Goal: Task Accomplishment & Management: Manage account settings

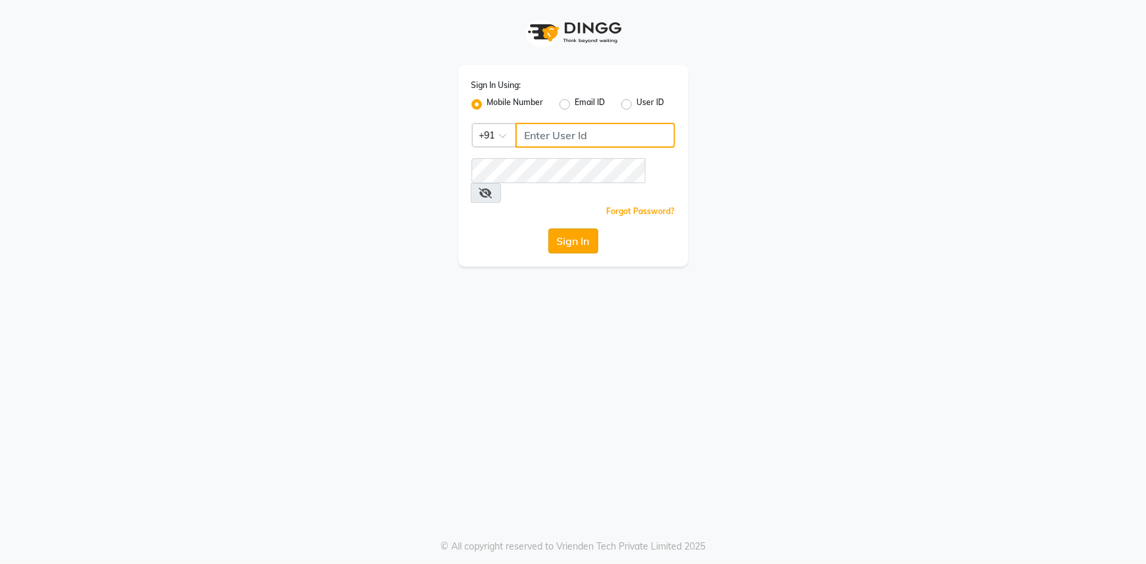
type input "7994478969"
click at [573, 229] on button "Sign In" at bounding box center [573, 241] width 50 height 25
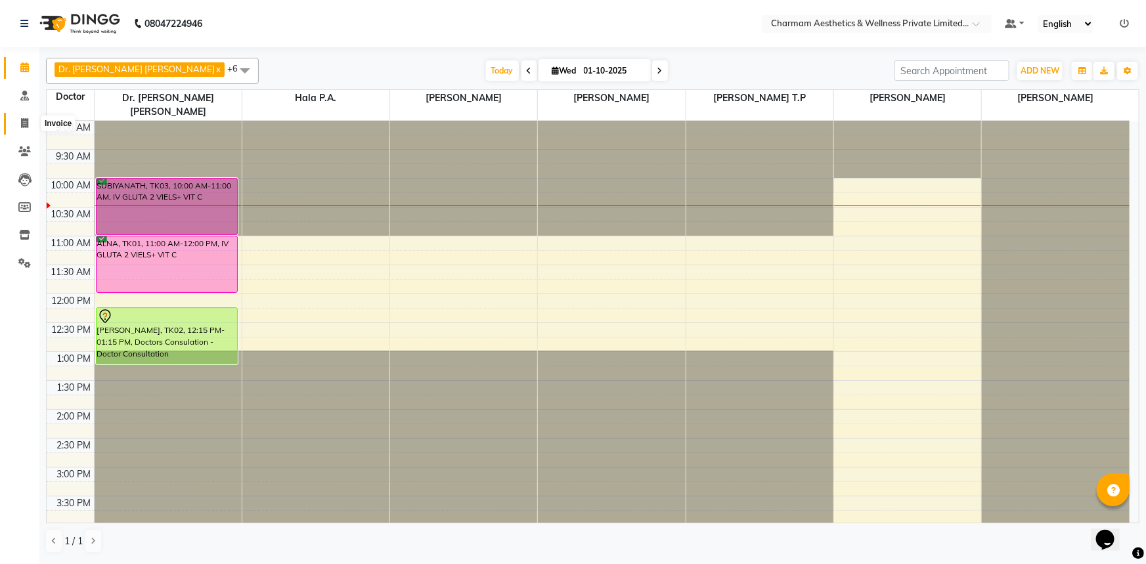
click at [26, 123] on icon at bounding box center [24, 123] width 7 height 10
select select "7625"
select select "service"
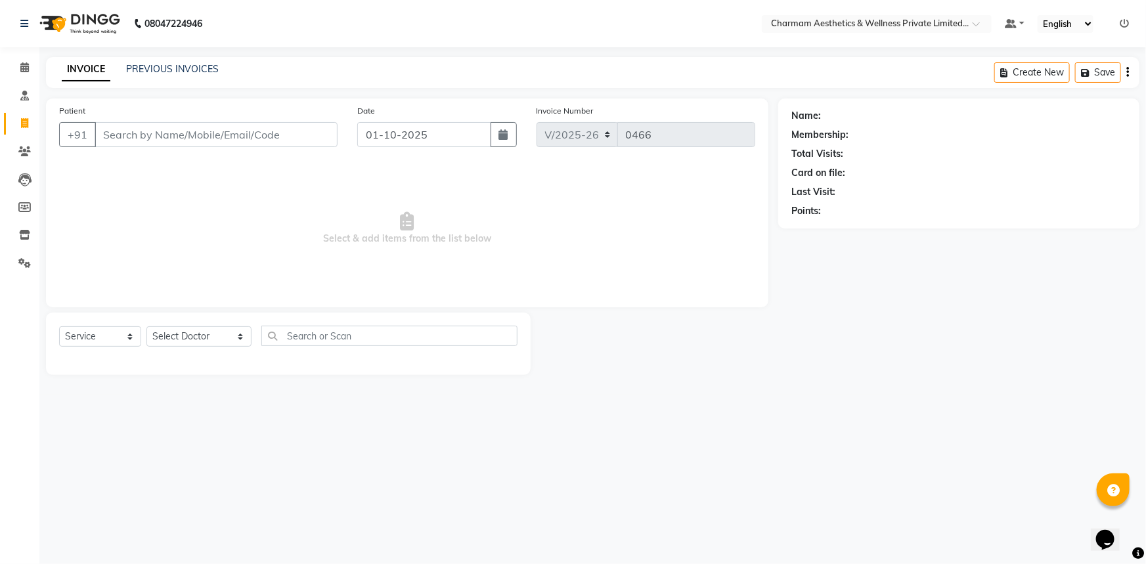
click at [150, 134] on input "Patient" at bounding box center [216, 134] width 243 height 25
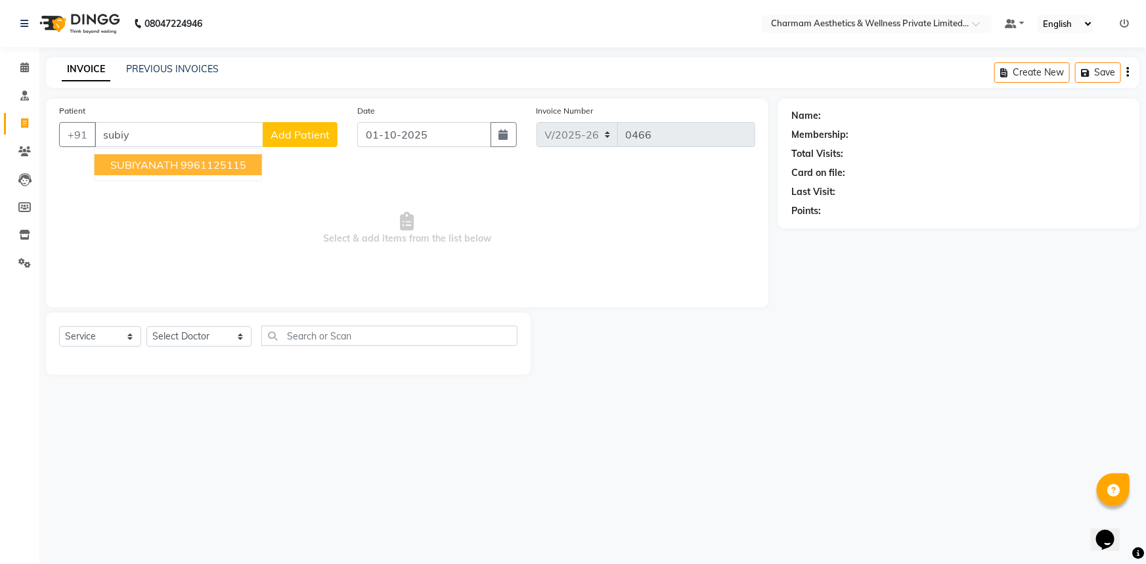
click at [172, 165] on span "SUBIYANATH" at bounding box center [144, 164] width 68 height 13
type input "9961125115"
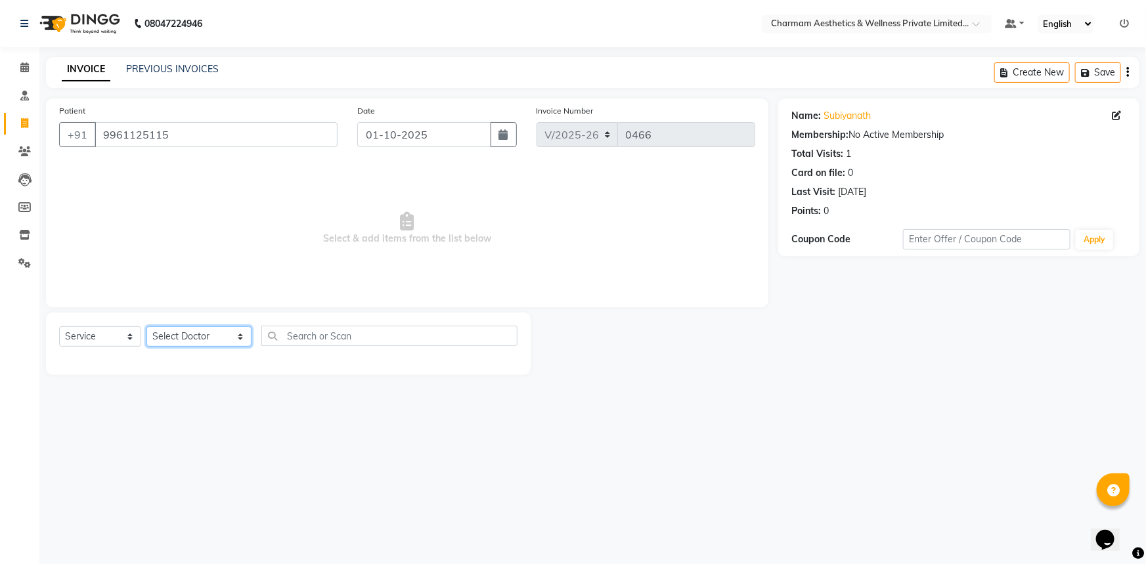
click at [217, 337] on select "Select Doctor [PERSON_NAME] K Dr. [PERSON_NAME] [PERSON_NAME] [PERSON_NAME] [PE…" at bounding box center [198, 336] width 105 height 20
select select "69891"
click at [146, 326] on select "Select Doctor [PERSON_NAME] K Dr. [PERSON_NAME] [PERSON_NAME] [PERSON_NAME] [PE…" at bounding box center [198, 336] width 105 height 20
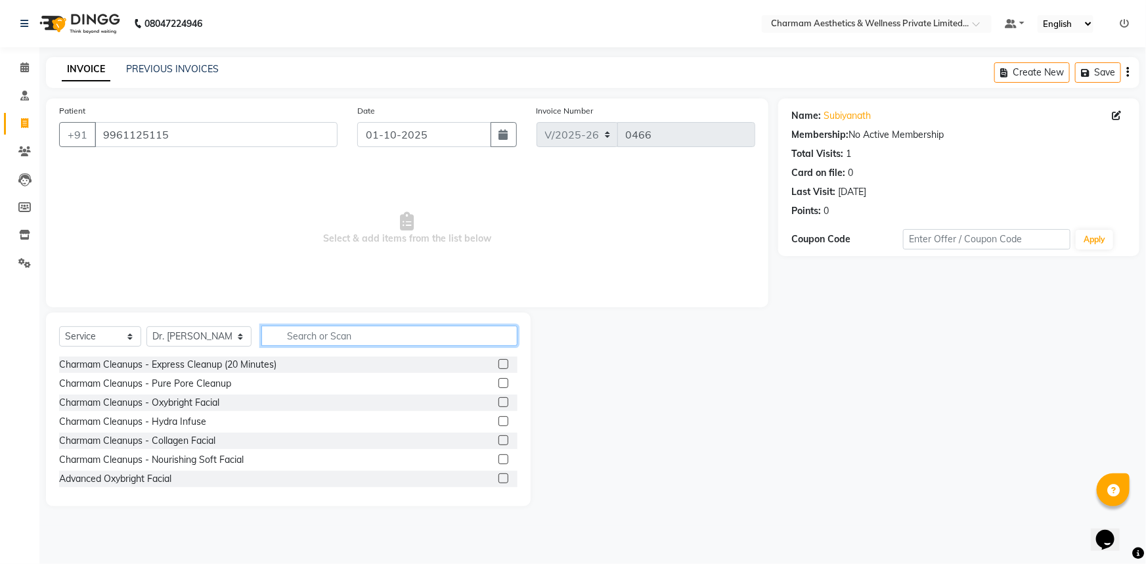
click at [270, 340] on input "text" at bounding box center [389, 336] width 256 height 20
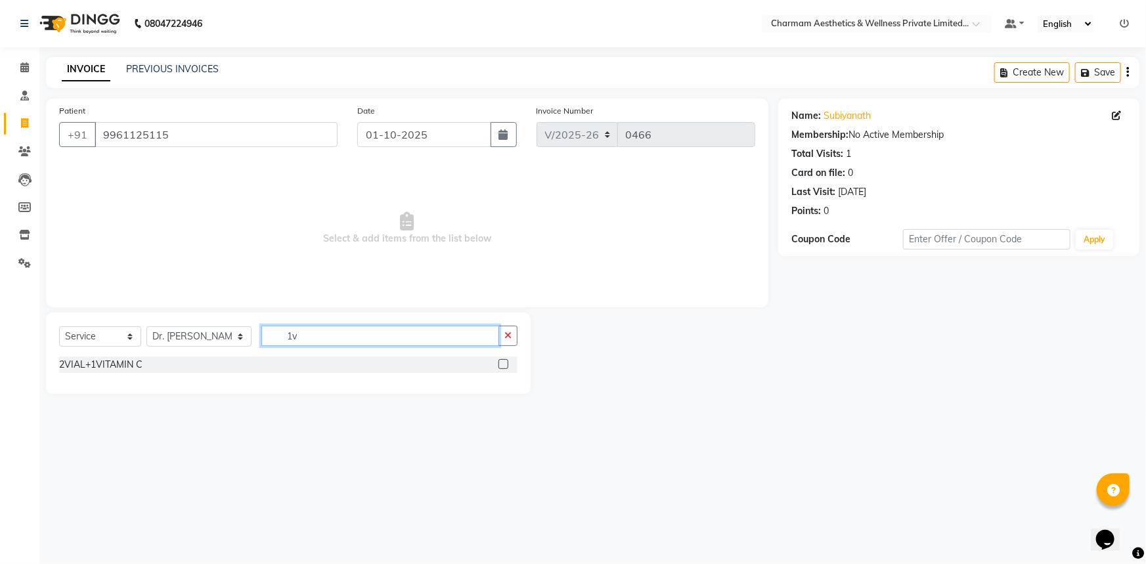
type input "1v"
click at [503, 365] on label at bounding box center [504, 364] width 10 height 10
click at [503, 365] on input "checkbox" at bounding box center [503, 365] width 9 height 9
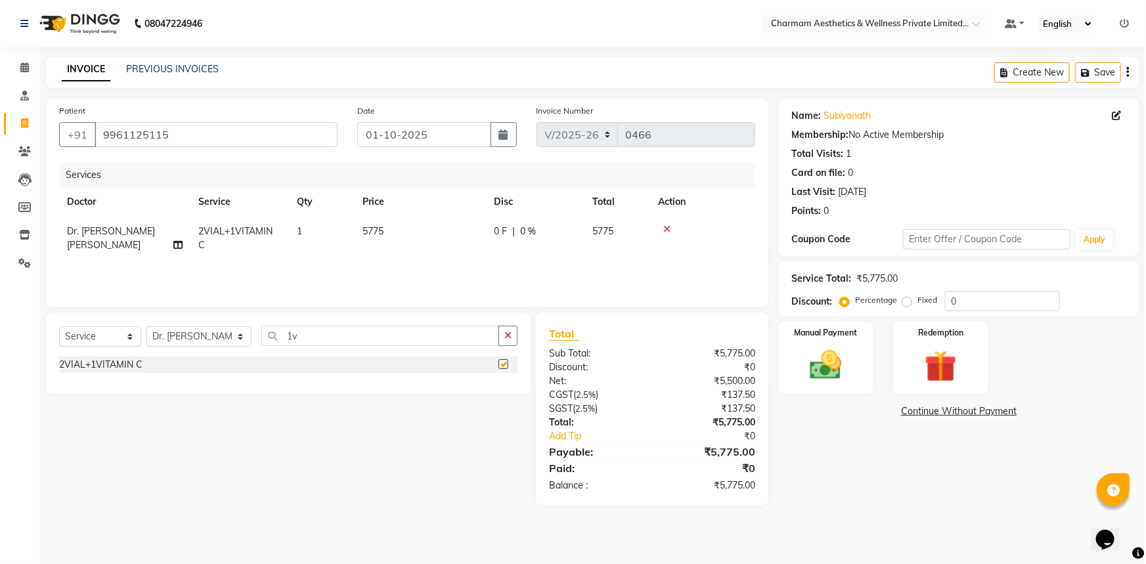
checkbox input "false"
click at [798, 359] on div "Manual Payment" at bounding box center [825, 359] width 99 height 76
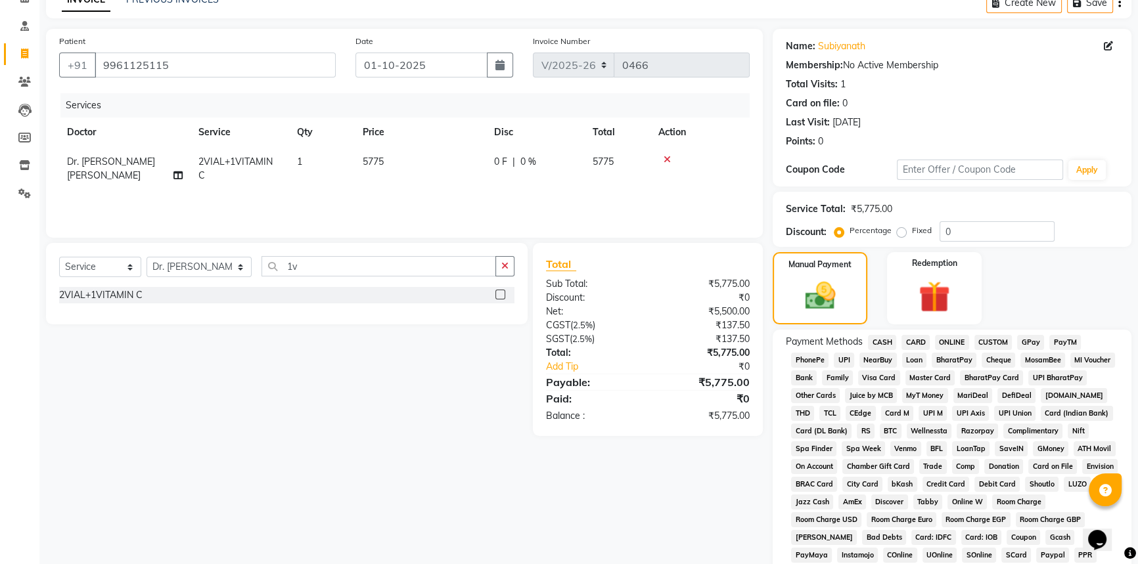
scroll to position [192, 0]
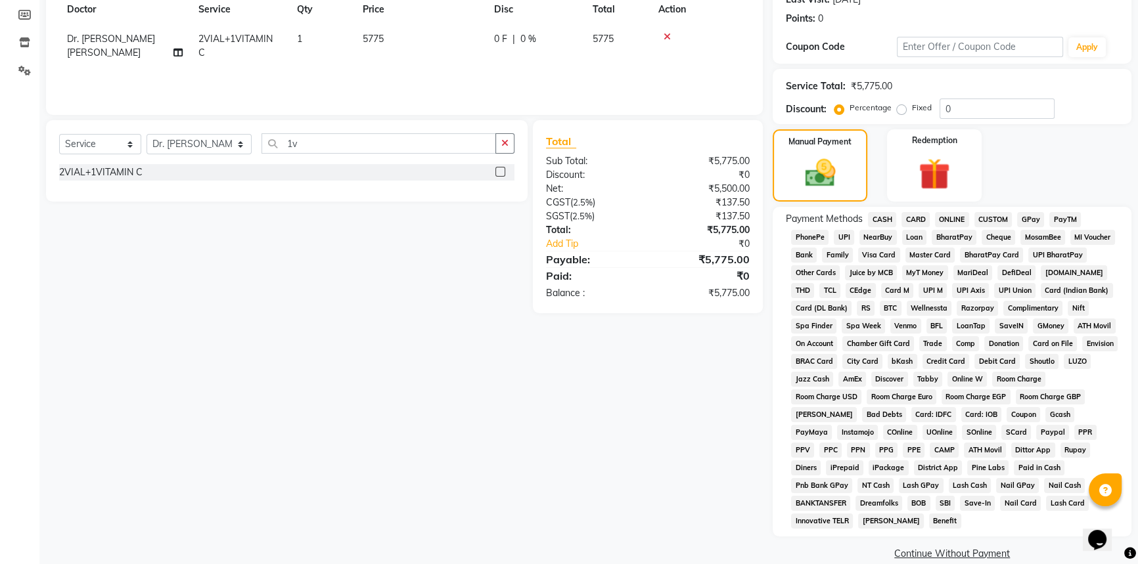
click at [958, 217] on span "ONLINE" at bounding box center [952, 219] width 34 height 15
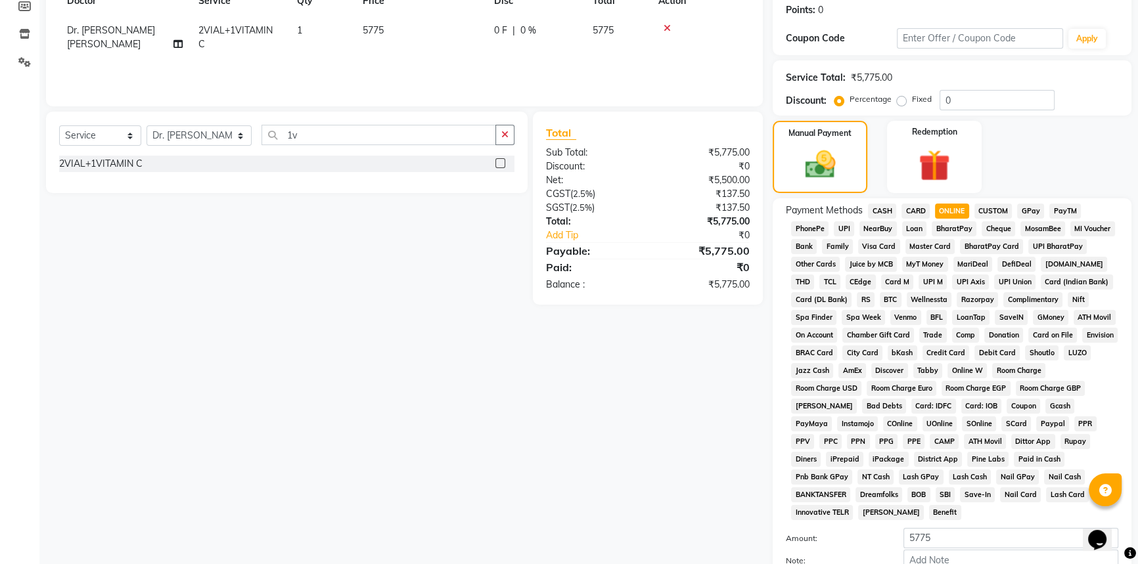
scroll to position [263, 0]
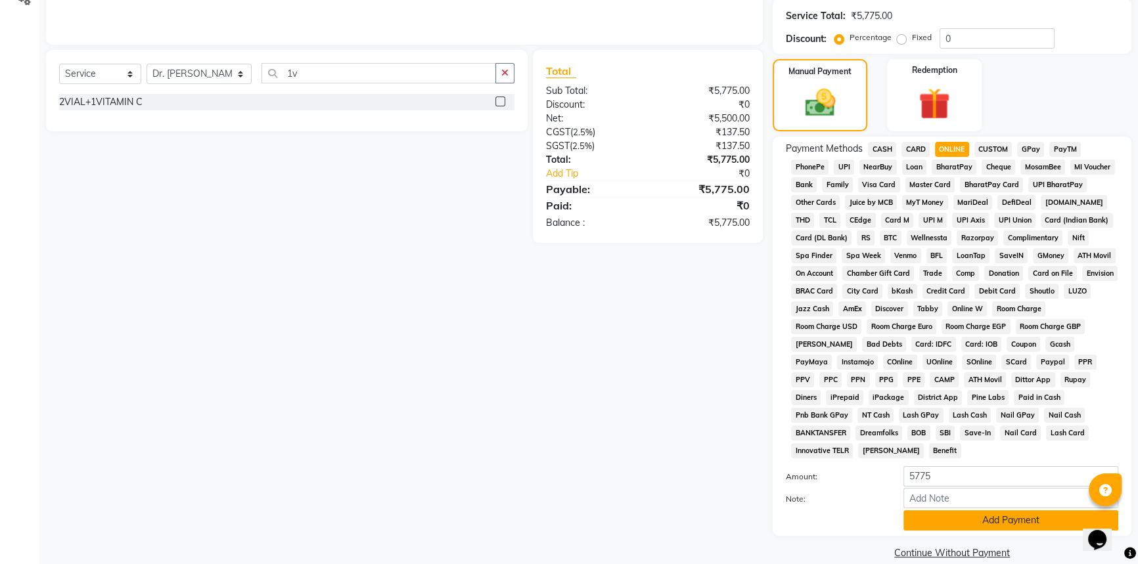
click at [983, 510] on button "Add Payment" at bounding box center [1010, 520] width 215 height 20
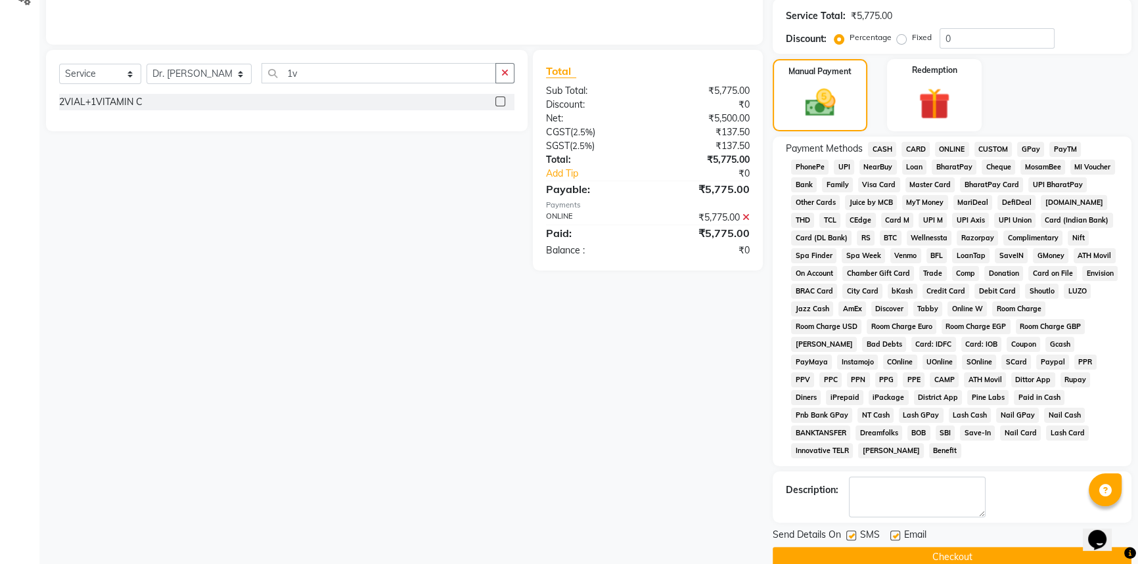
click at [890, 531] on label at bounding box center [895, 536] width 10 height 10
click at [890, 532] on input "checkbox" at bounding box center [894, 536] width 9 height 9
checkbox input "false"
click at [851, 531] on label at bounding box center [851, 536] width 10 height 10
click at [851, 532] on input "checkbox" at bounding box center [850, 536] width 9 height 9
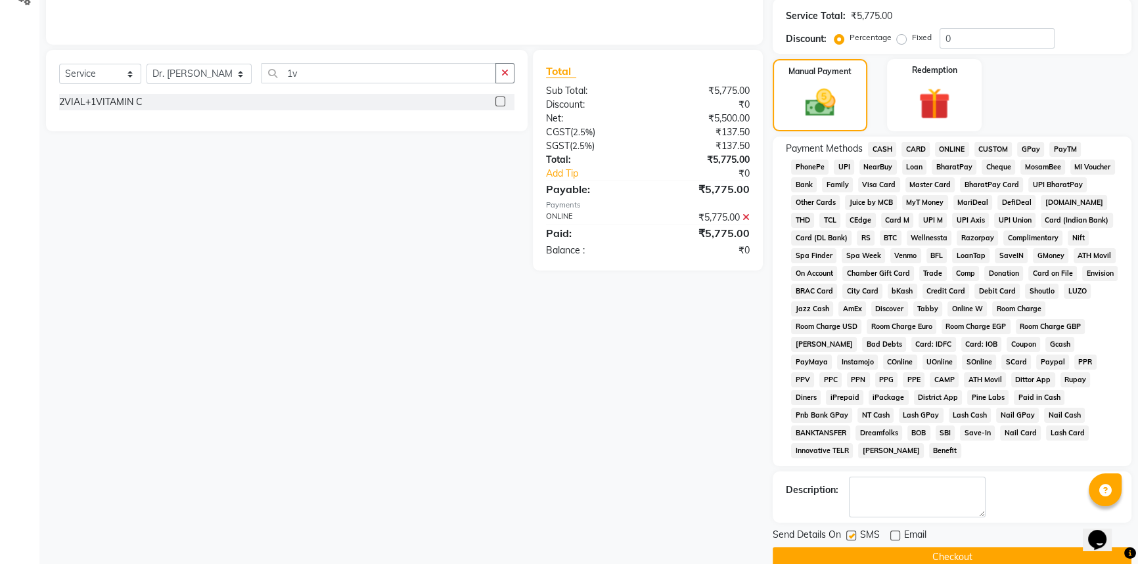
checkbox input "false"
click at [843, 547] on button "Checkout" at bounding box center [951, 557] width 359 height 20
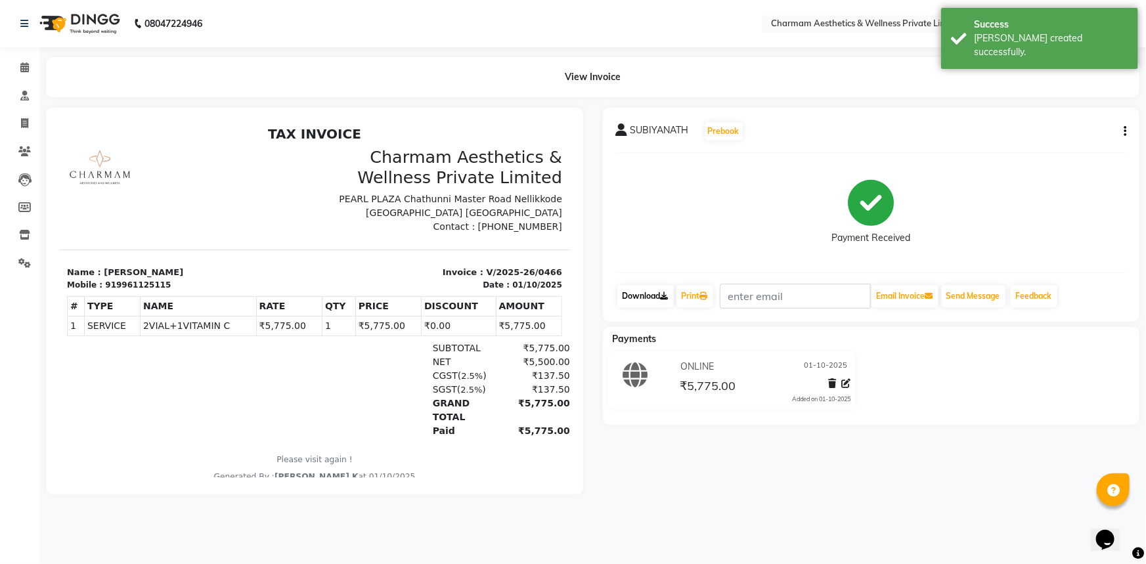
click at [656, 294] on link "Download" at bounding box center [645, 296] width 56 height 22
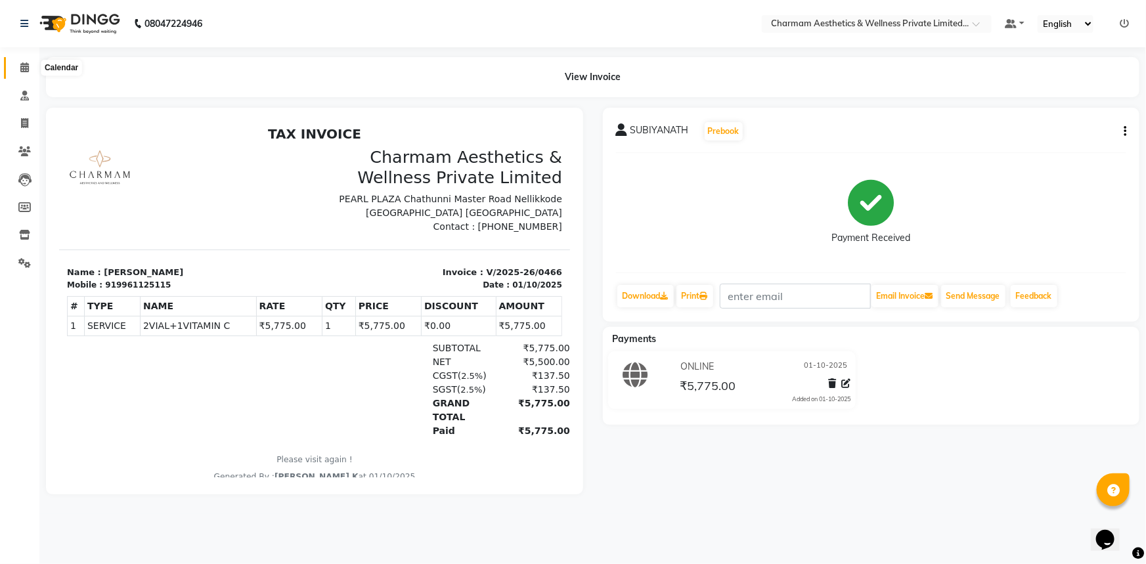
click at [18, 62] on span at bounding box center [24, 67] width 23 height 15
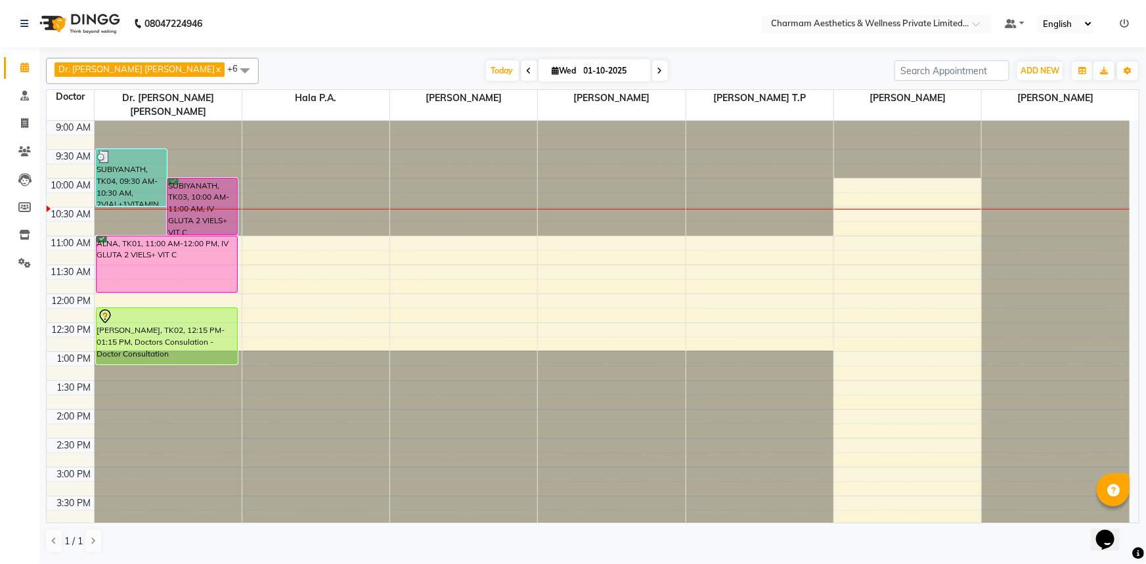
click at [657, 70] on icon at bounding box center [659, 71] width 5 height 8
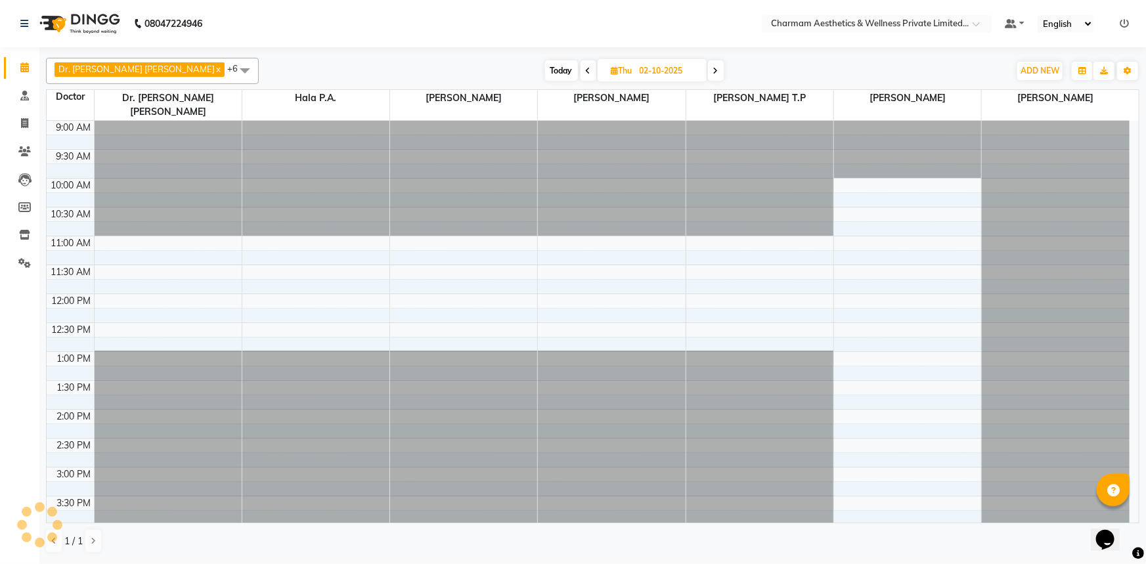
scroll to position [58, 0]
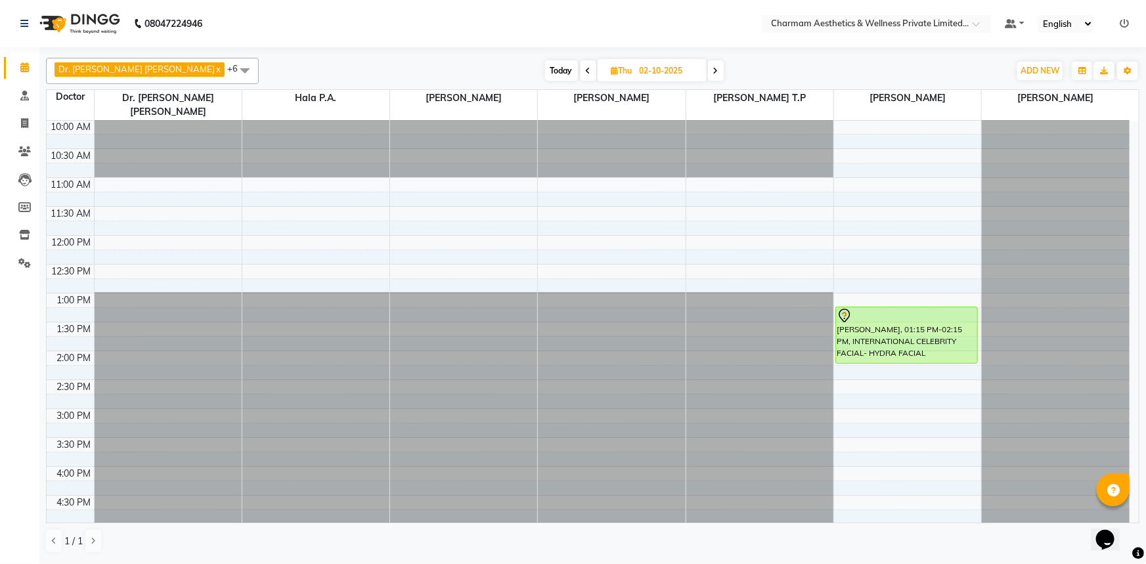
click at [708, 60] on span at bounding box center [716, 70] width 16 height 20
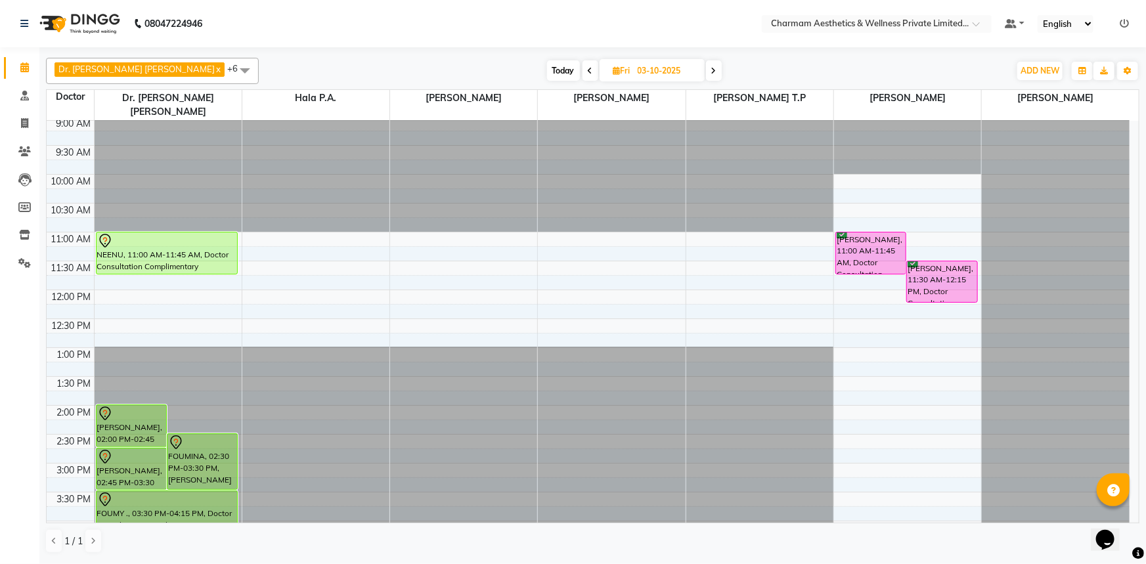
scroll to position [1, 0]
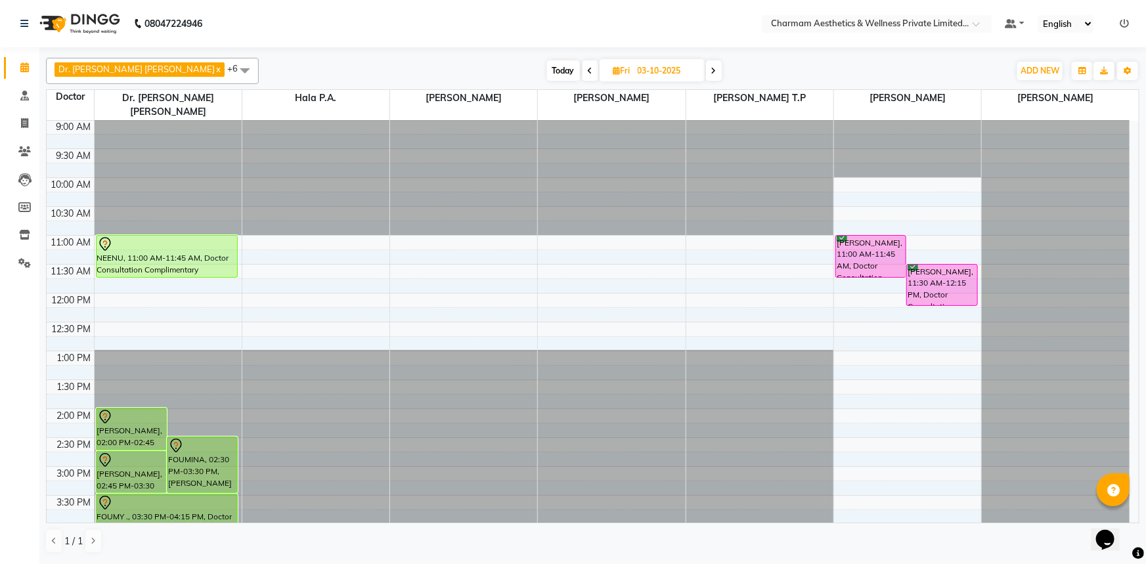
click at [588, 71] on icon at bounding box center [590, 71] width 5 height 8
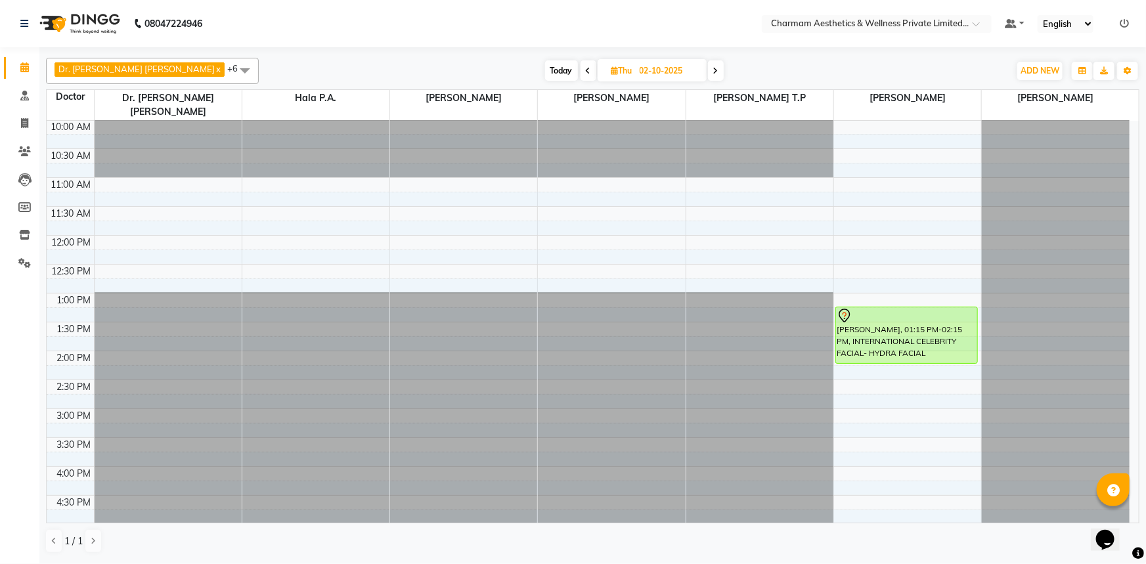
click at [581, 68] on span at bounding box center [589, 70] width 16 height 20
type input "01-10-2025"
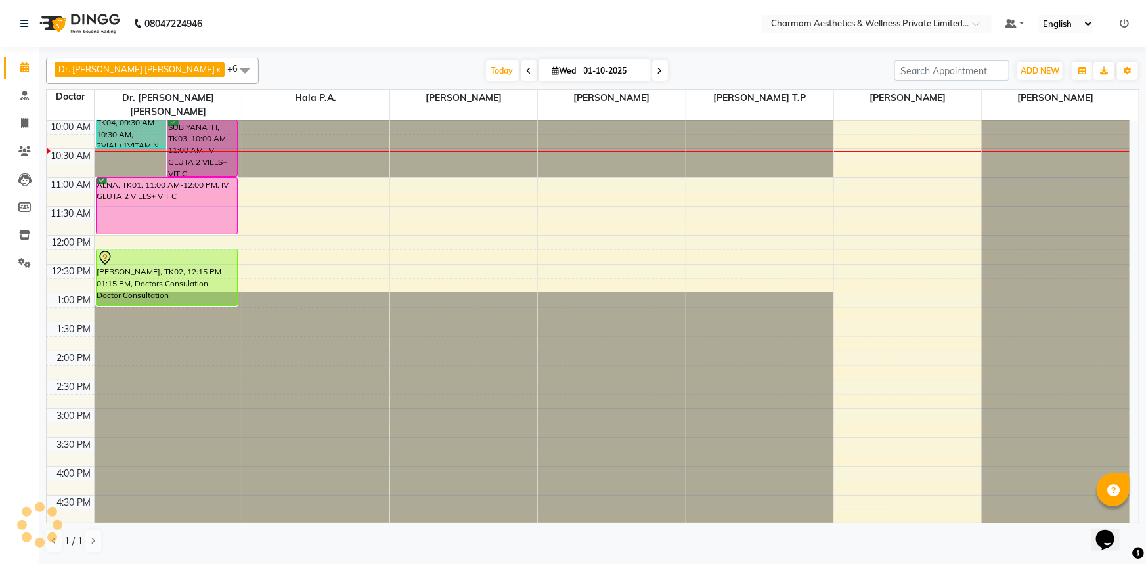
scroll to position [0, 0]
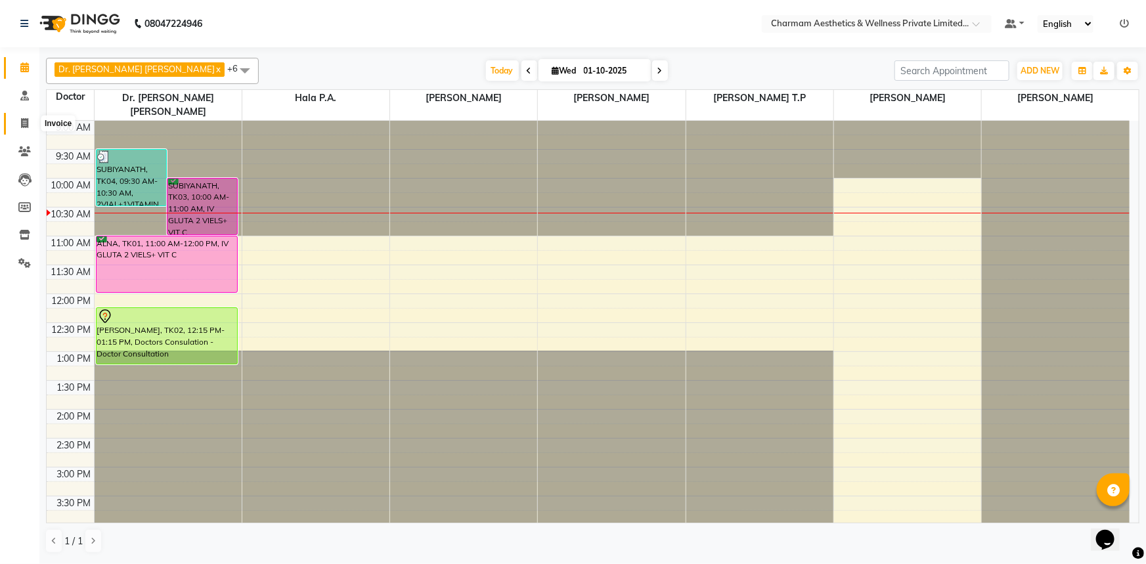
click at [23, 123] on icon at bounding box center [24, 123] width 7 height 10
select select "service"
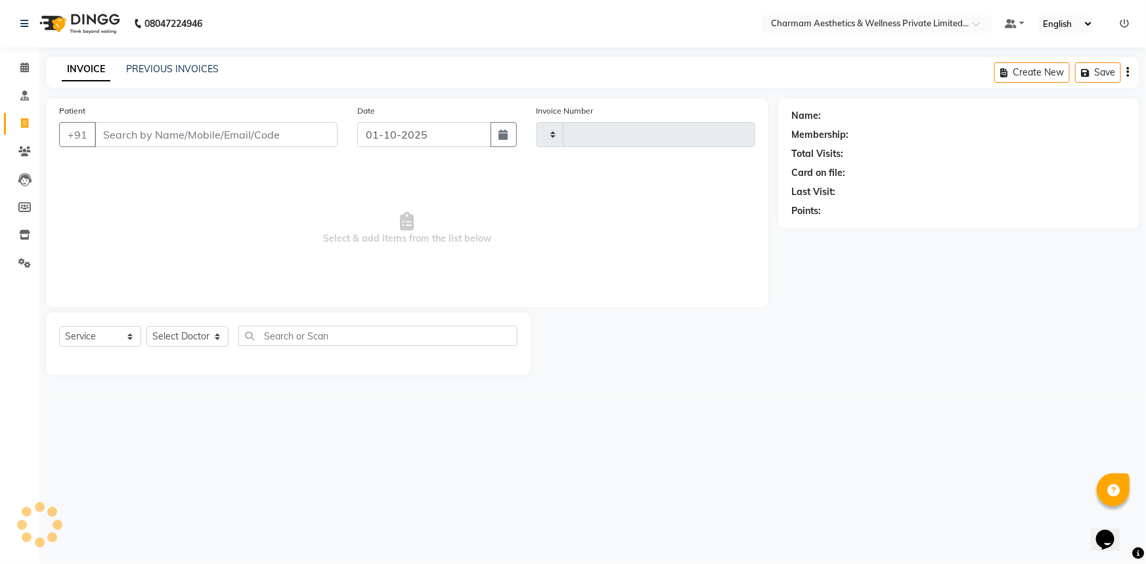
type input "0467"
select select "7625"
click at [152, 135] on input "Patient" at bounding box center [216, 134] width 243 height 25
click at [186, 59] on div "INVOICE PREVIOUS INVOICES Create New Save" at bounding box center [593, 72] width 1094 height 31
click at [186, 66] on link "PREVIOUS INVOICES" at bounding box center [172, 69] width 93 height 12
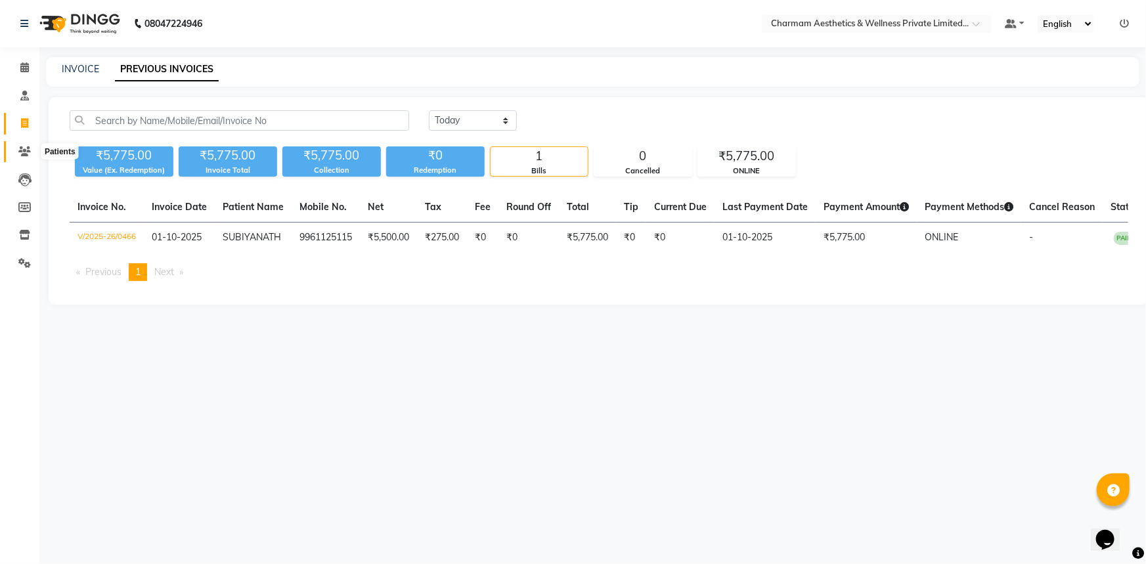
click at [21, 153] on icon at bounding box center [24, 151] width 12 height 10
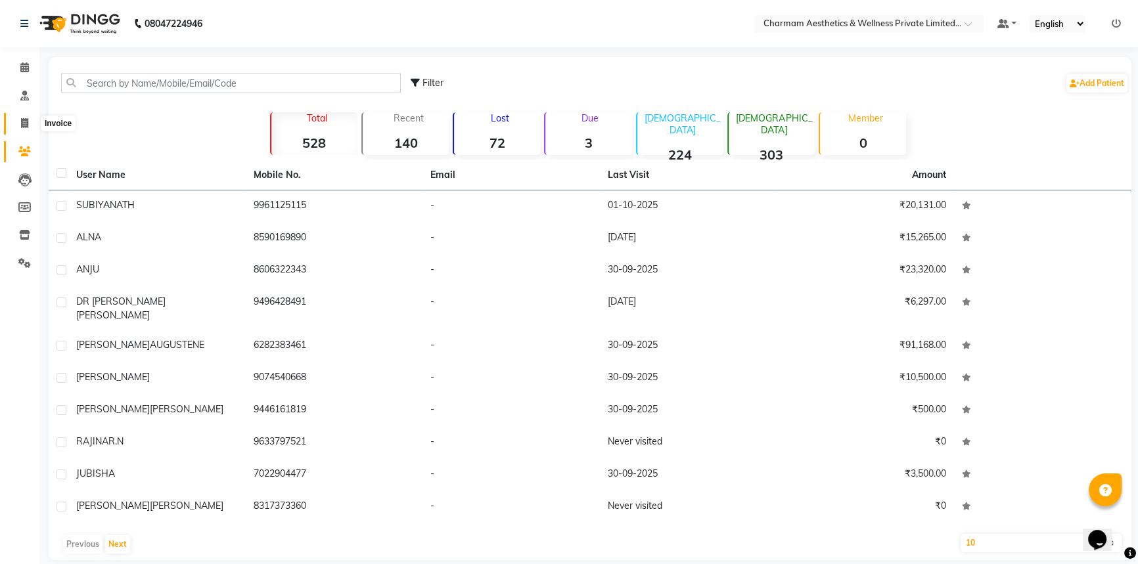
click at [26, 120] on icon at bounding box center [24, 123] width 7 height 10
select select "7625"
select select "service"
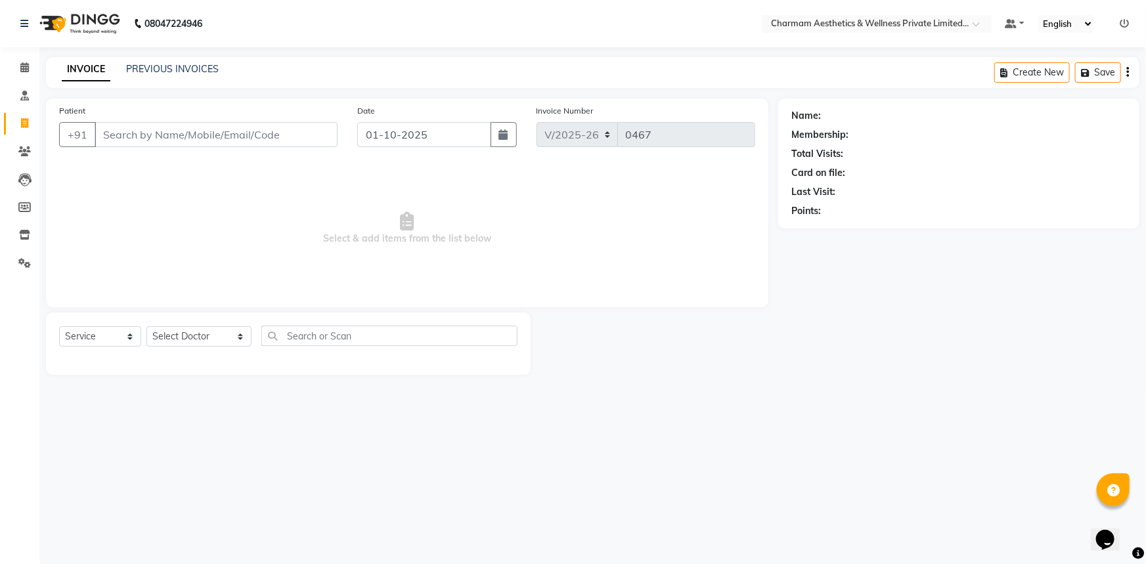
click at [110, 137] on input "Patient" at bounding box center [216, 134] width 243 height 25
click at [171, 70] on link "PREVIOUS INVOICES" at bounding box center [172, 69] width 93 height 12
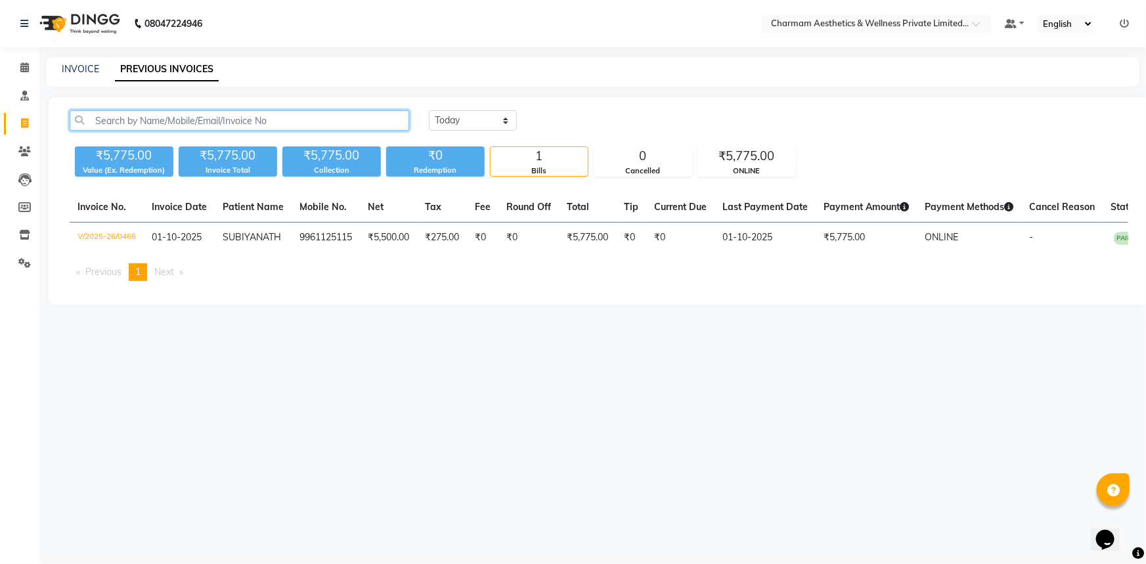
click at [131, 121] on input "text" at bounding box center [240, 120] width 340 height 20
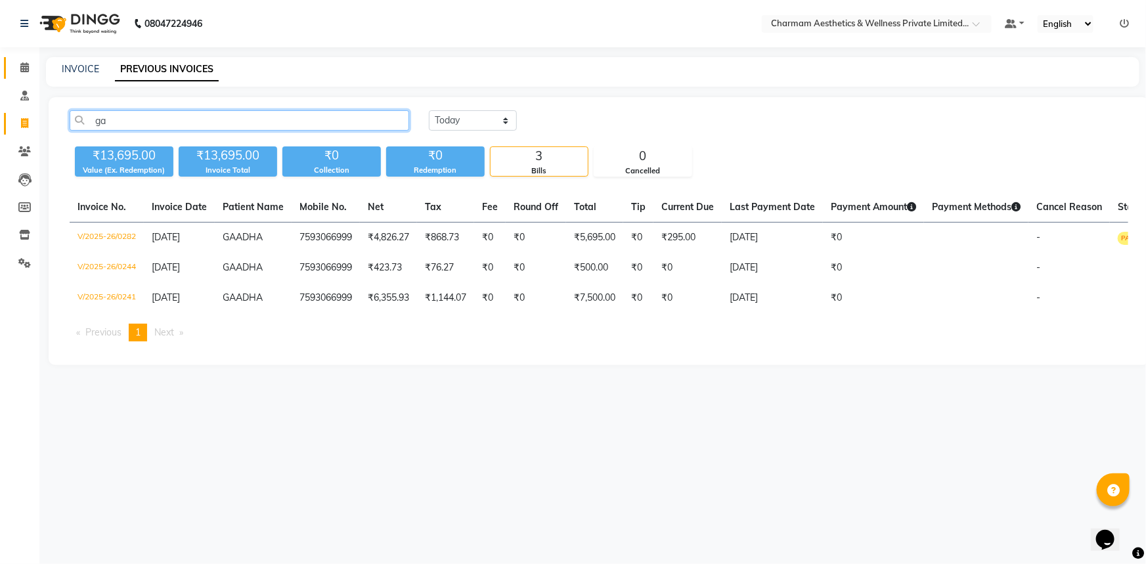
type input "ga"
click at [33, 64] on span at bounding box center [24, 67] width 23 height 15
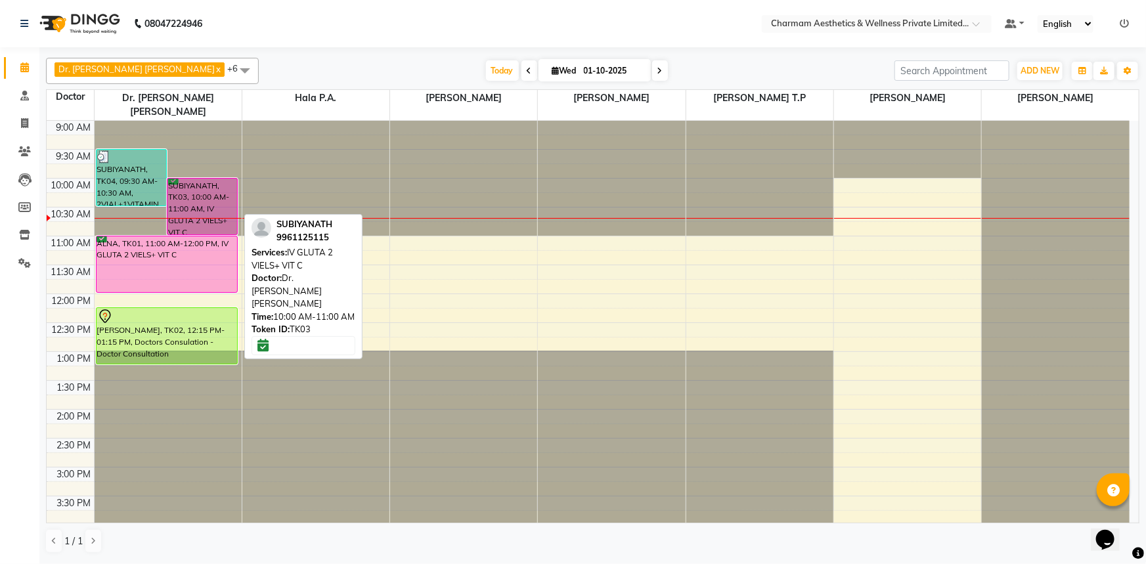
click at [204, 210] on div "SUBIYANATH, TK03, 10:00 AM-11:00 AM, IV GLUTA 2 VIELS+ VIT C" at bounding box center [202, 207] width 70 height 56
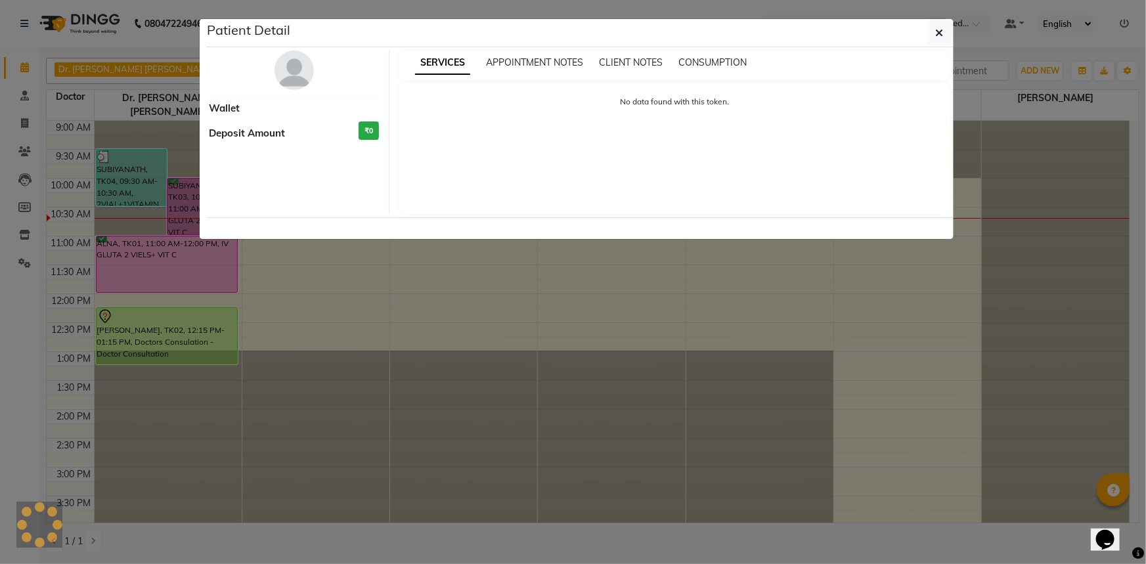
select select "6"
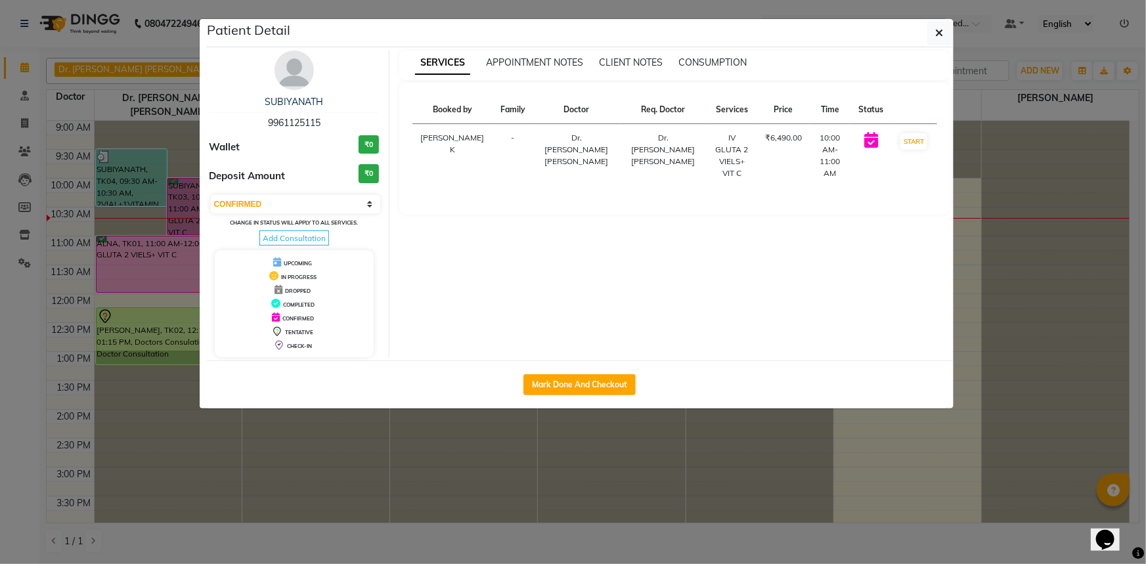
click at [541, 68] on div "APPOINTMENT NOTES" at bounding box center [534, 63] width 97 height 14
click at [543, 62] on span "APPOINTMENT NOTES" at bounding box center [534, 62] width 97 height 12
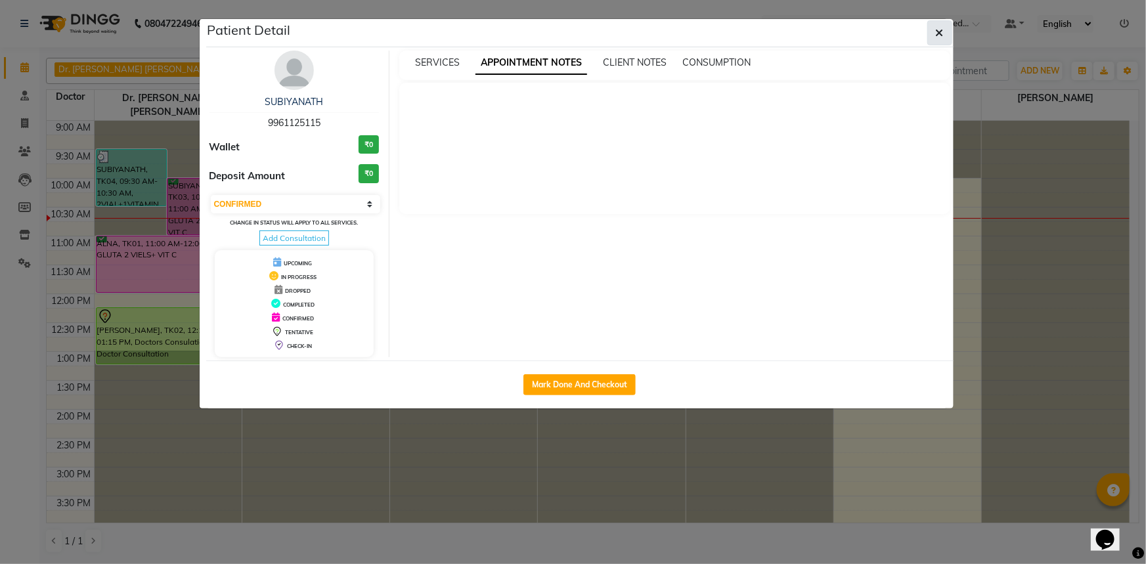
click at [936, 31] on icon "button" at bounding box center [940, 33] width 8 height 11
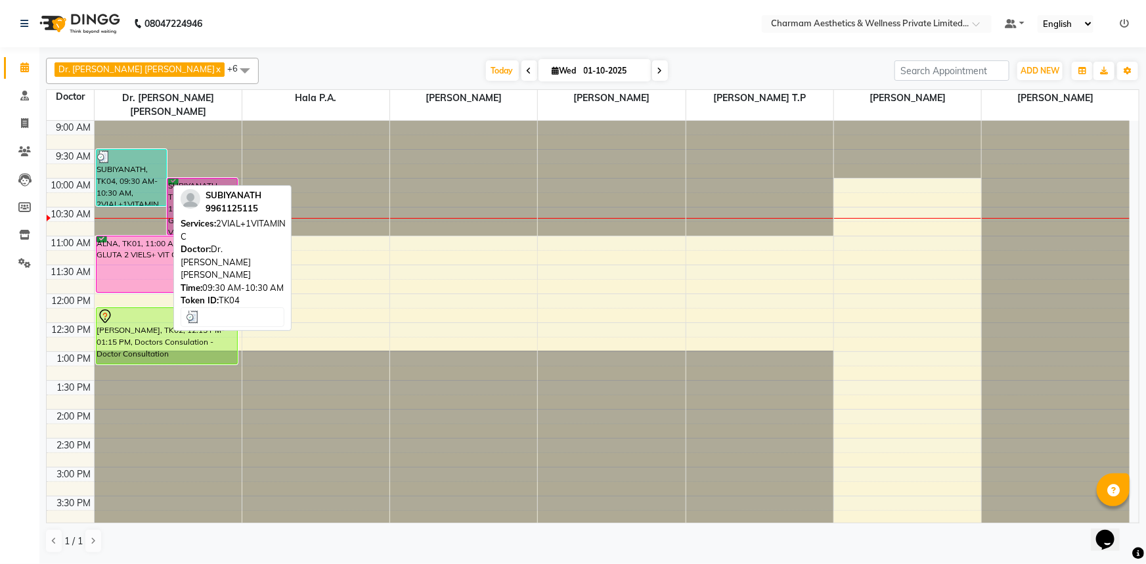
click at [137, 164] on div "SUBIYANATH, TK04, 09:30 AM-10:30 AM, 2VIAL+1VITAMIN C" at bounding box center [132, 178] width 70 height 56
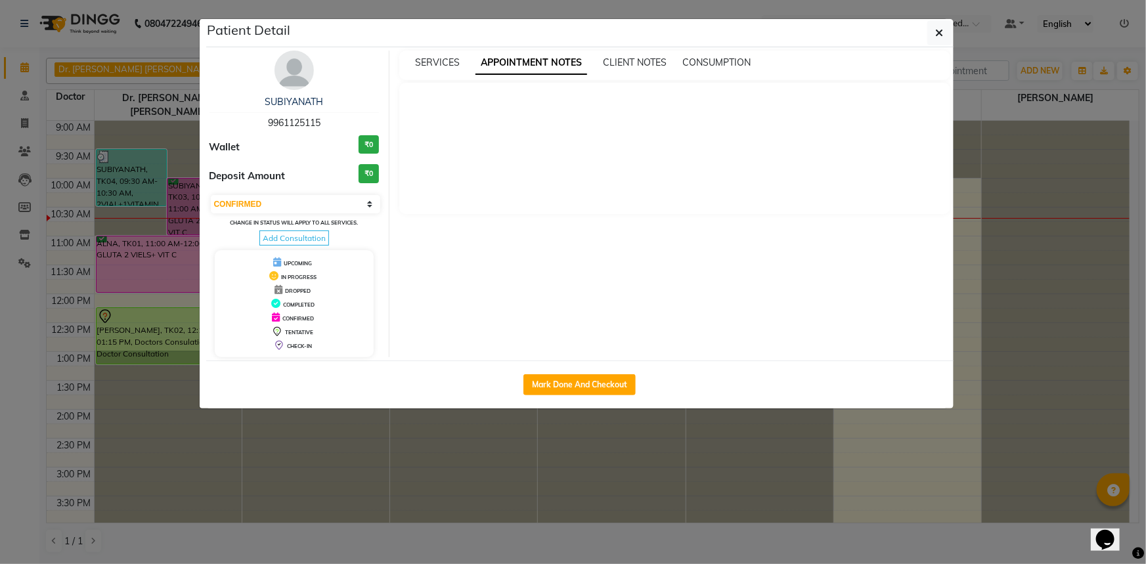
select select "3"
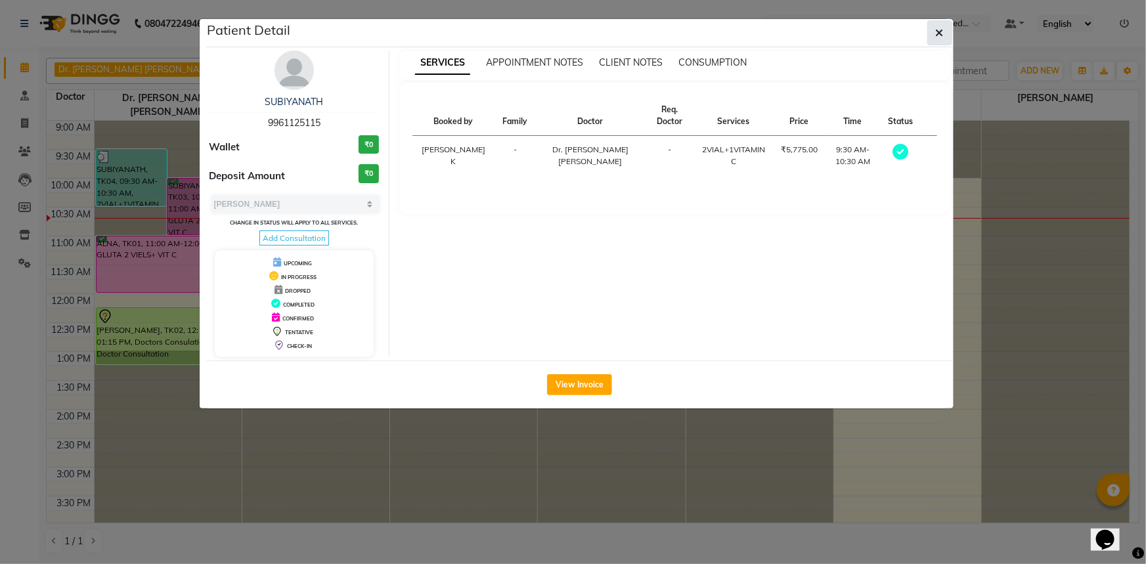
click at [948, 26] on button "button" at bounding box center [939, 32] width 25 height 25
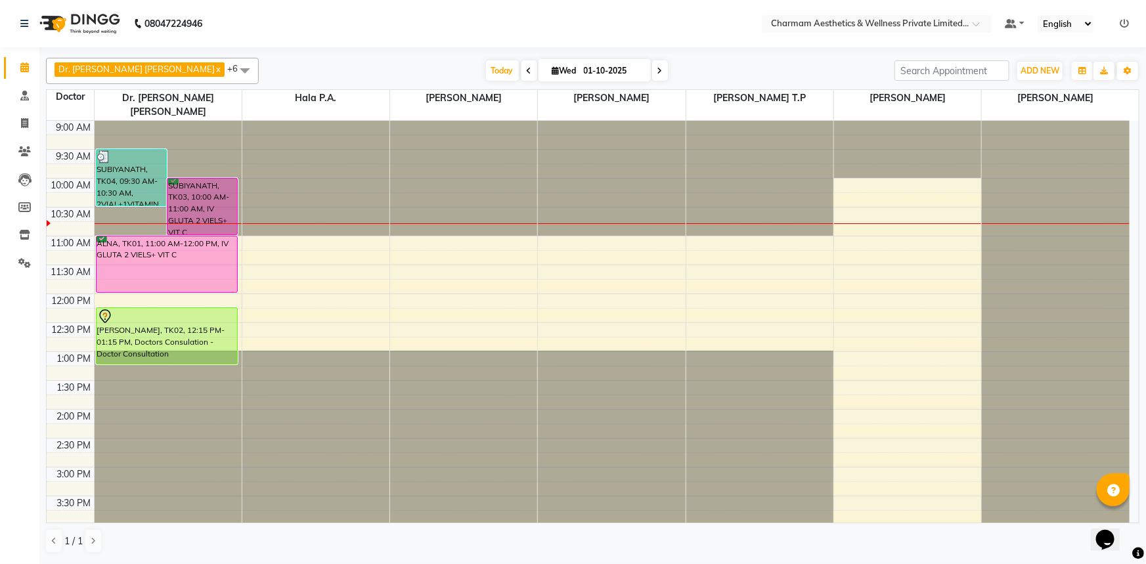
click at [657, 68] on icon at bounding box center [659, 71] width 5 height 8
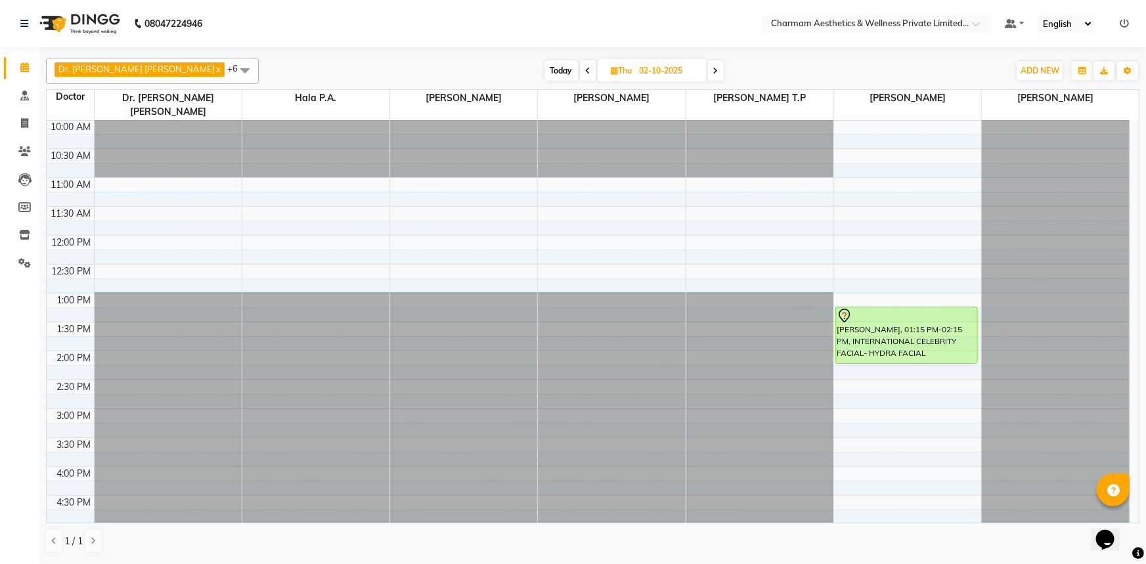
click at [708, 69] on span at bounding box center [716, 70] width 16 height 20
type input "03-10-2025"
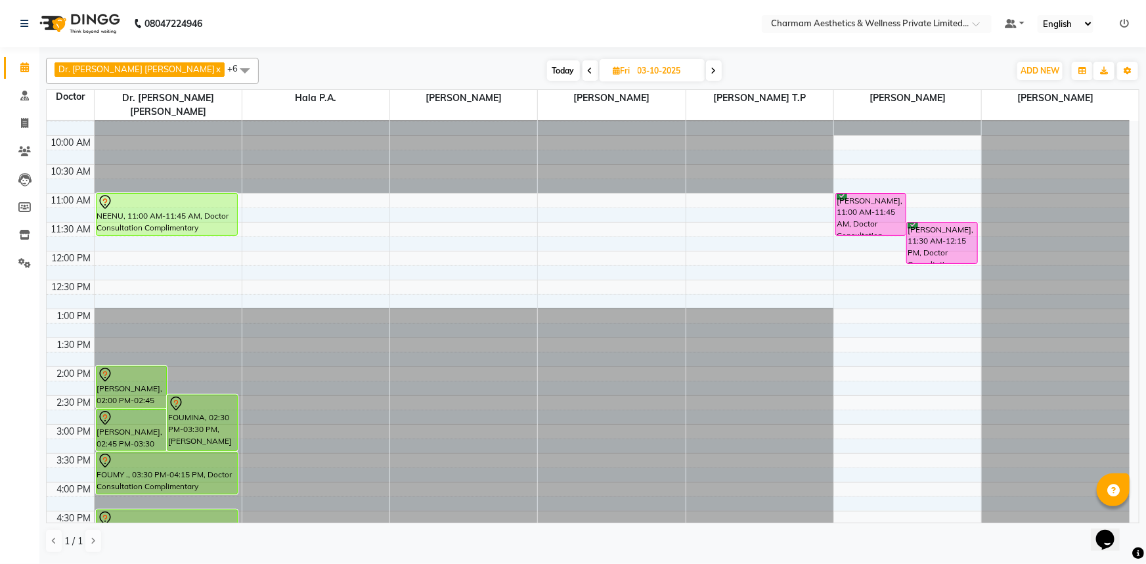
scroll to position [35, 0]
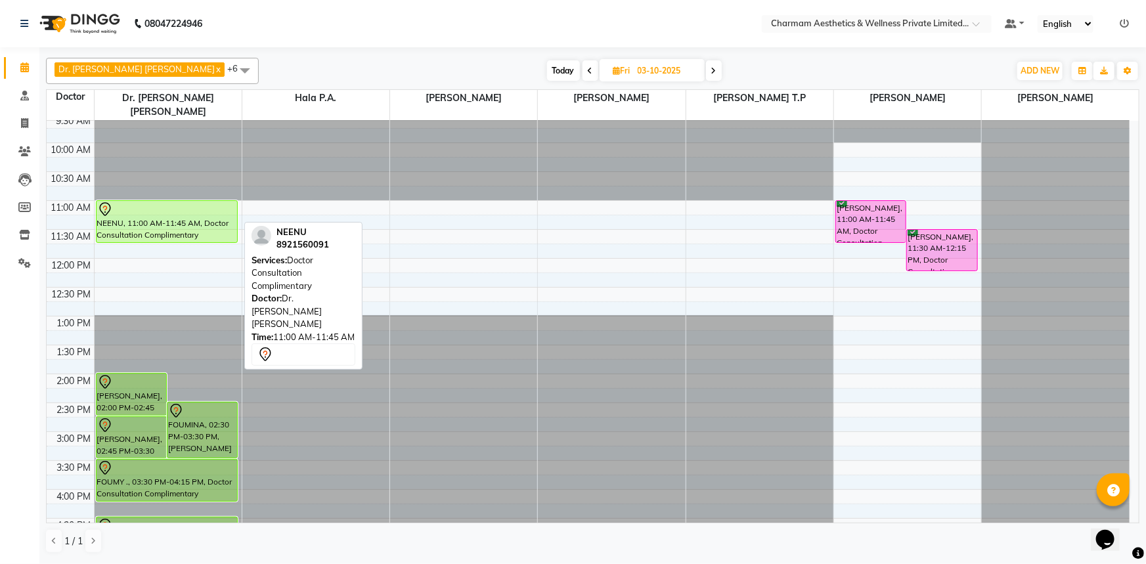
click at [231, 210] on div "NEENU, 11:00 AM-11:45 AM, Doctor Consultation Complimentary" at bounding box center [167, 221] width 141 height 41
select select "7"
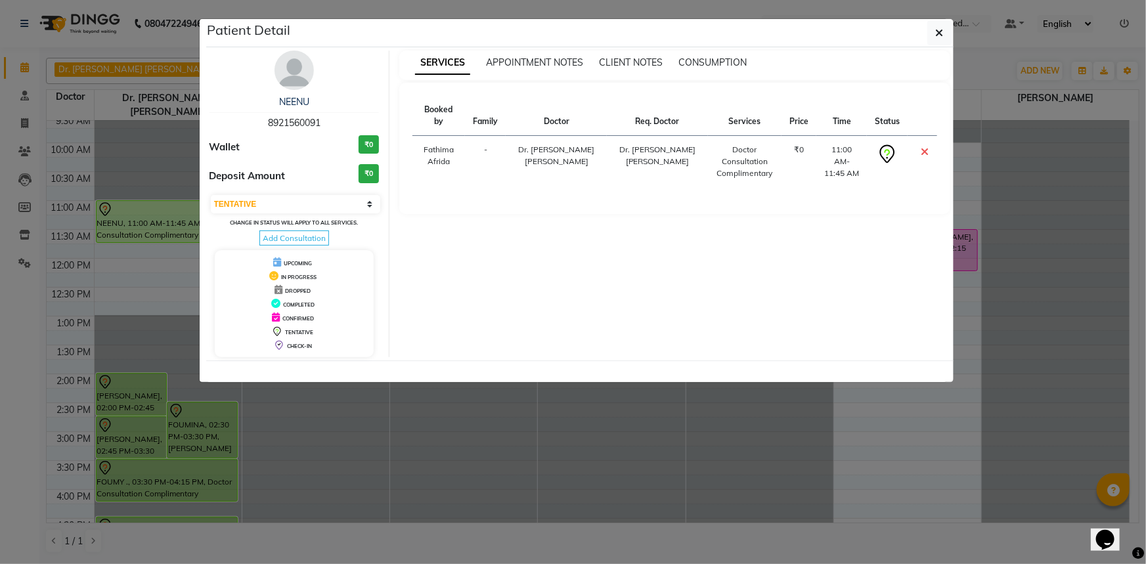
click at [548, 70] on div "SERVICES APPOINTMENT NOTES CLIENT NOTES CONSUMPTION" at bounding box center [674, 66] width 551 height 30
click at [547, 60] on span "APPOINTMENT NOTES" at bounding box center [534, 62] width 97 height 12
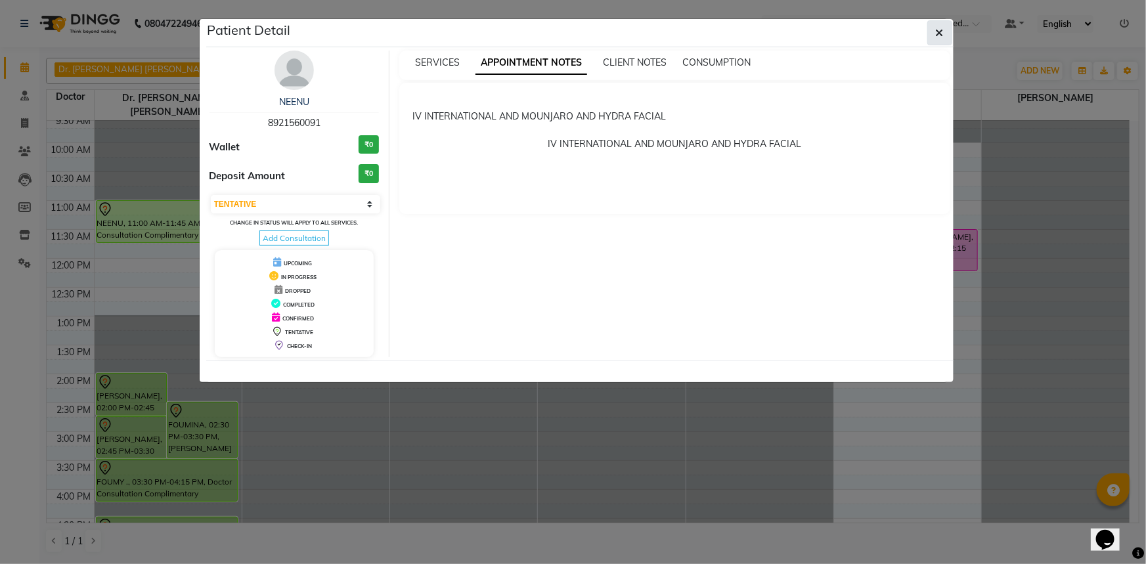
click at [936, 39] on span "button" at bounding box center [940, 32] width 8 height 13
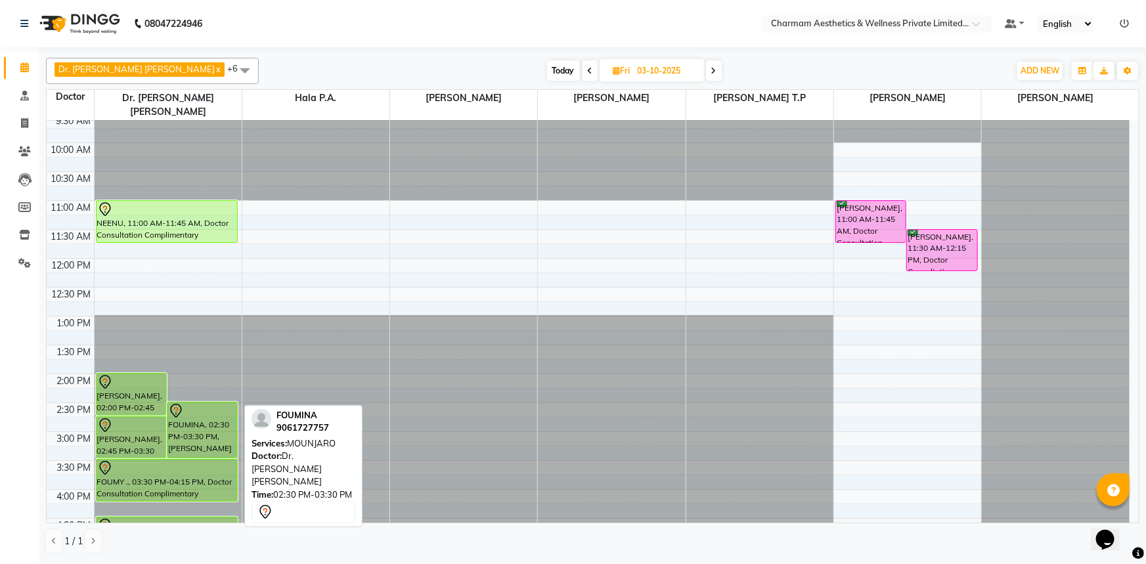
click at [200, 428] on div "FOUMINA, 02:30 PM-03:30 PM, [PERSON_NAME]" at bounding box center [202, 430] width 70 height 55
select select "7"
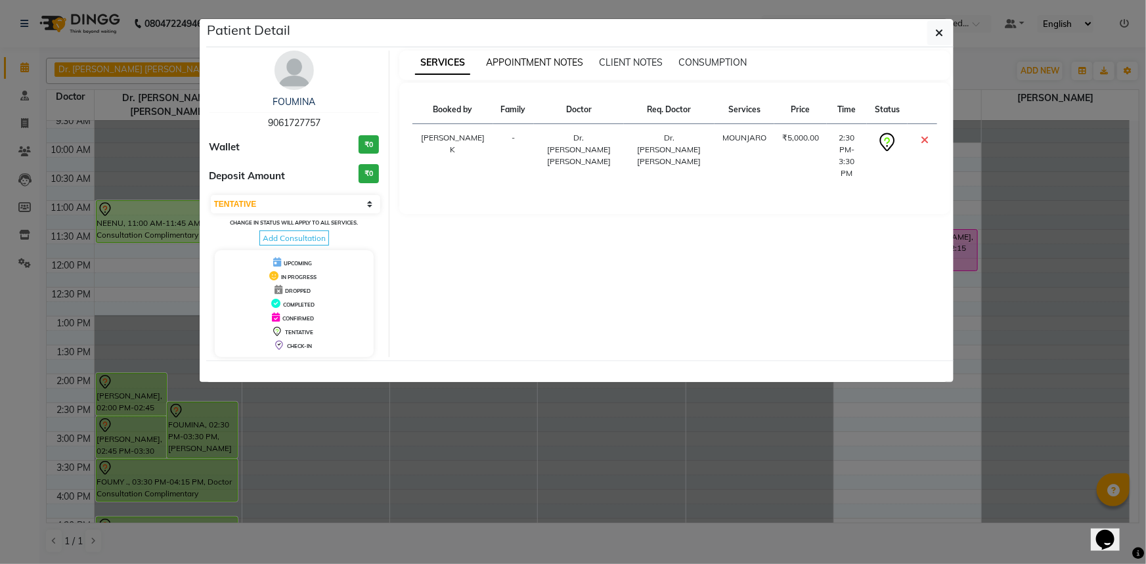
click at [489, 60] on span "APPOINTMENT NOTES" at bounding box center [534, 62] width 97 height 12
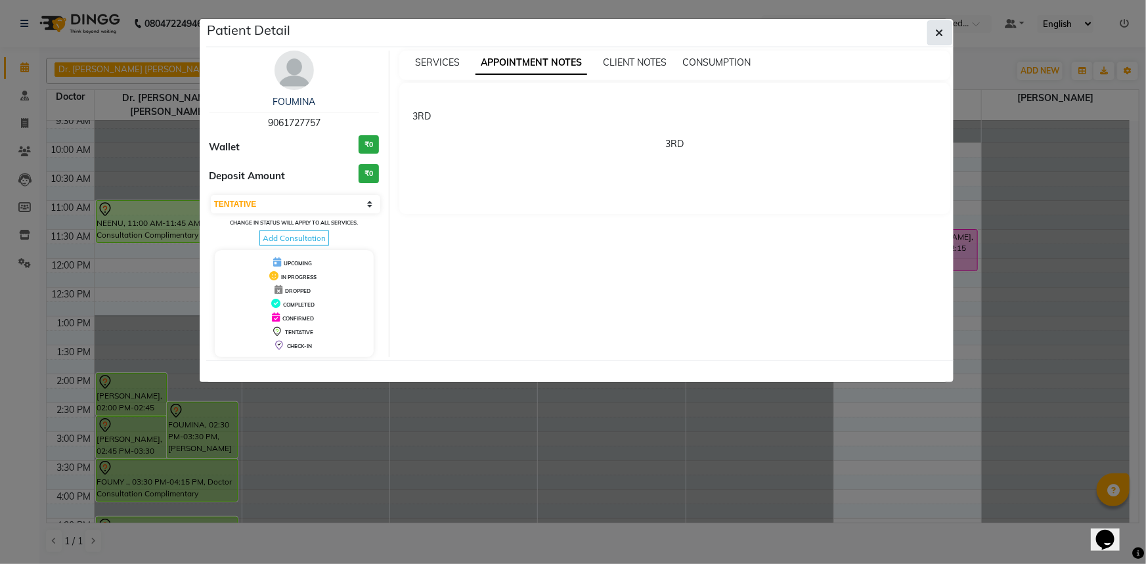
click at [930, 37] on button "button" at bounding box center [939, 32] width 25 height 25
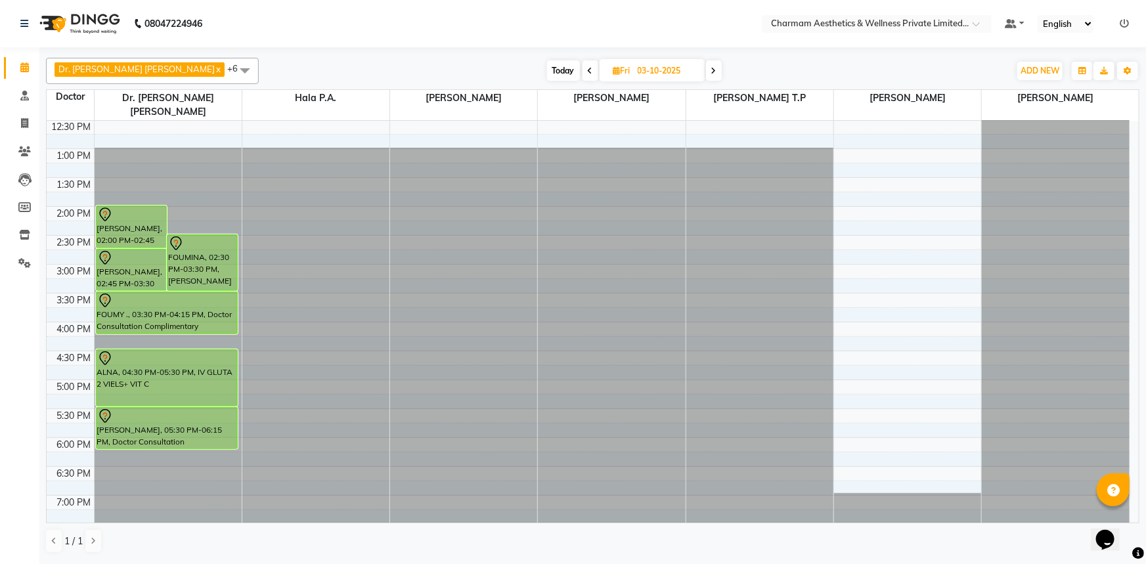
scroll to position [216, 0]
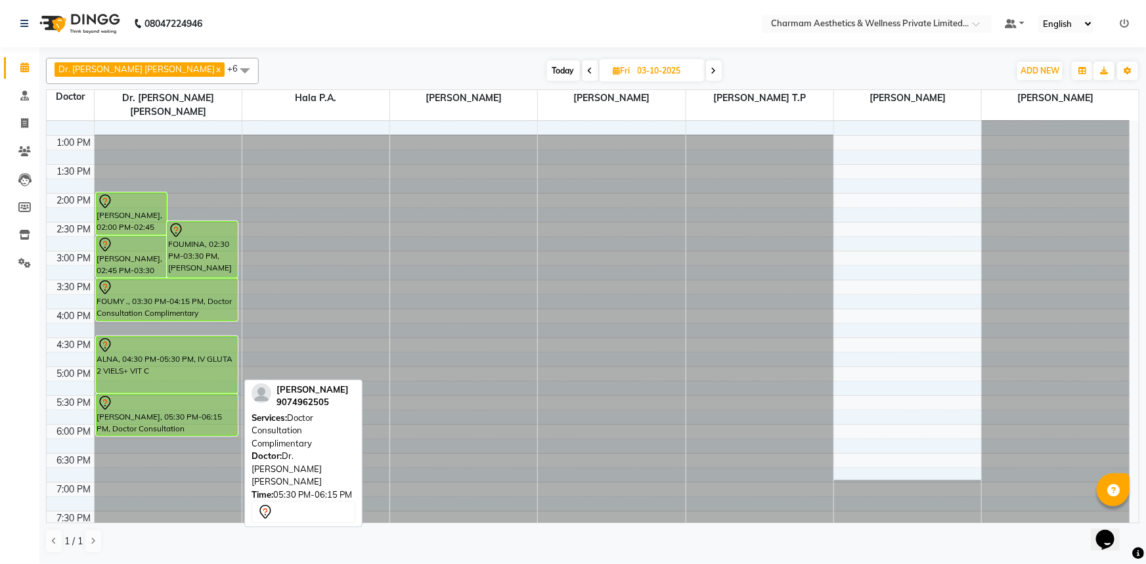
click at [139, 395] on div at bounding box center [167, 403] width 140 height 16
select select "7"
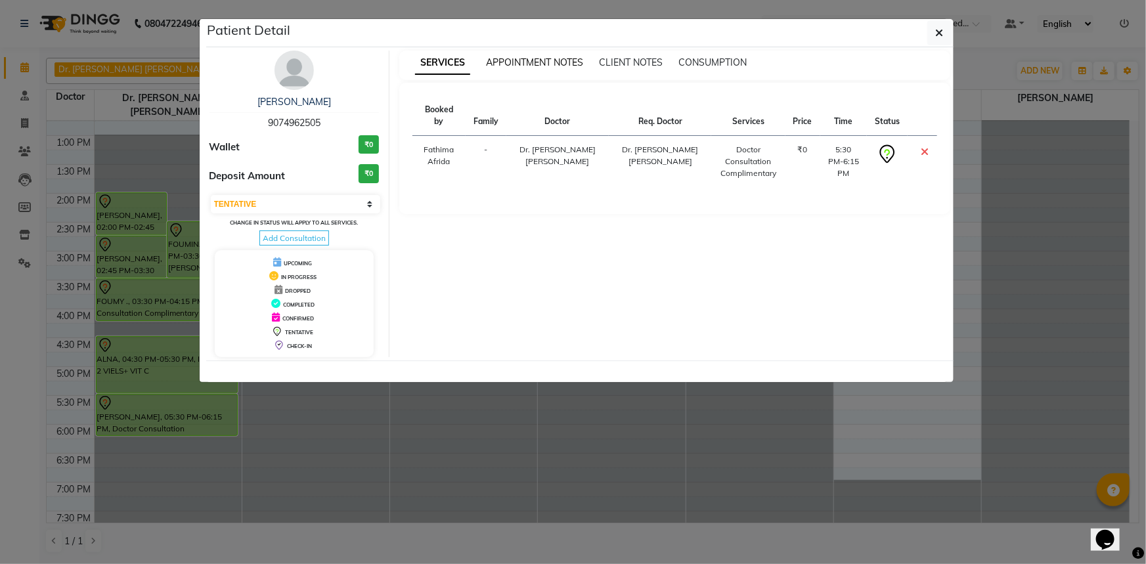
click at [529, 59] on span "APPOINTMENT NOTES" at bounding box center [534, 62] width 97 height 12
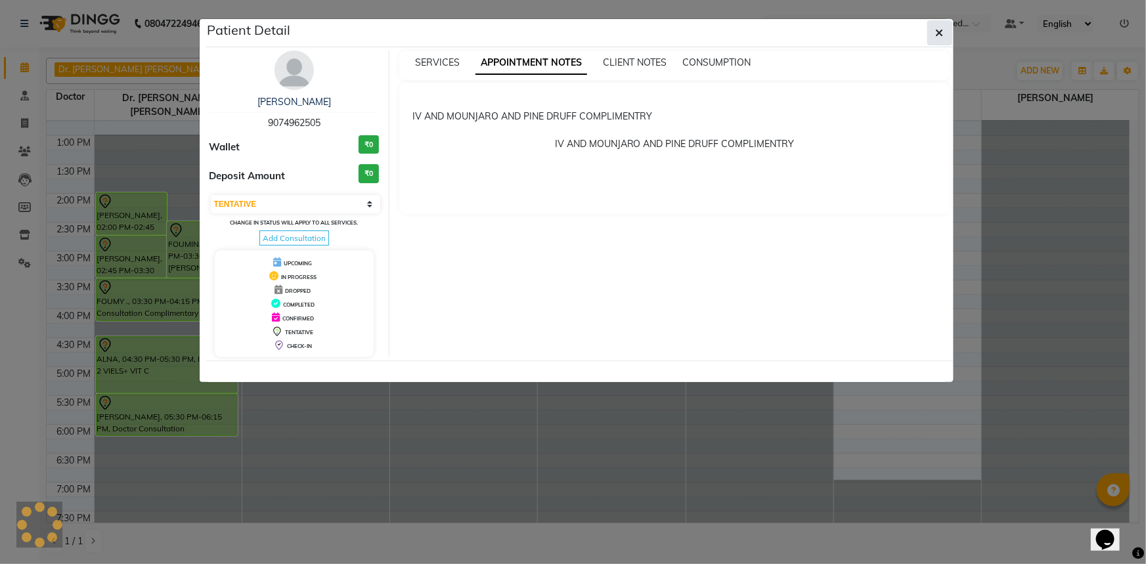
click at [941, 31] on icon "button" at bounding box center [940, 33] width 8 height 11
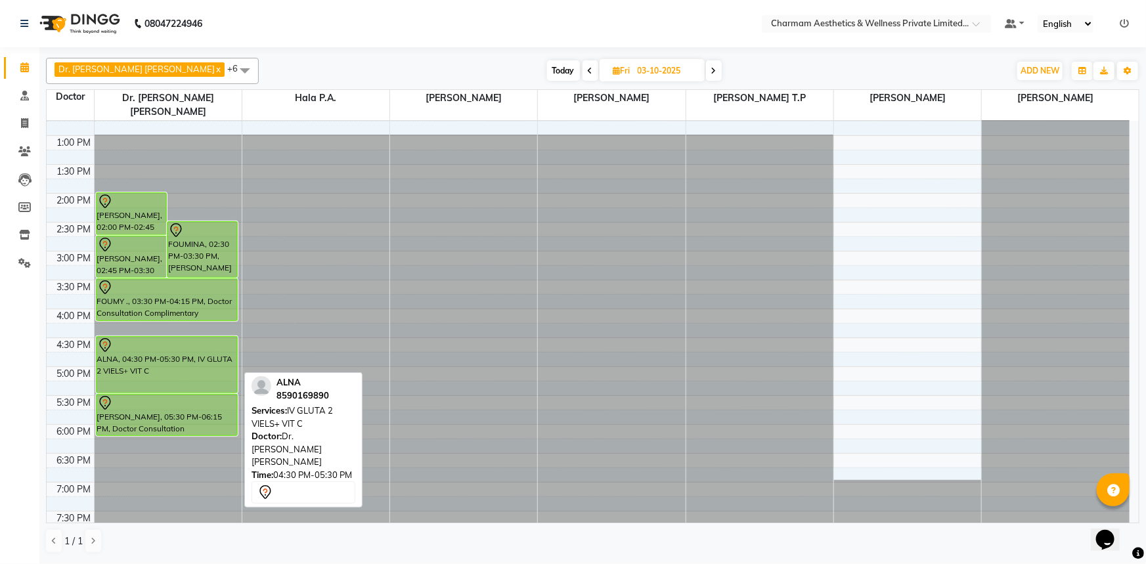
click at [150, 345] on div "ALNA, 04:30 PM-05:30 PM, IV GLUTA 2 VIELS+ VIT C" at bounding box center [167, 365] width 141 height 56
select select "7"
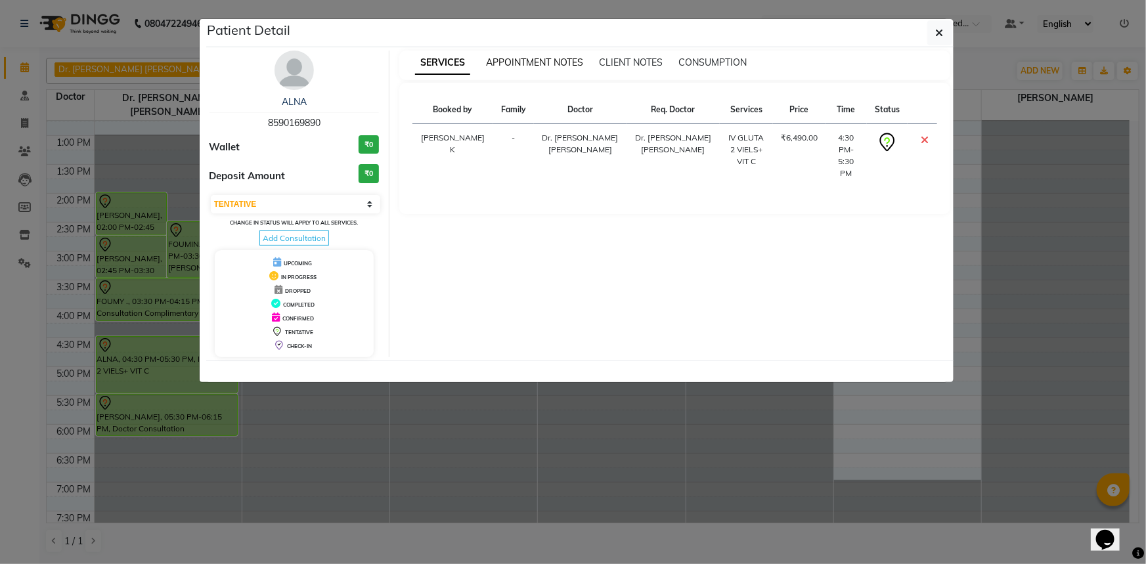
click at [527, 58] on span "APPOINTMENT NOTES" at bounding box center [534, 62] width 97 height 12
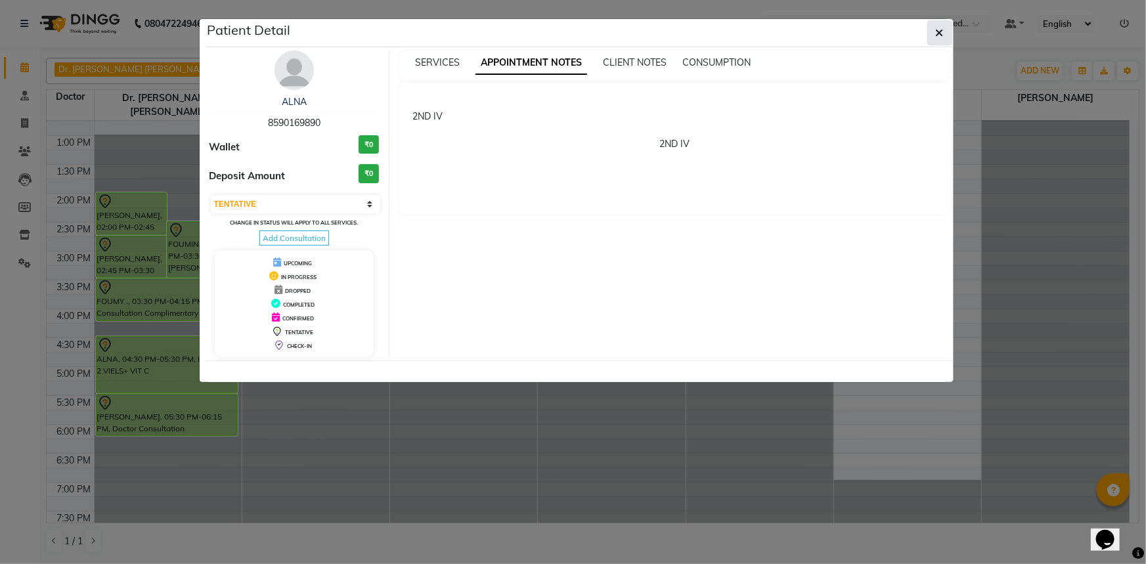
click at [936, 30] on icon "button" at bounding box center [940, 33] width 8 height 11
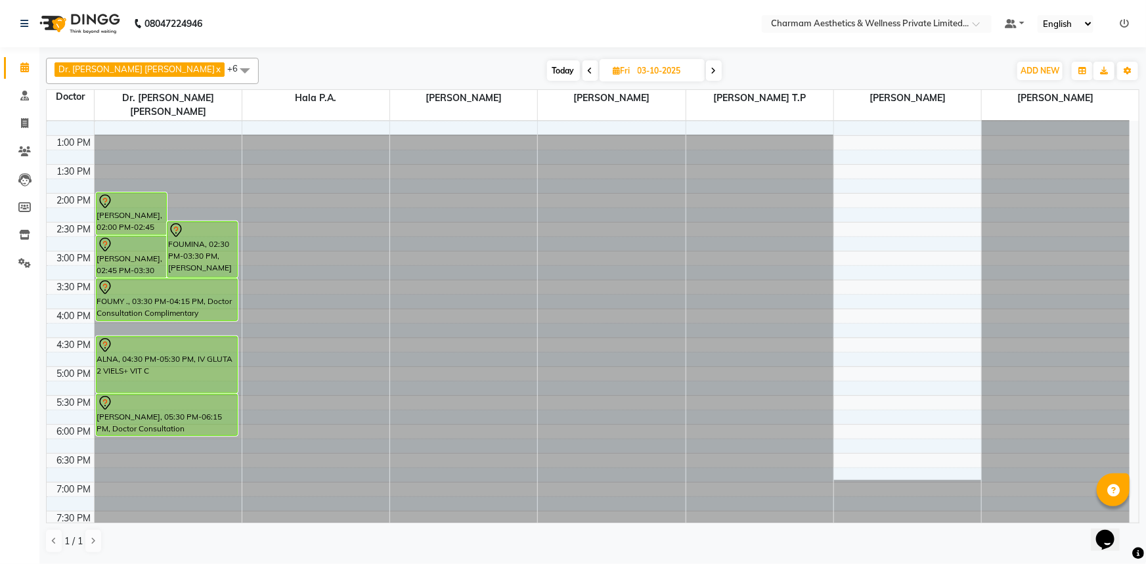
click at [547, 60] on span "Today" at bounding box center [563, 70] width 33 height 20
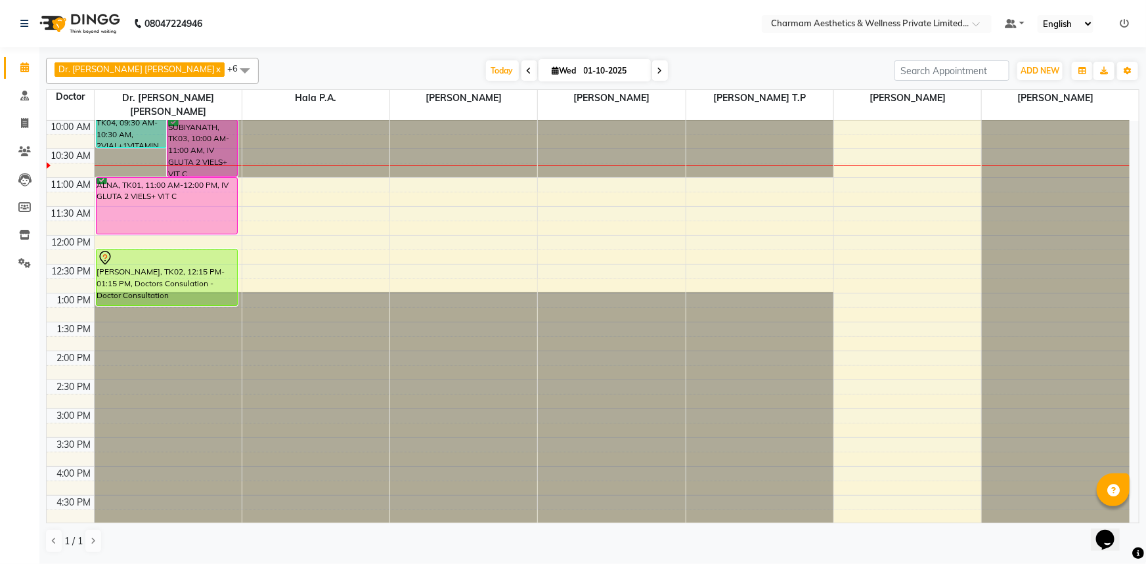
scroll to position [0, 0]
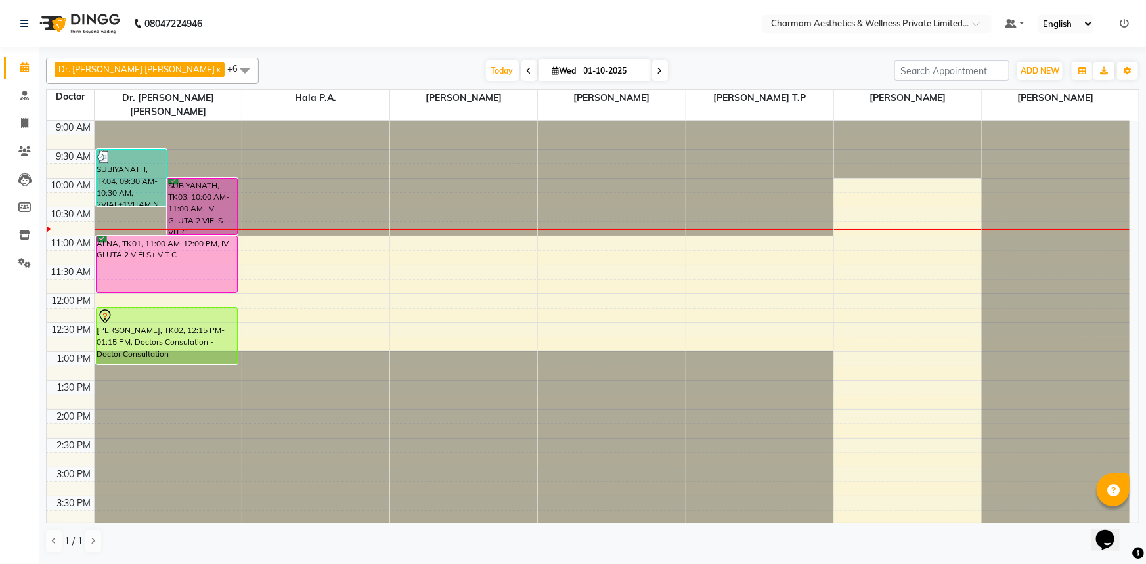
click at [652, 69] on span at bounding box center [660, 70] width 16 height 20
type input "02-10-2025"
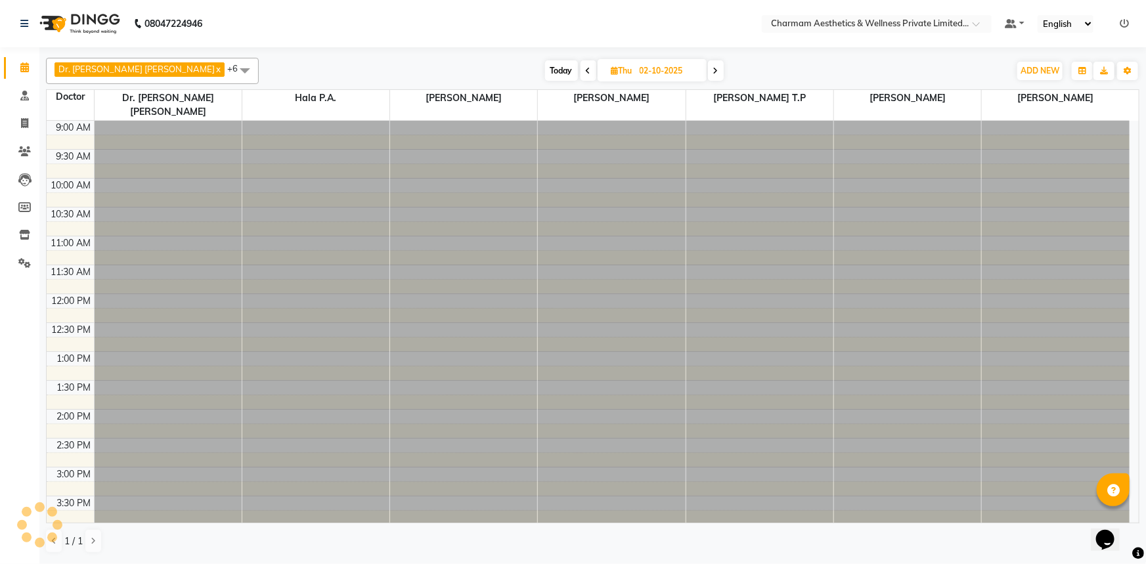
scroll to position [58, 0]
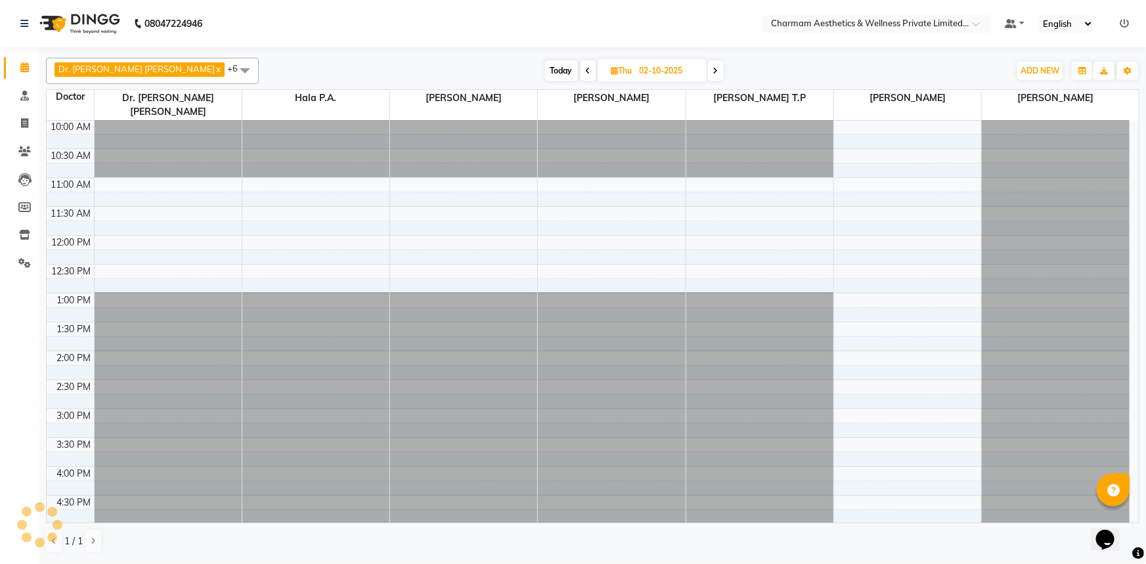
click at [636, 69] on input "02-10-2025" at bounding box center [669, 71] width 66 height 20
select select "10"
select select "2025"
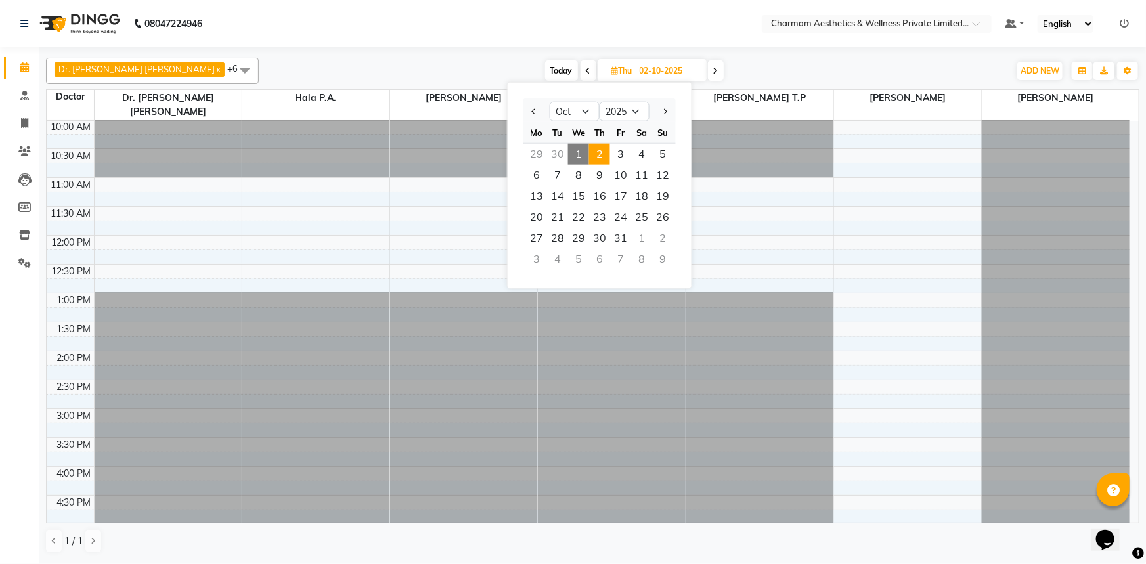
click at [708, 66] on span at bounding box center [716, 70] width 16 height 20
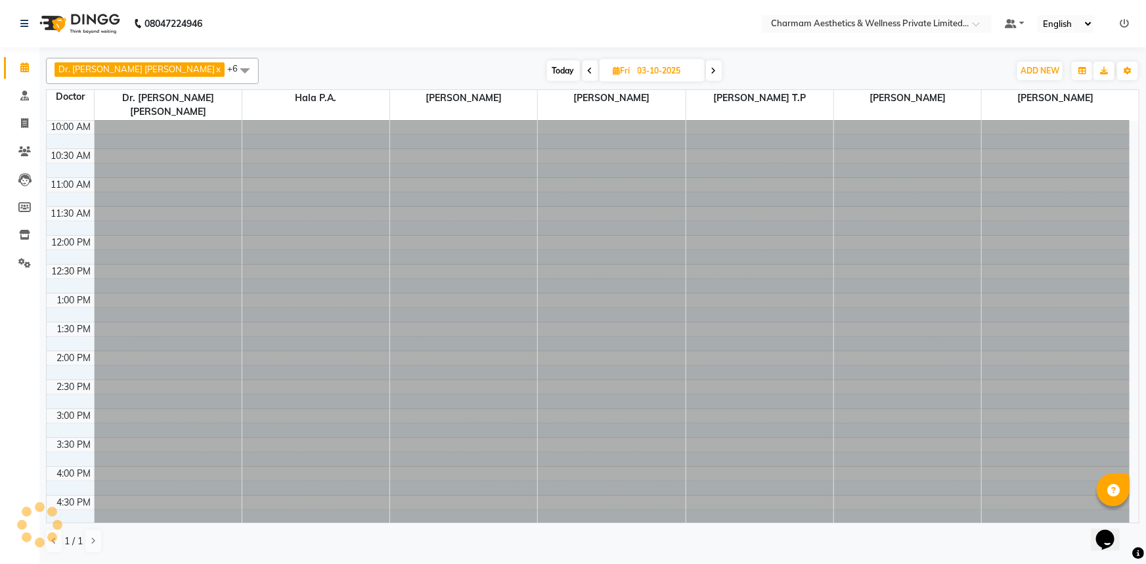
scroll to position [0, 0]
click at [706, 67] on span at bounding box center [714, 70] width 16 height 20
type input "04-10-2025"
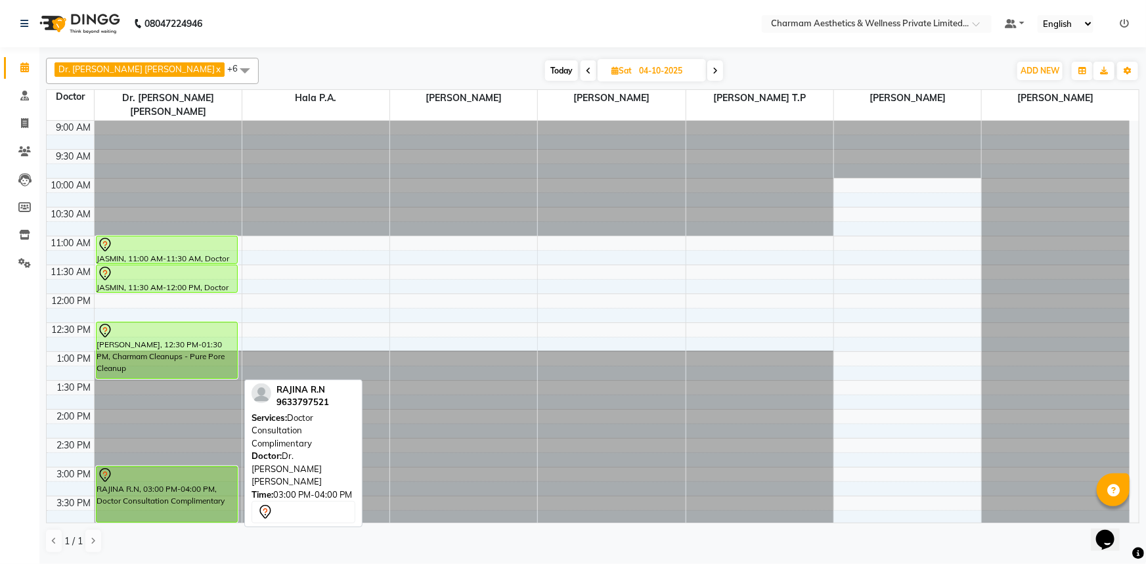
click at [129, 468] on div at bounding box center [167, 476] width 140 height 16
select select "7"
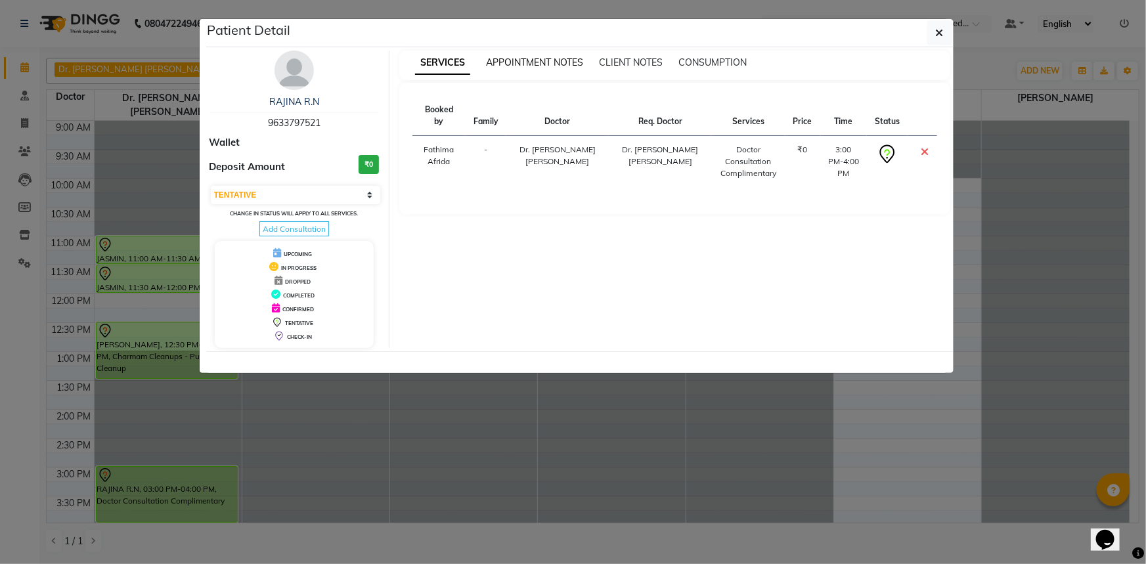
click at [531, 60] on span "APPOINTMENT NOTES" at bounding box center [534, 62] width 97 height 12
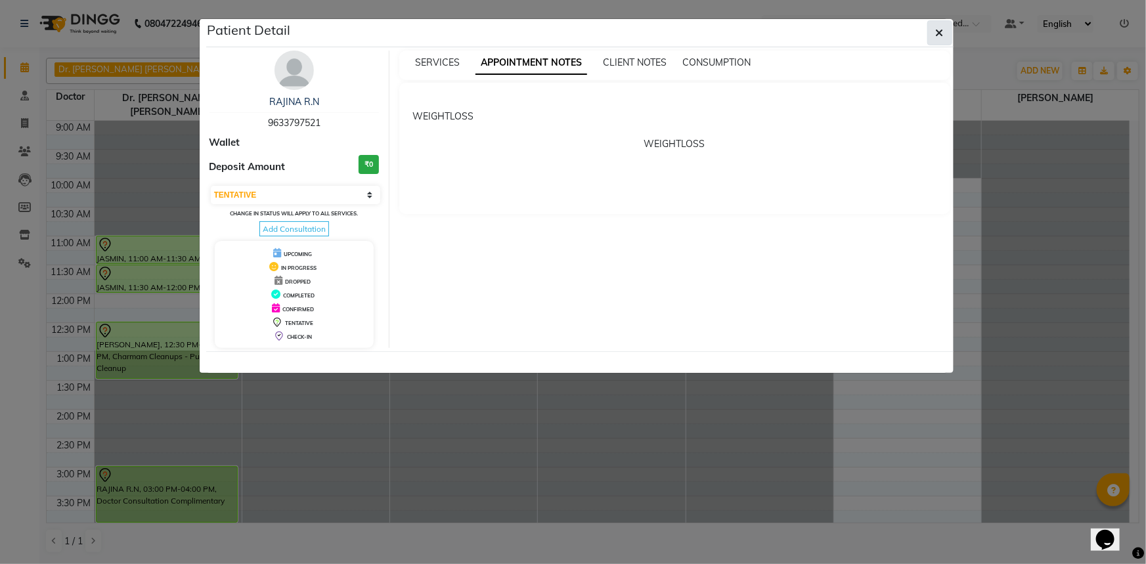
click at [940, 23] on button "button" at bounding box center [939, 32] width 25 height 25
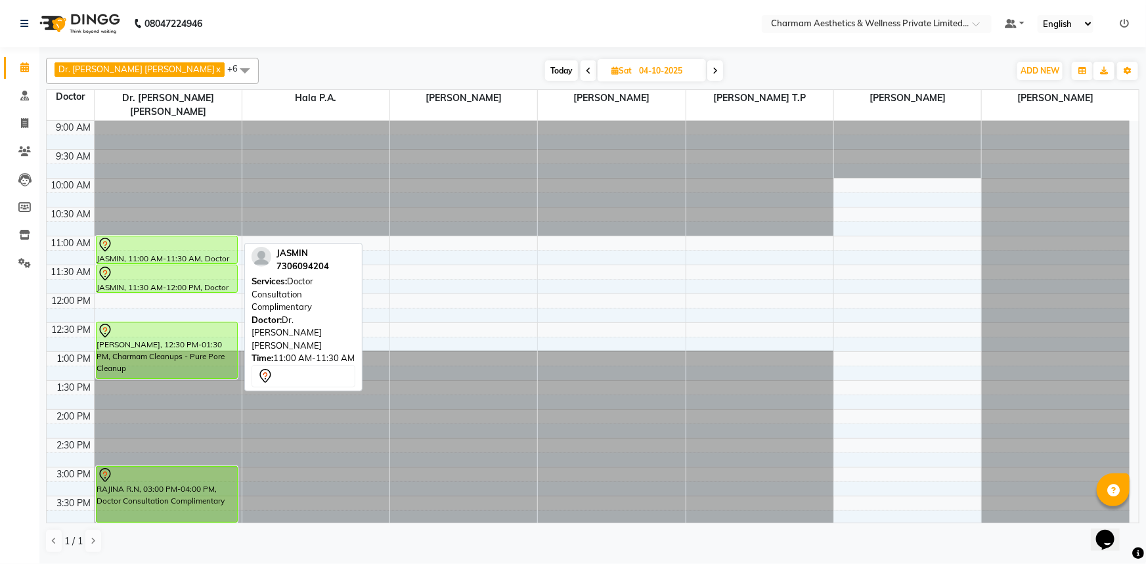
click at [144, 237] on div at bounding box center [167, 245] width 140 height 16
select select "7"
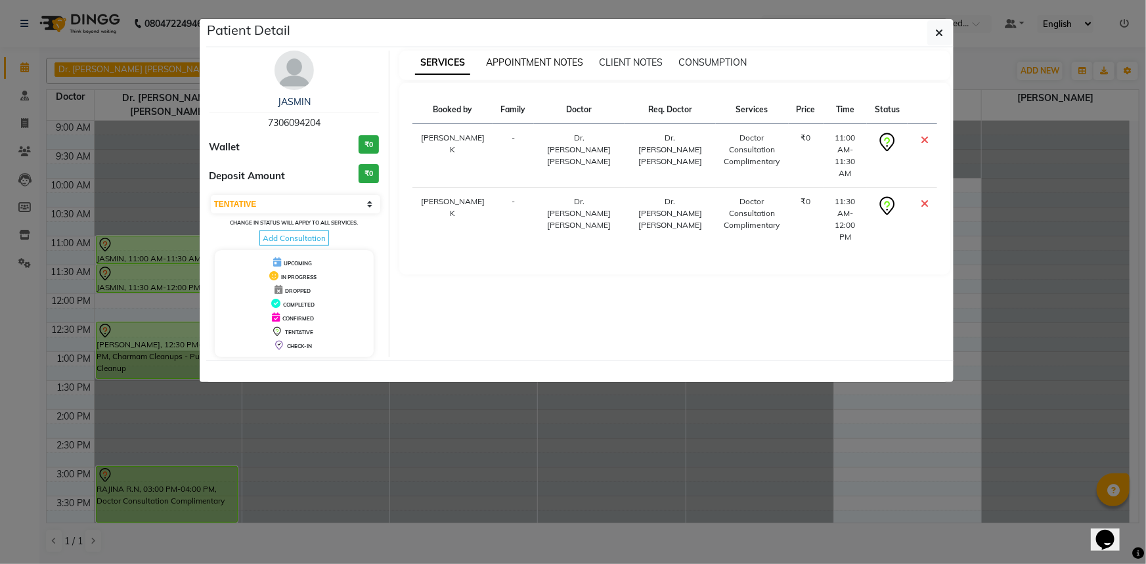
click at [519, 59] on span "APPOINTMENT NOTES" at bounding box center [534, 62] width 97 height 12
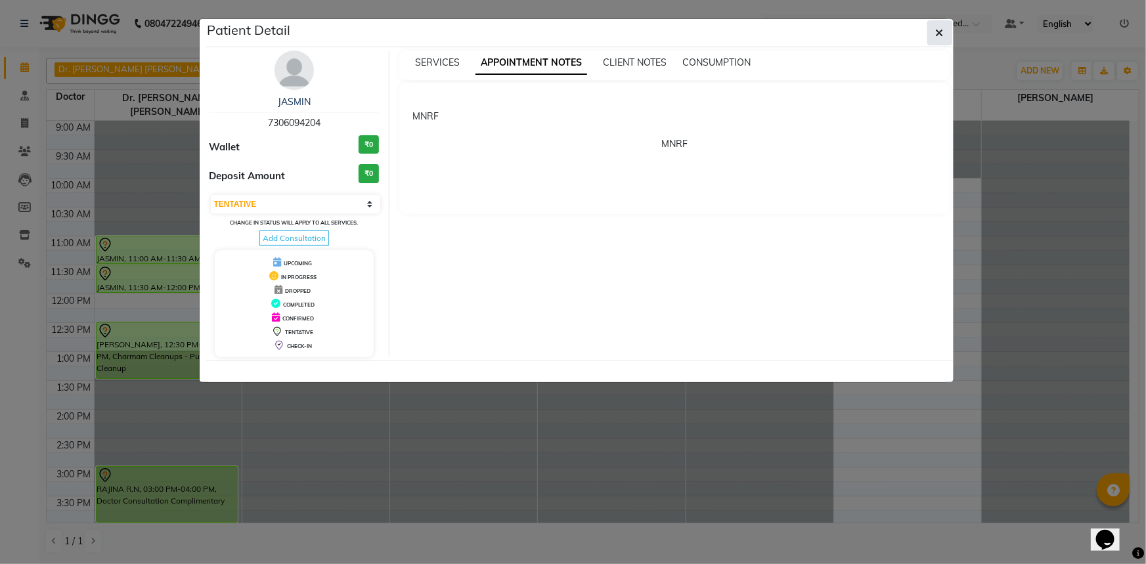
click at [938, 30] on icon "button" at bounding box center [940, 33] width 8 height 11
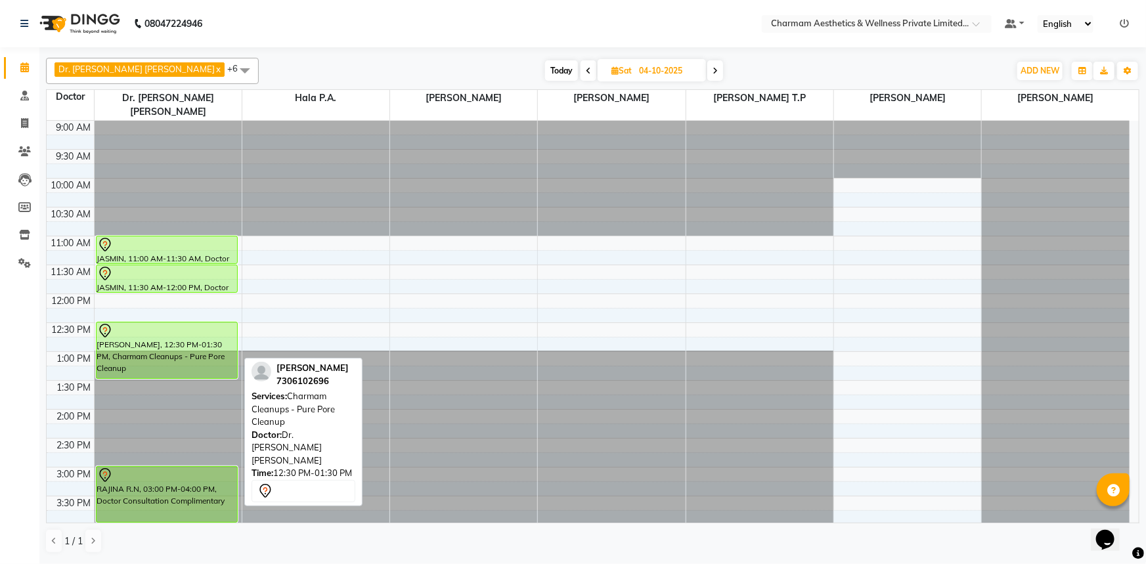
click at [125, 334] on div "[PERSON_NAME], 12:30 PM-01:30 PM, Charmam Cleanups - Pure Pore Cleanup" at bounding box center [167, 350] width 141 height 56
select select "7"
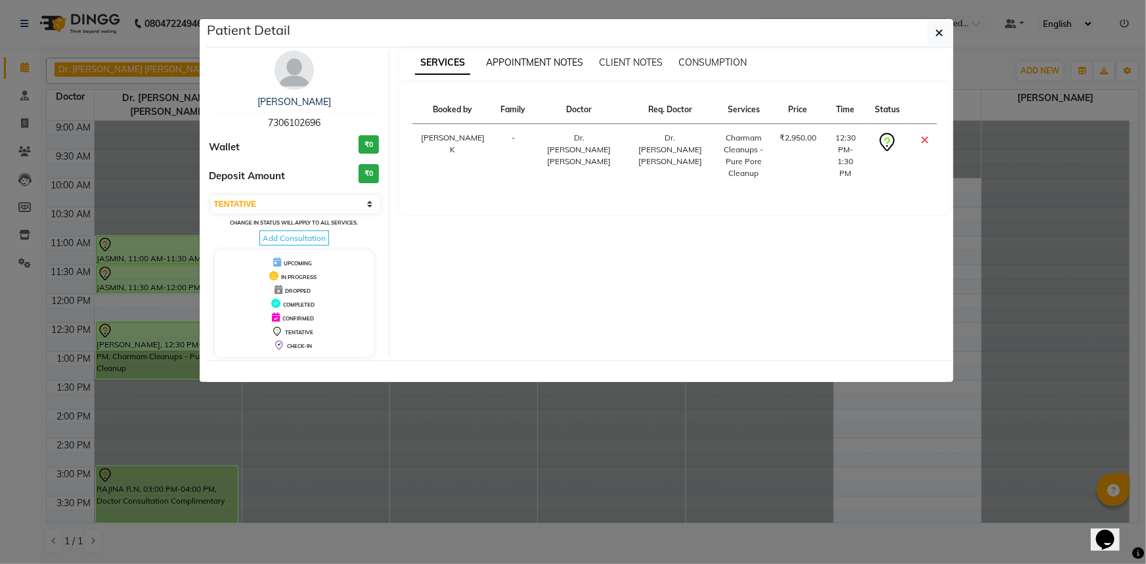
click at [528, 66] on span "APPOINTMENT NOTES" at bounding box center [534, 62] width 97 height 12
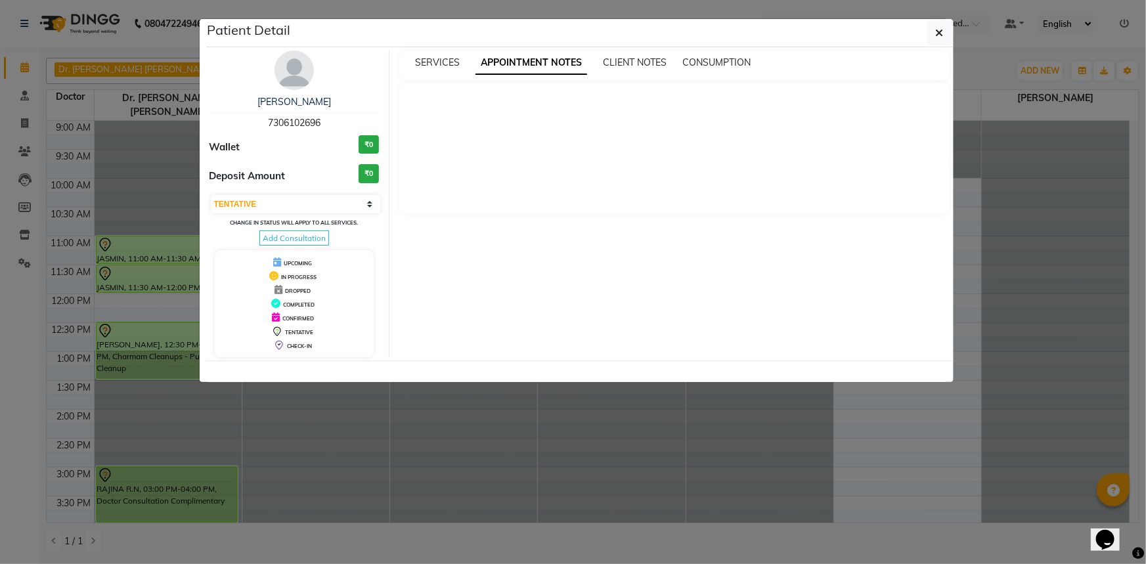
click at [435, 51] on div "SERVICES APPOINTMENT NOTES CLIENT NOTES CONSUMPTION" at bounding box center [674, 66] width 551 height 30
click at [434, 58] on span "SERVICES" at bounding box center [437, 62] width 45 height 12
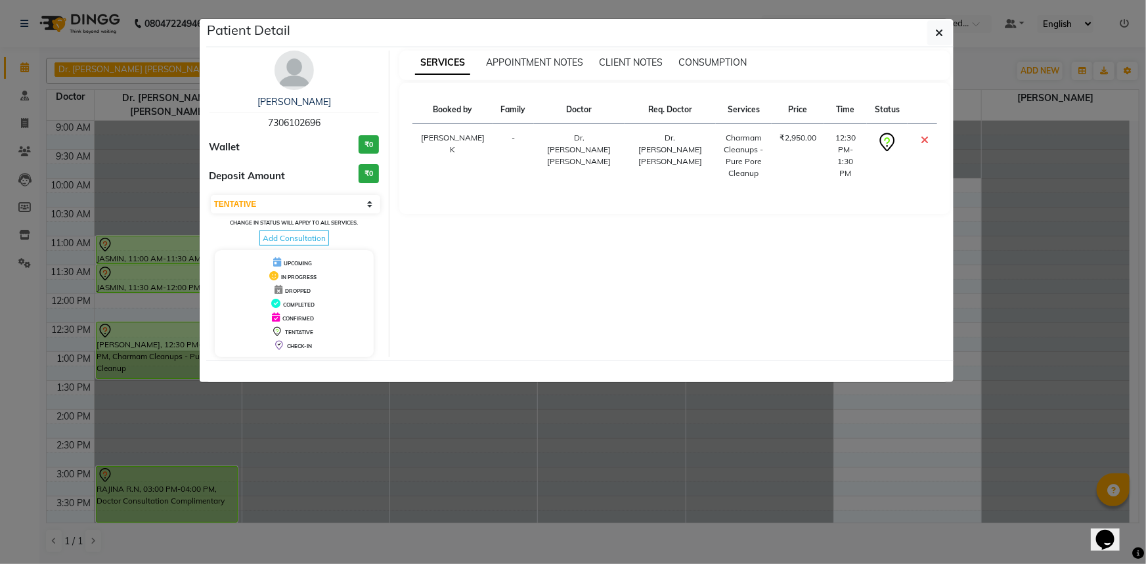
click at [926, 37] on div "Patient Detail" at bounding box center [579, 33] width 747 height 28
click at [939, 31] on icon "button" at bounding box center [940, 33] width 8 height 11
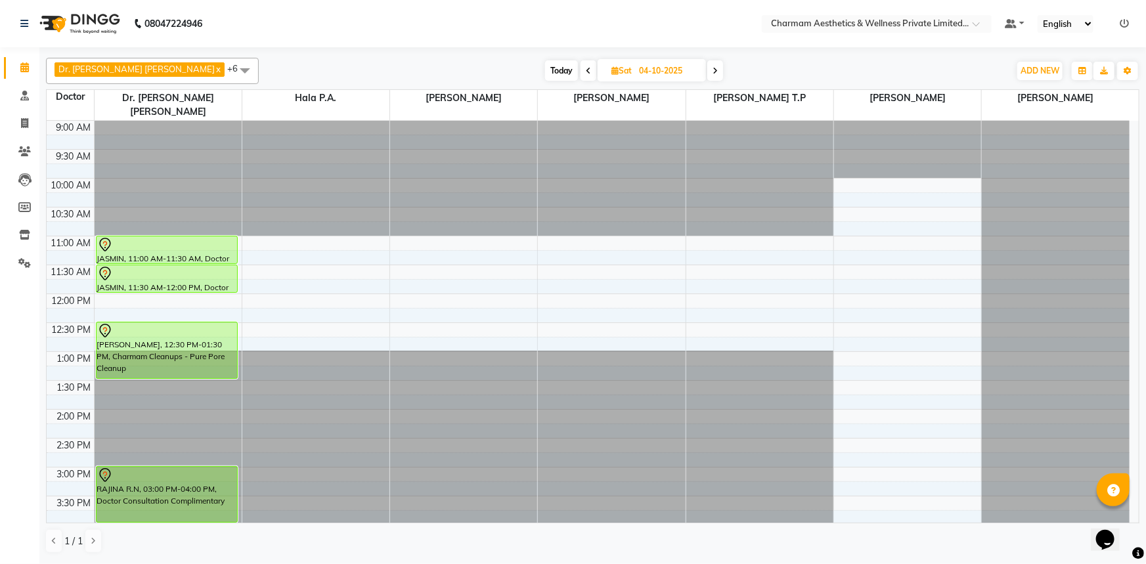
click at [545, 62] on span "Today" at bounding box center [561, 70] width 33 height 20
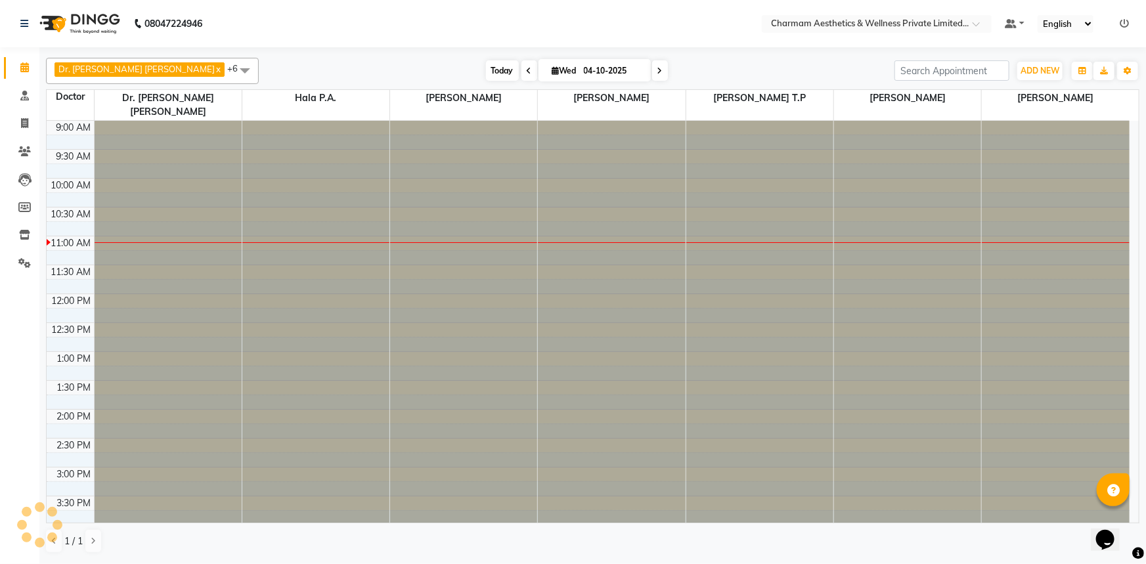
type input "01-10-2025"
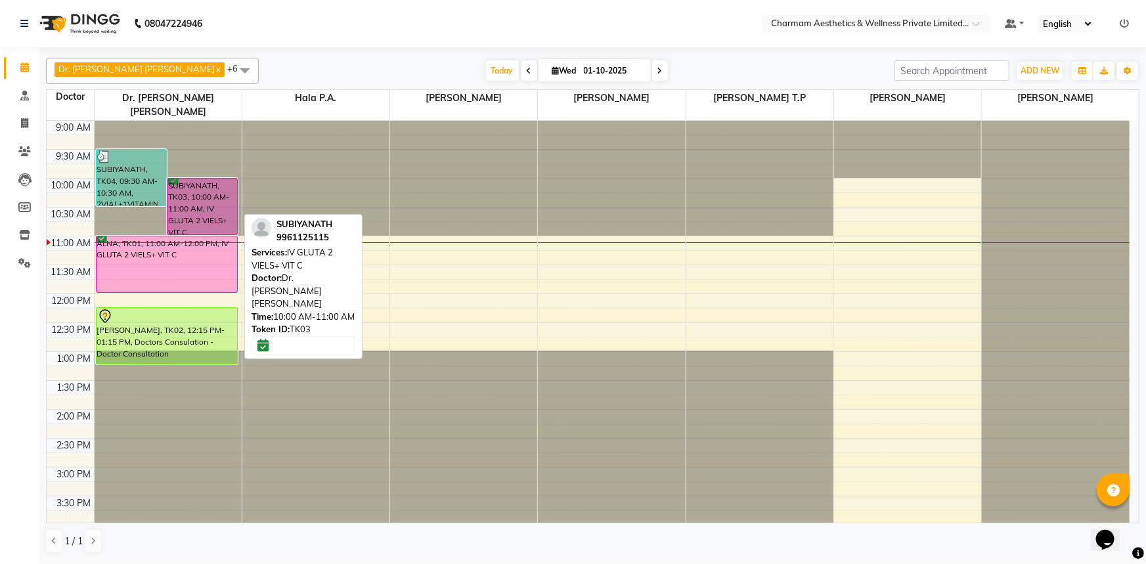
click at [177, 190] on div "SUBIYANATH, TK03, 10:00 AM-11:00 AM, IV GLUTA 2 VIELS+ VIT C" at bounding box center [202, 207] width 70 height 56
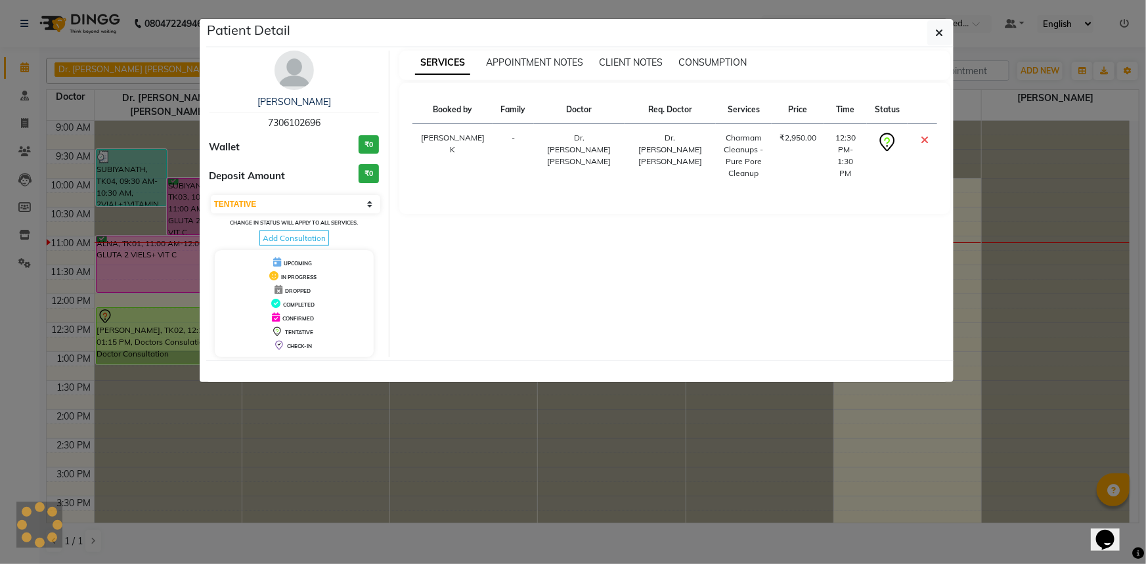
select select "6"
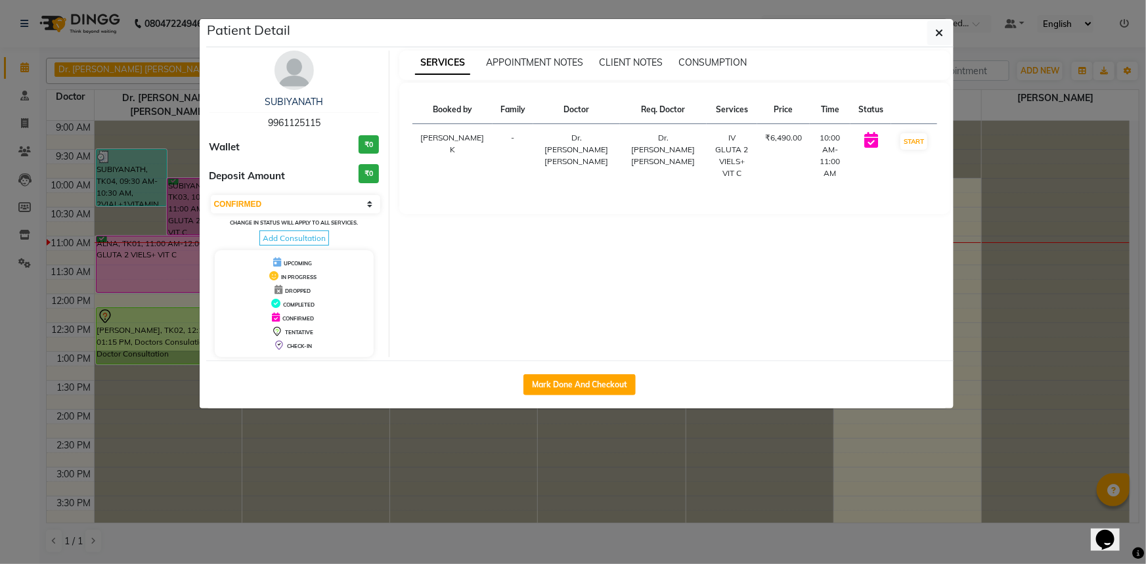
click at [292, 234] on span "Add Consultation" at bounding box center [294, 238] width 70 height 15
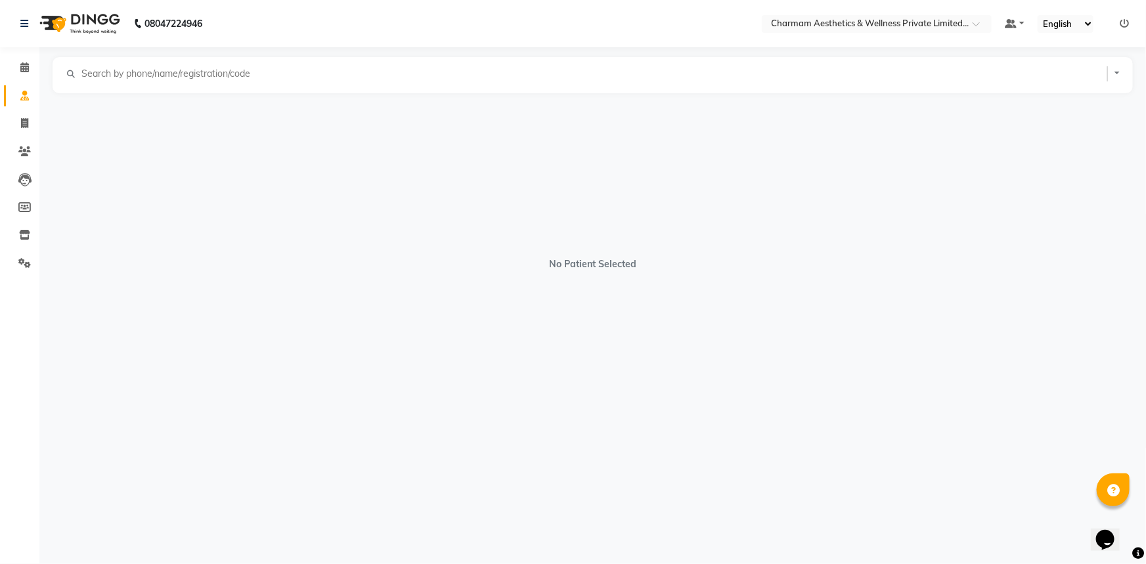
select select "[DEMOGRAPHIC_DATA]"
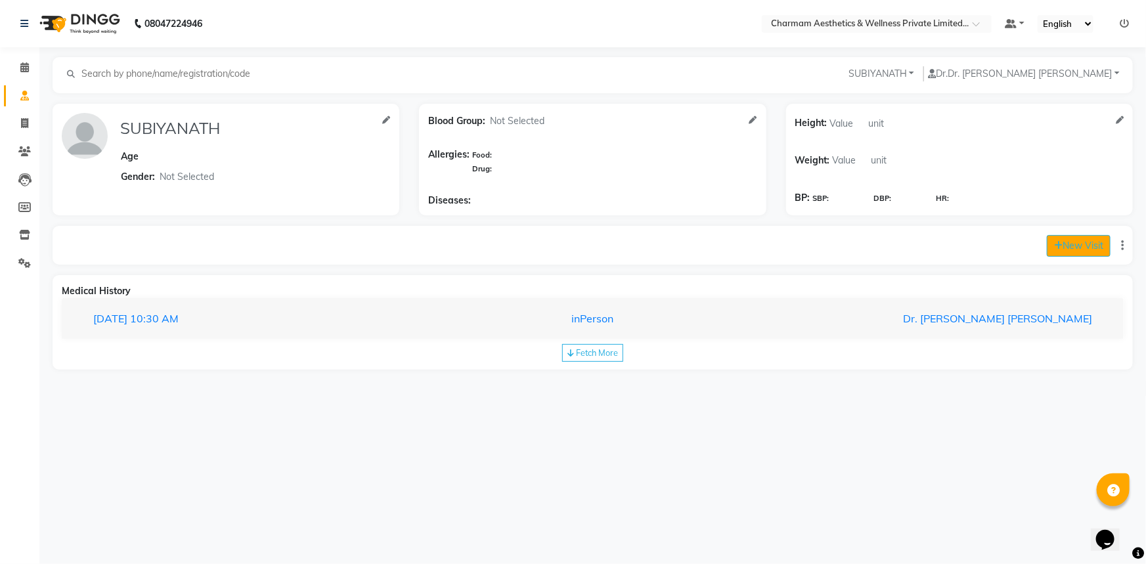
click at [1075, 243] on button "New Visit" at bounding box center [1079, 246] width 64 height 22
select select "660"
select select "inPerson"
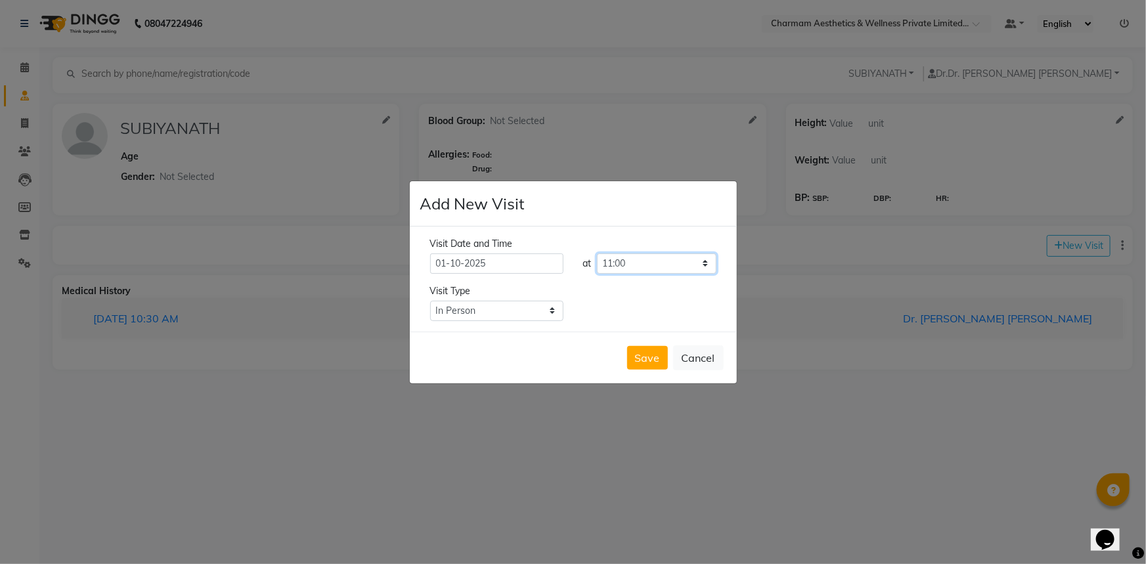
click at [671, 257] on select "Select time 09:00 09:15 09:30 09:45 10:00 10:15 10:30 10:45 11:00 11:15 11:30 1…" at bounding box center [657, 264] width 120 height 20
select select "615"
click at [597, 254] on select "Select time 09:00 09:15 09:30 09:45 10:00 10:15 10:30 10:45 11:00 11:15 11:30 1…" at bounding box center [657, 264] width 120 height 20
drag, startPoint x: 651, startPoint y: 358, endPoint x: 650, endPoint y: 365, distance: 6.7
click at [650, 359] on button "Save" at bounding box center [647, 358] width 41 height 24
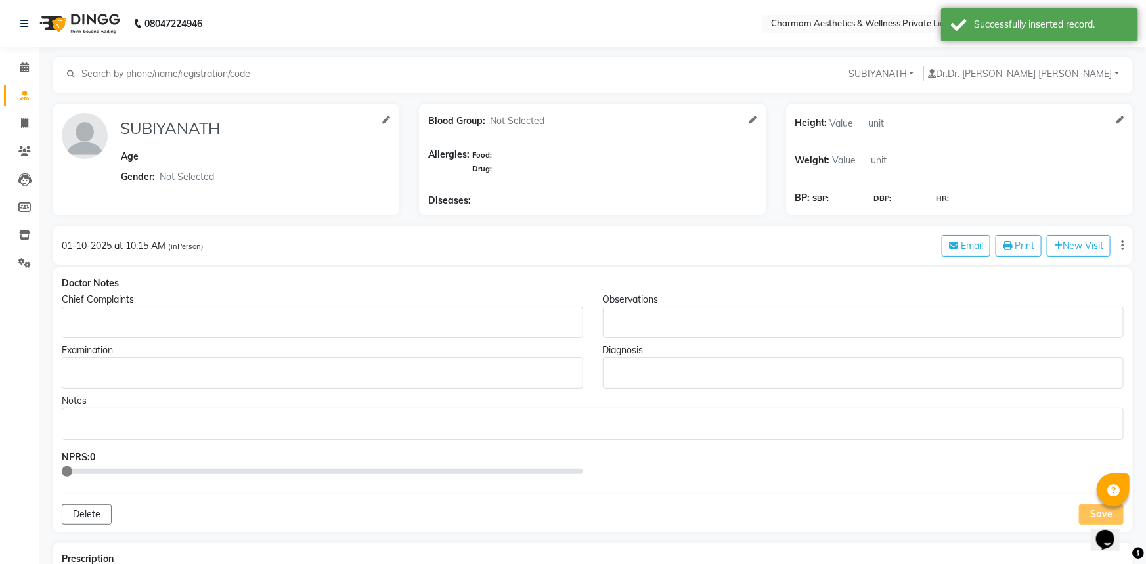
type input "SUBIYANATH"
select select "[DEMOGRAPHIC_DATA]"
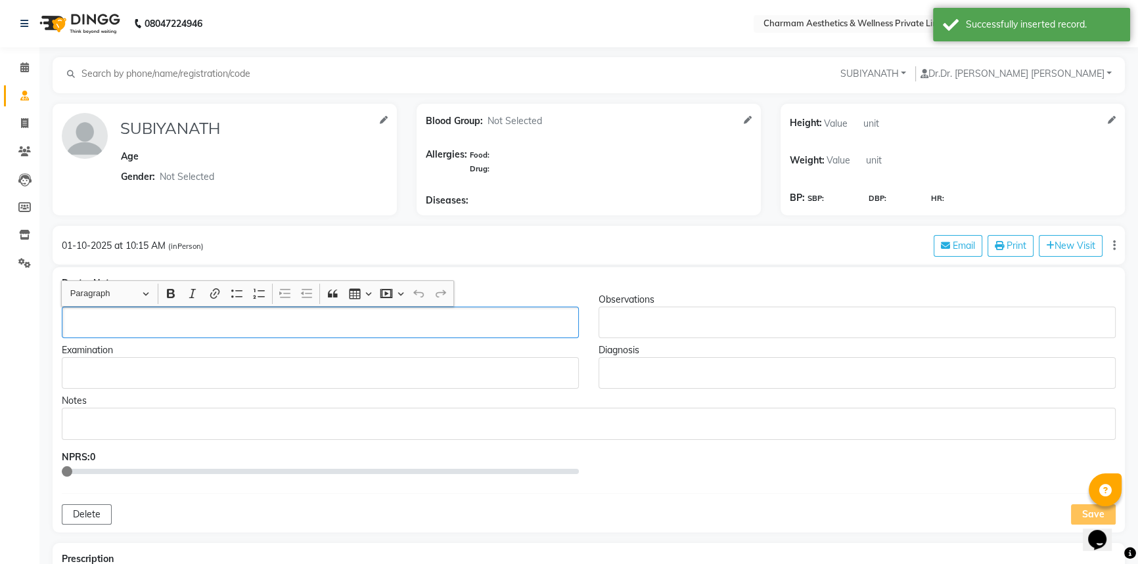
drag, startPoint x: 172, startPoint y: 330, endPoint x: 204, endPoint y: 329, distance: 32.2
click at [175, 328] on div "Rich Text Editor, main" at bounding box center [320, 323] width 517 height 32
click at [143, 413] on div "Rich Text Editor, main" at bounding box center [589, 424] width 1054 height 32
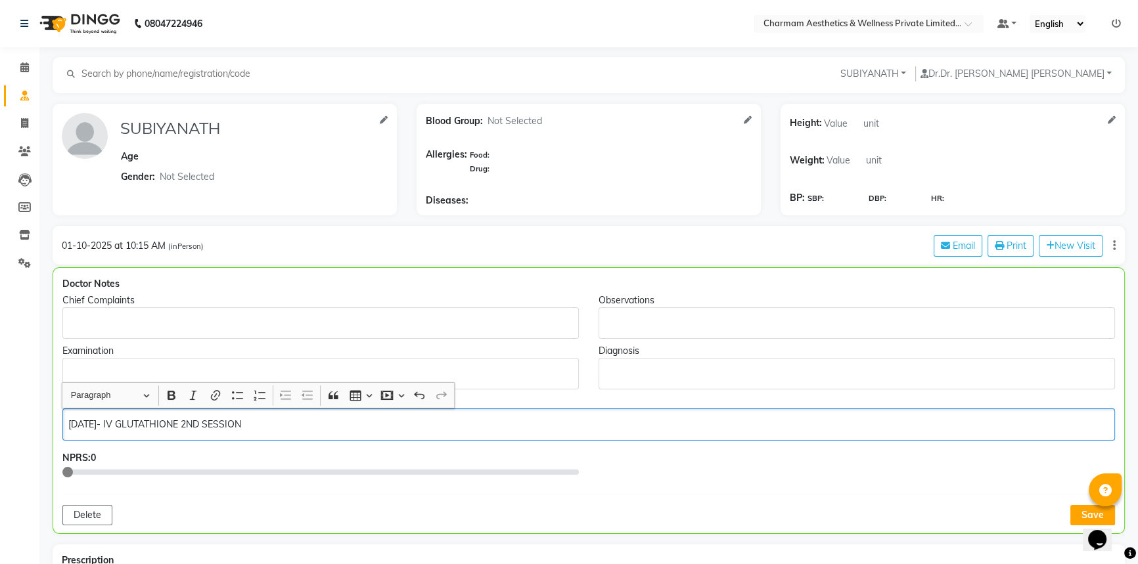
click at [636, 337] on div "Rich Text Editor, main" at bounding box center [856, 323] width 516 height 32
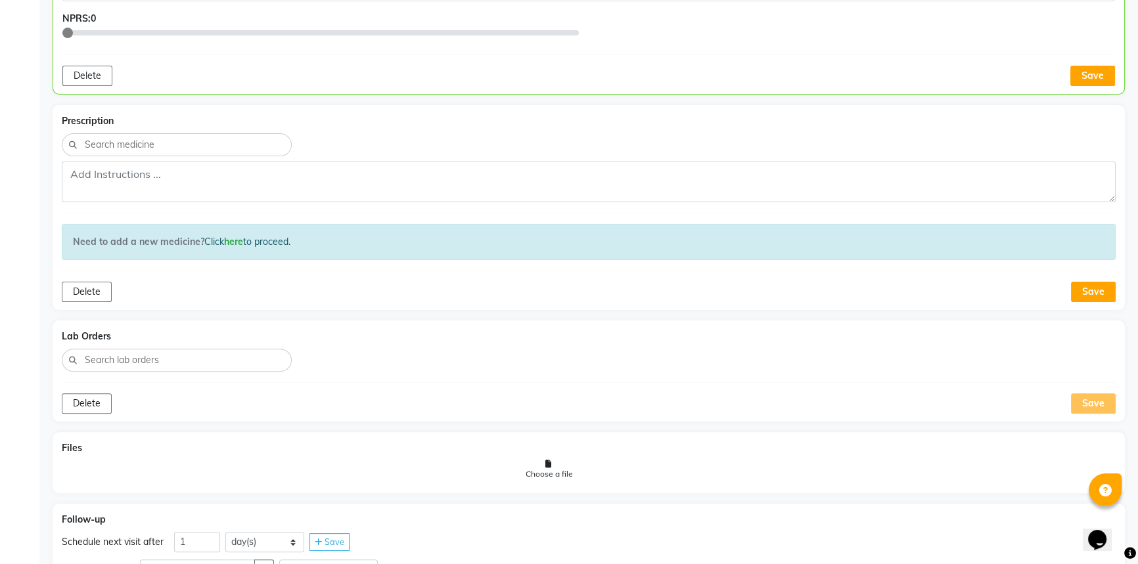
scroll to position [478, 0]
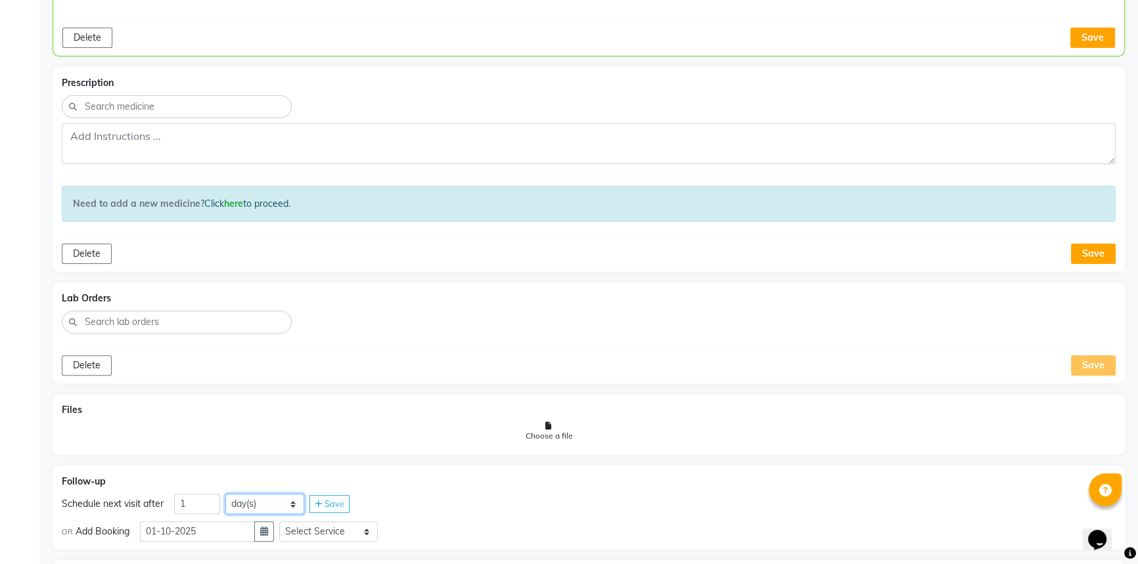
click at [272, 504] on select "day(s) week(s) month(s)" at bounding box center [264, 504] width 79 height 20
select select "week"
click at [225, 494] on select "day(s) week(s) month(s)" at bounding box center [264, 504] width 79 height 20
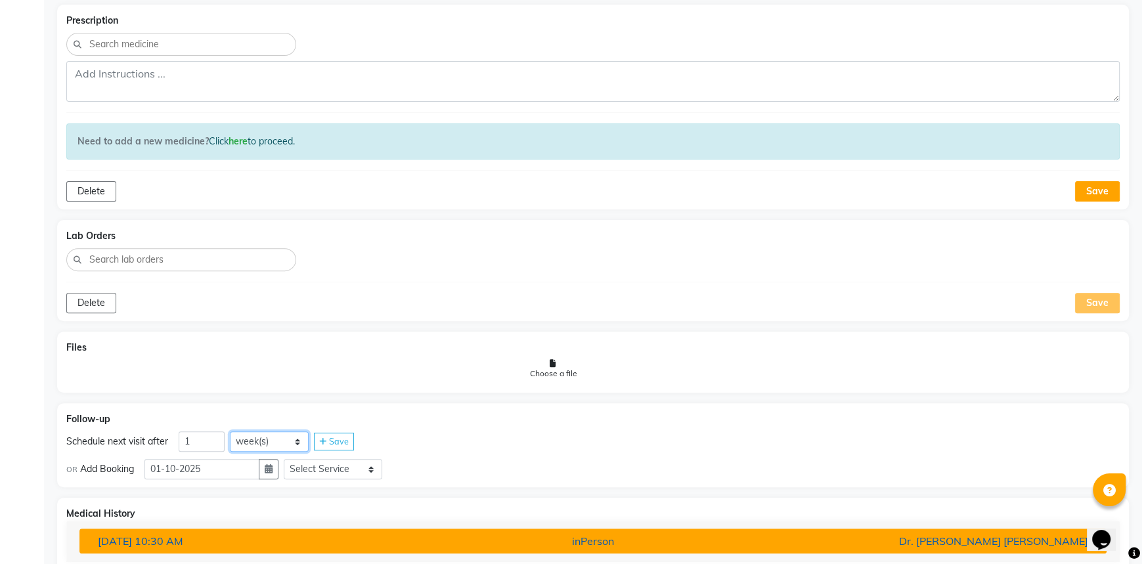
scroll to position [592, 0]
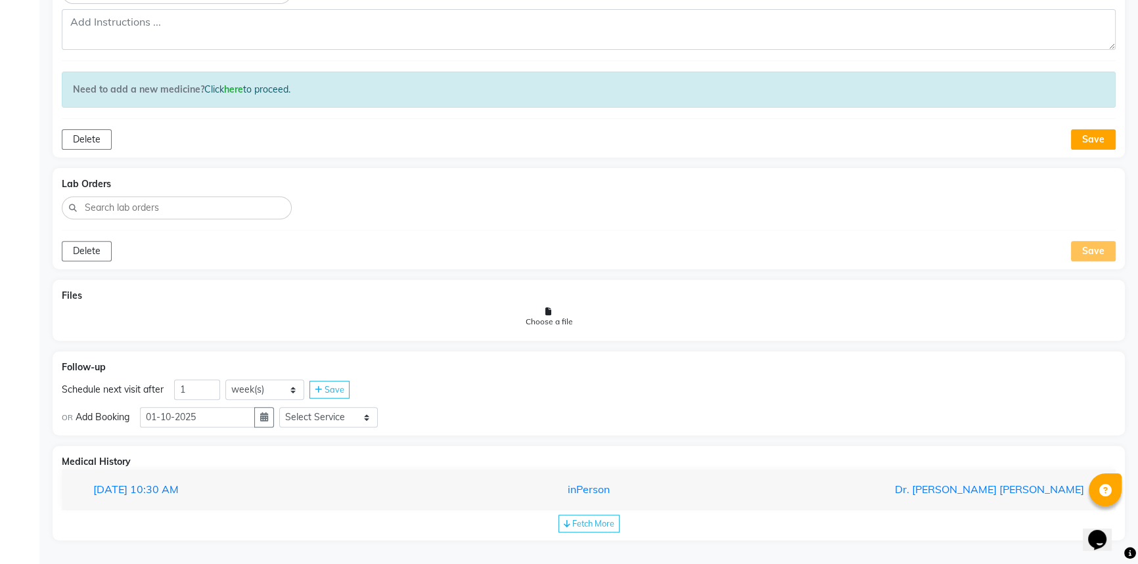
click at [333, 390] on span "Save" at bounding box center [334, 389] width 20 height 11
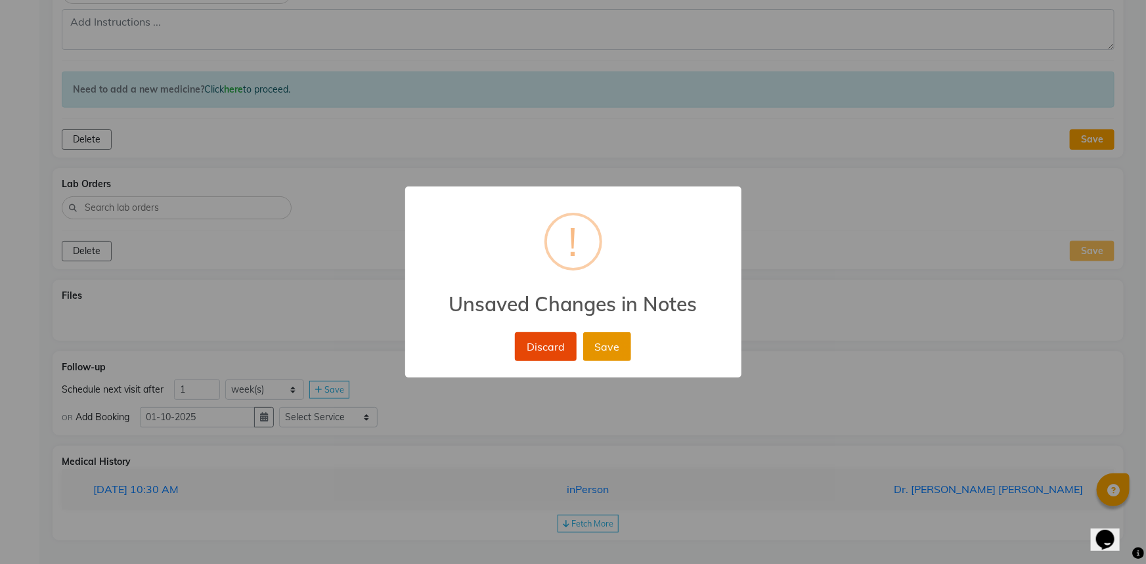
click at [623, 346] on button "Save" at bounding box center [607, 346] width 48 height 29
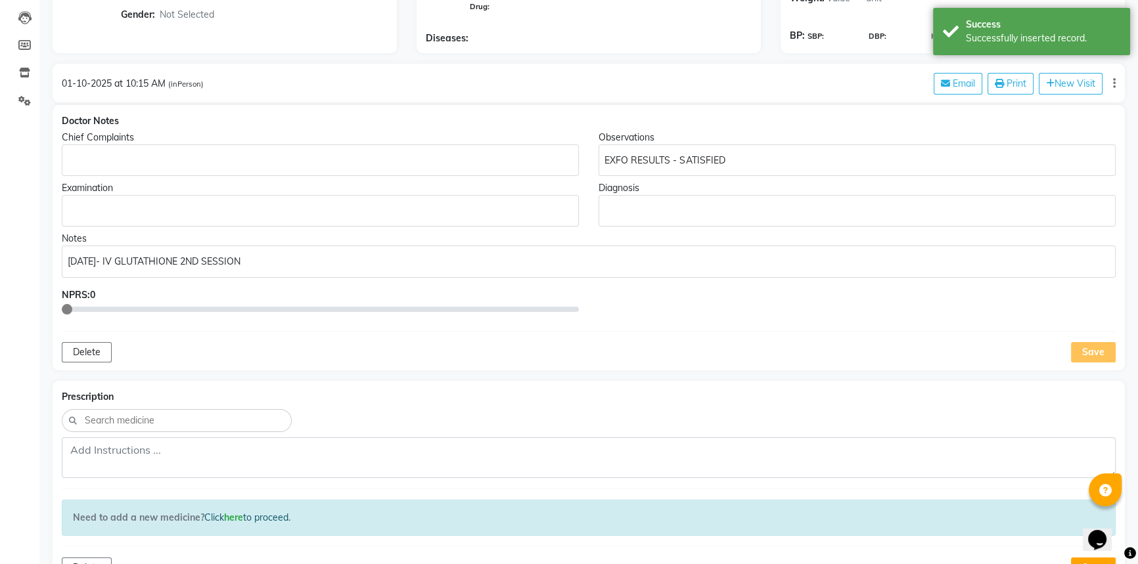
scroll to position [113, 0]
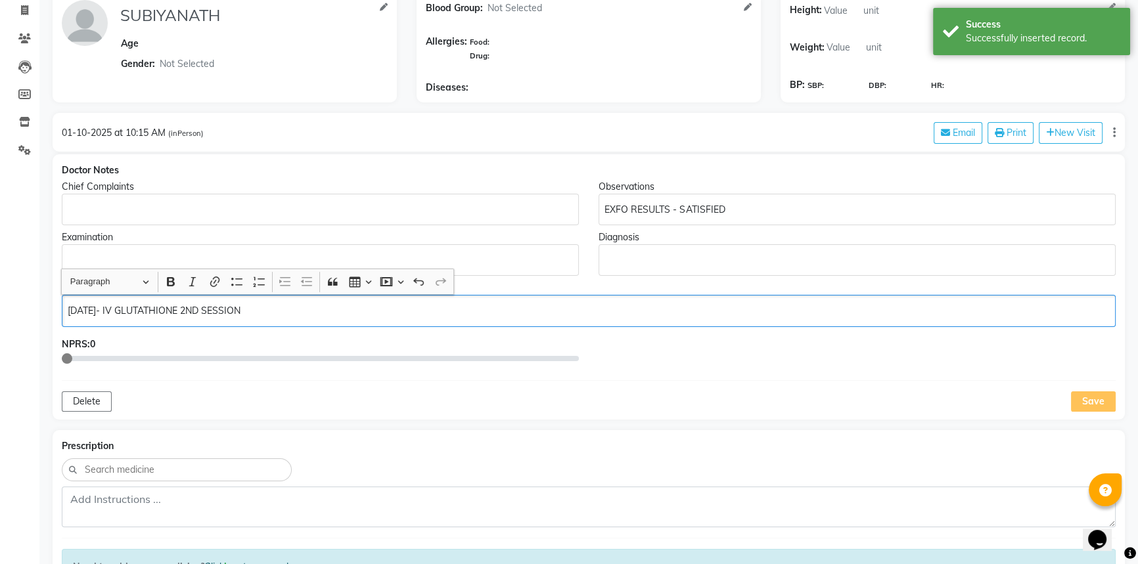
drag, startPoint x: 310, startPoint y: 315, endPoint x: 313, endPoint y: 288, distance: 27.8
click at [309, 315] on p "[DATE]- IV GLUTATHIONE 2ND SESSION" at bounding box center [588, 311] width 1041 height 14
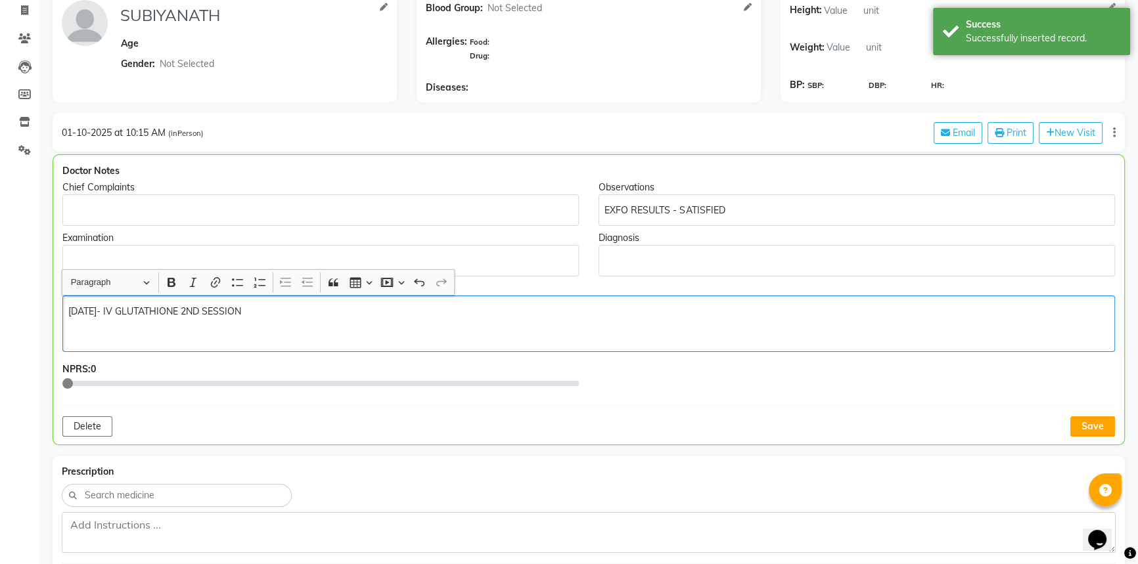
scroll to position [114, 0]
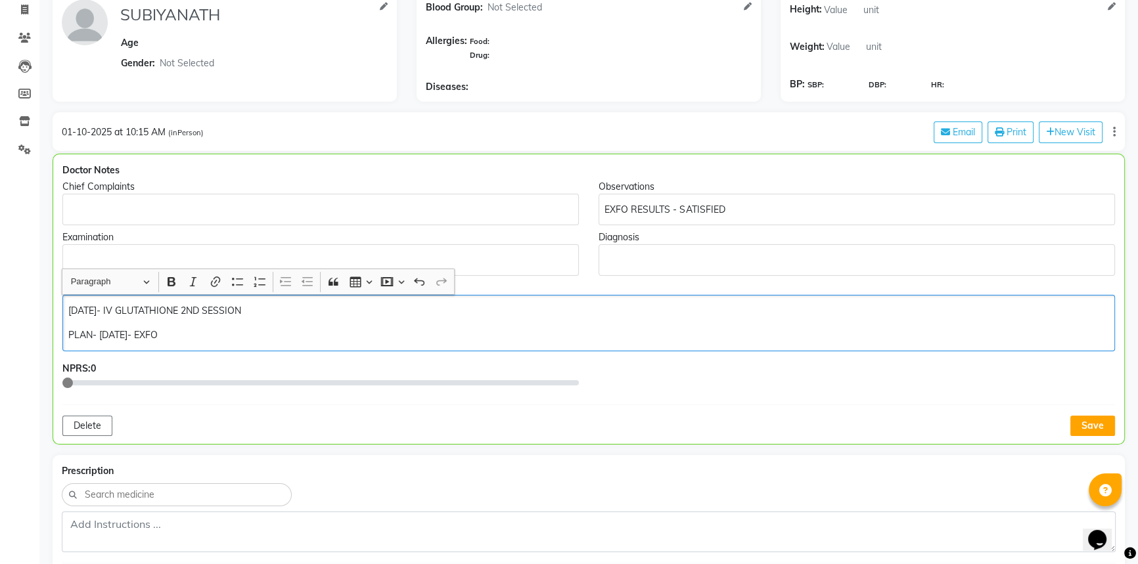
click at [100, 337] on p "PLAN- [DATE]- EXFO" at bounding box center [588, 335] width 1040 height 14
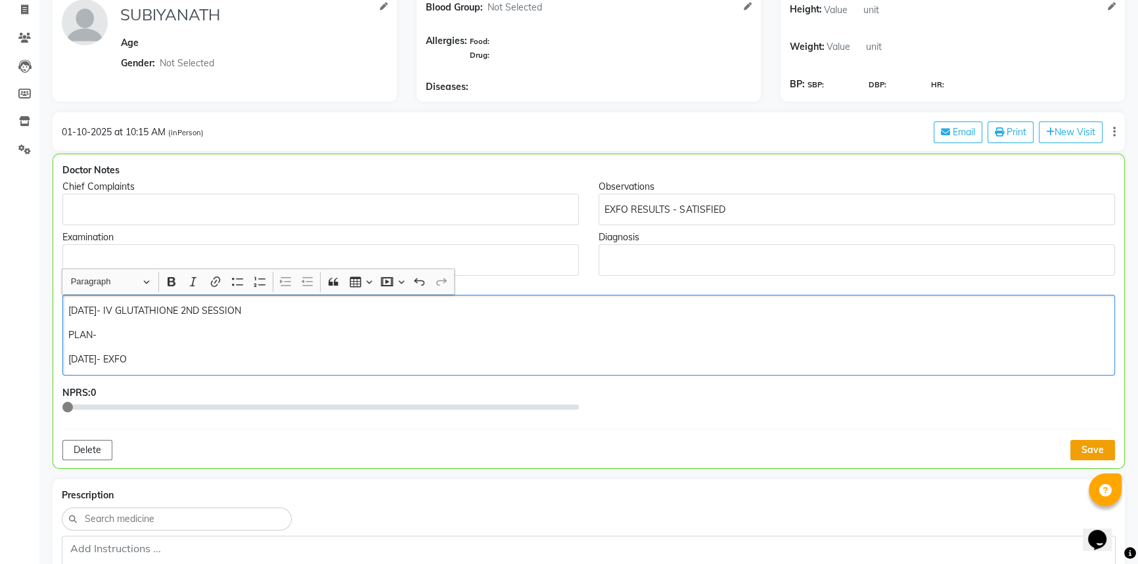
click at [1096, 449] on button "Save" at bounding box center [1092, 450] width 45 height 20
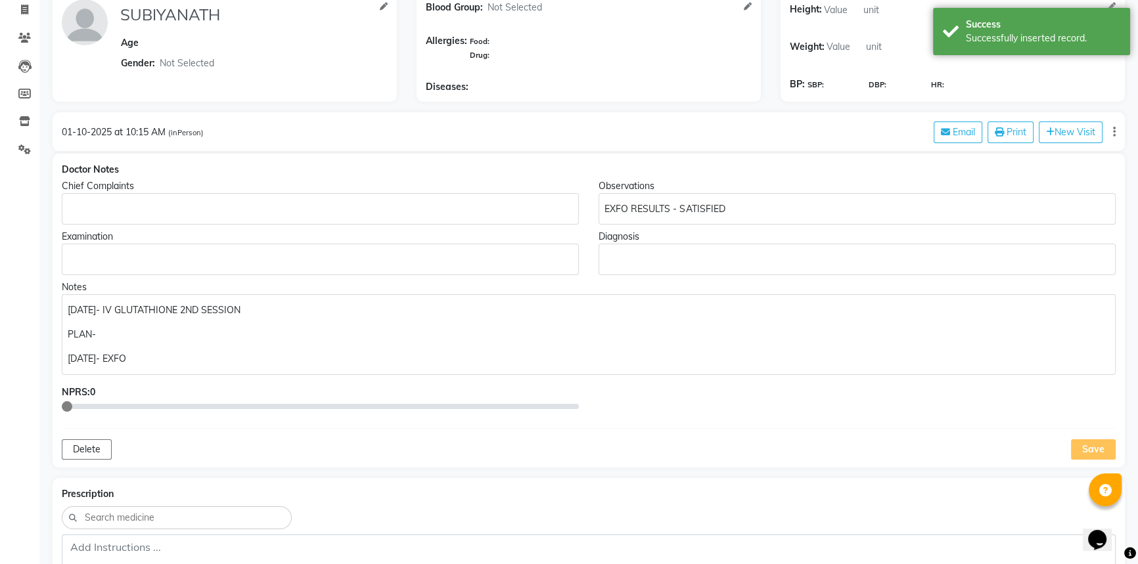
click at [148, 359] on p "[DATE]- EXFO" at bounding box center [588, 359] width 1041 height 14
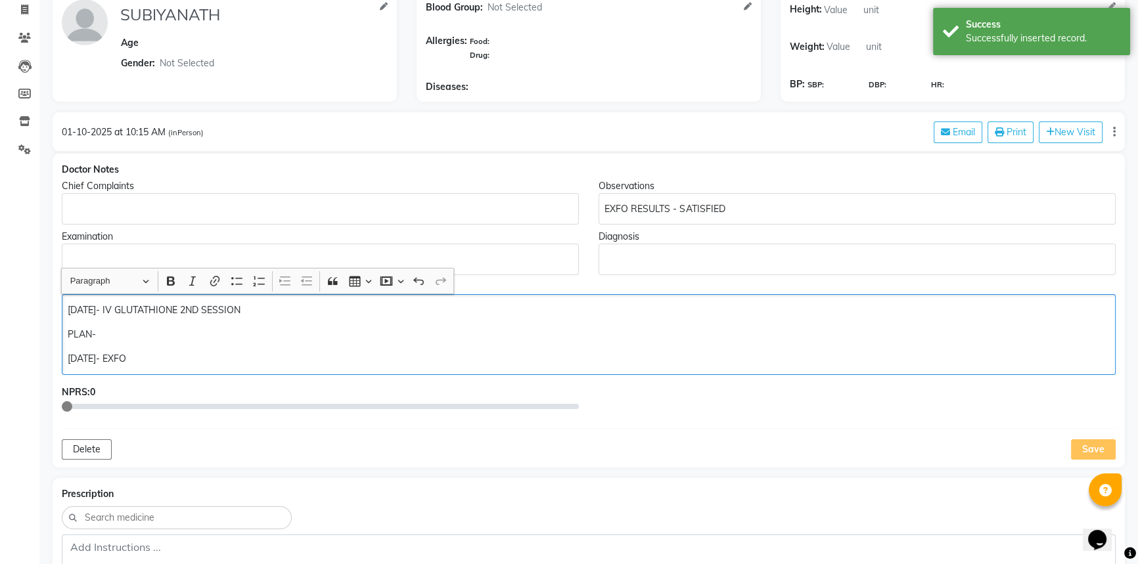
scroll to position [114, 0]
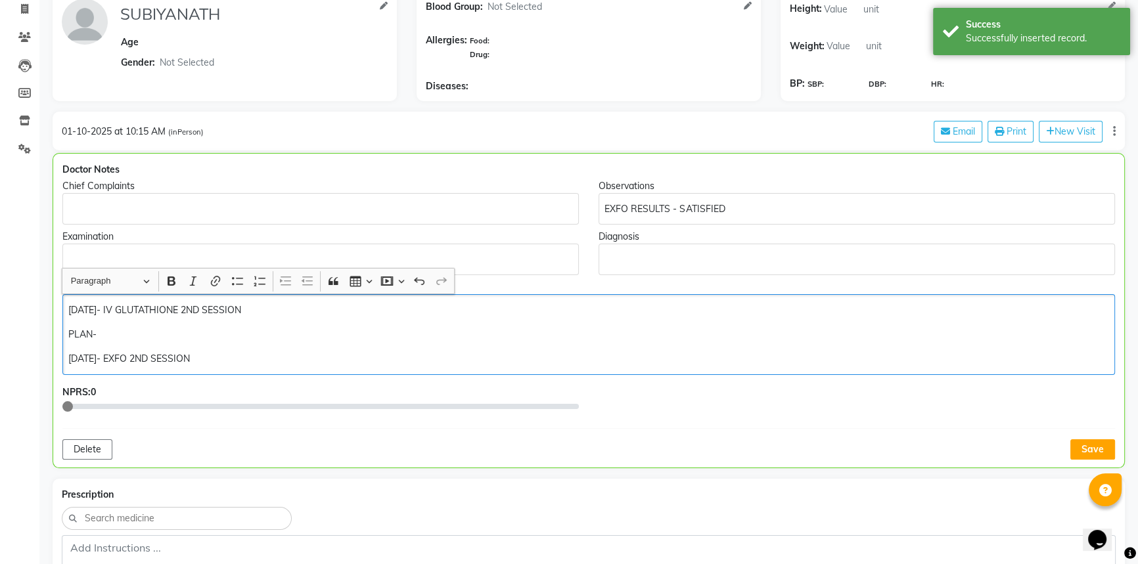
click at [1096, 444] on button "Save" at bounding box center [1092, 449] width 45 height 20
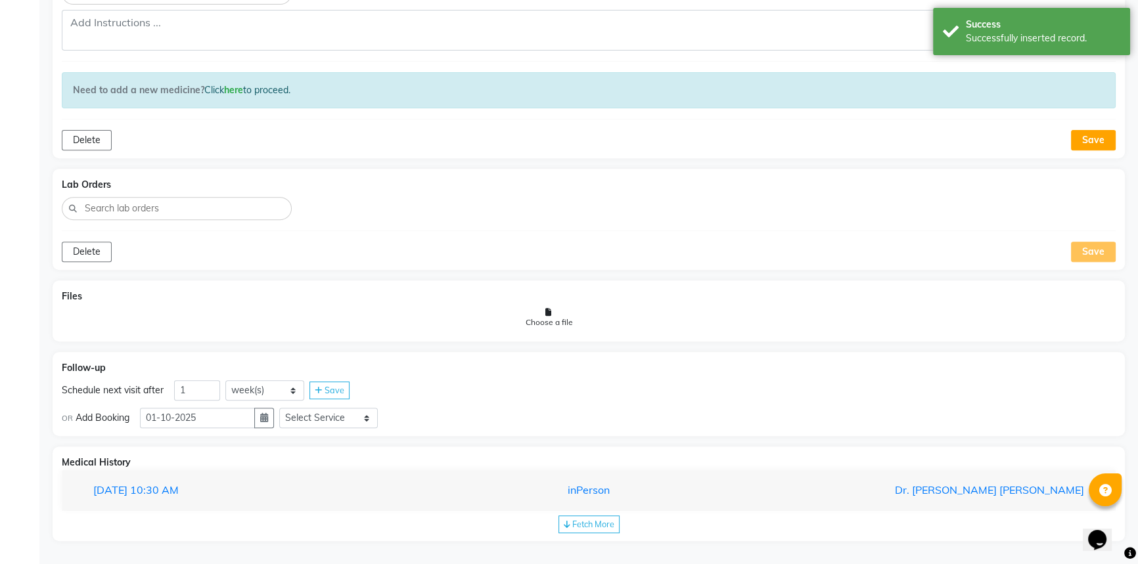
scroll to position [639, 0]
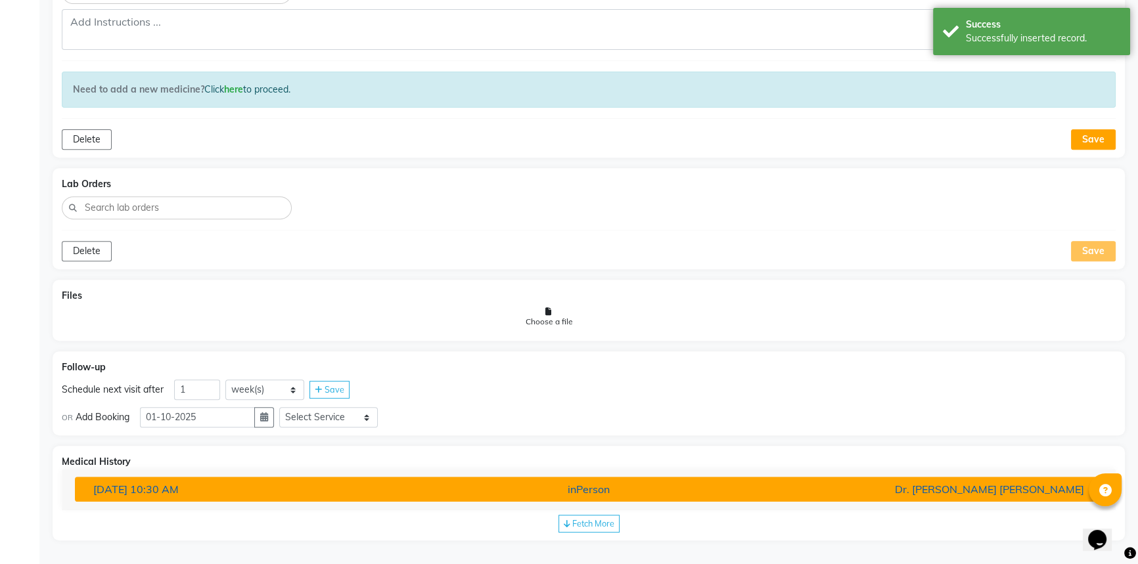
click at [648, 492] on div "inPerson" at bounding box center [588, 489] width 337 height 16
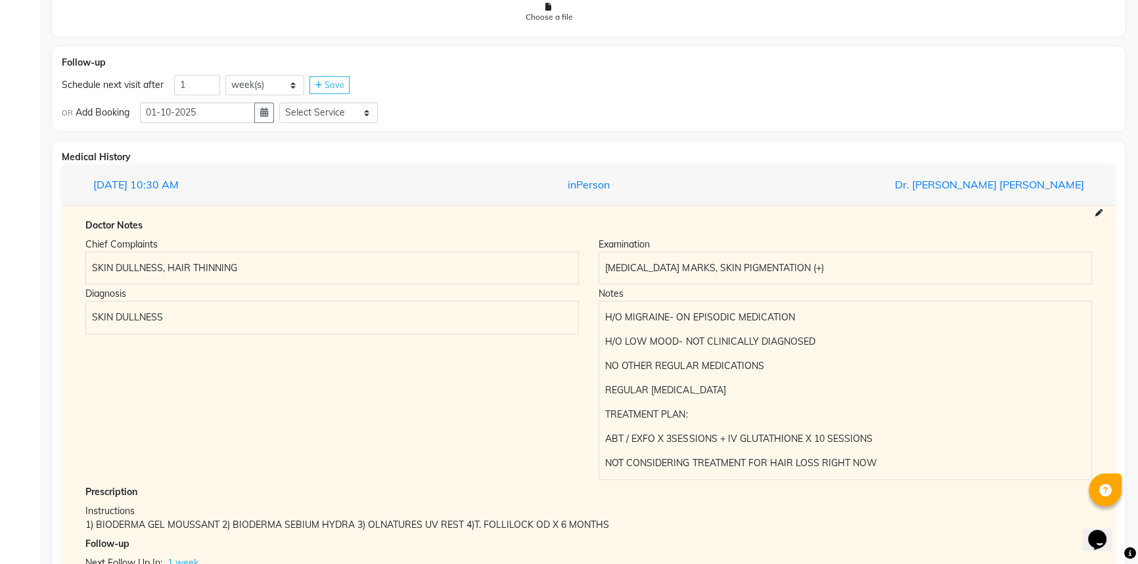
scroll to position [1017, 0]
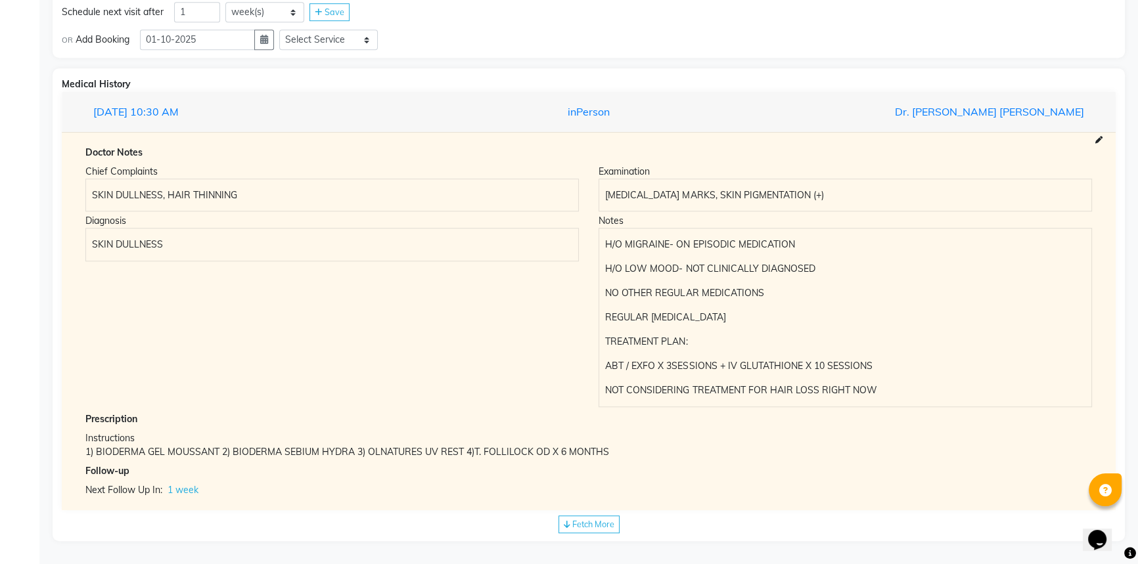
click at [577, 525] on span "Fetch More" at bounding box center [593, 524] width 42 height 11
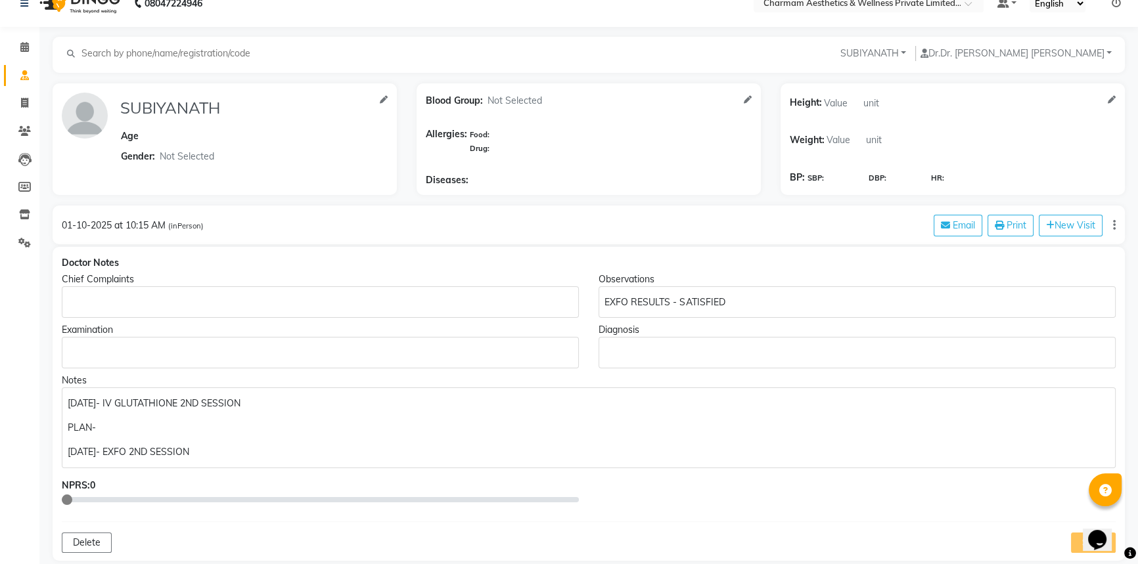
scroll to position [0, 0]
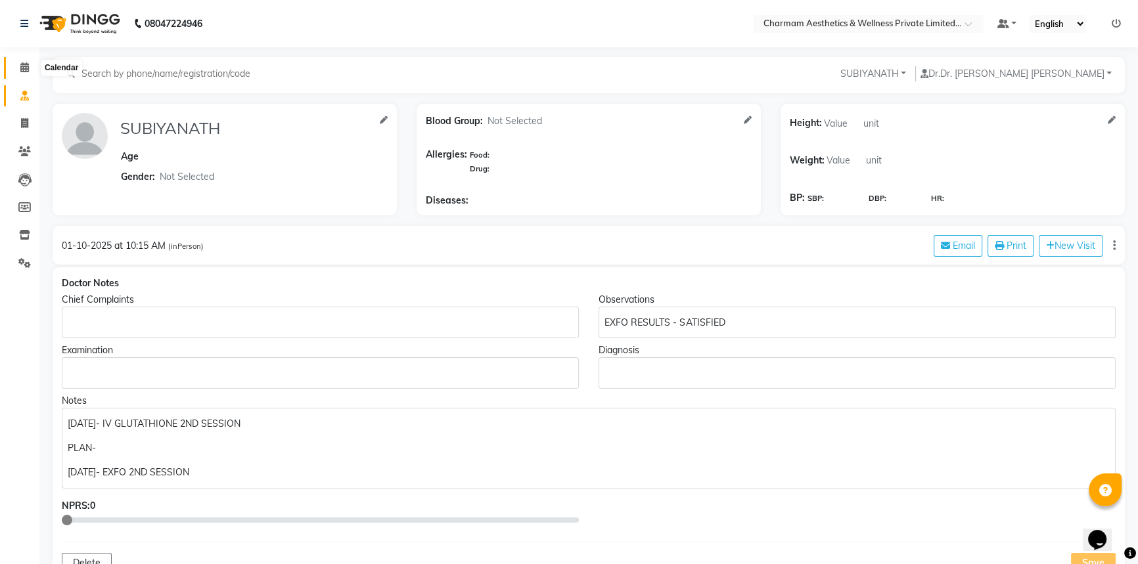
click at [21, 70] on icon at bounding box center [24, 67] width 9 height 10
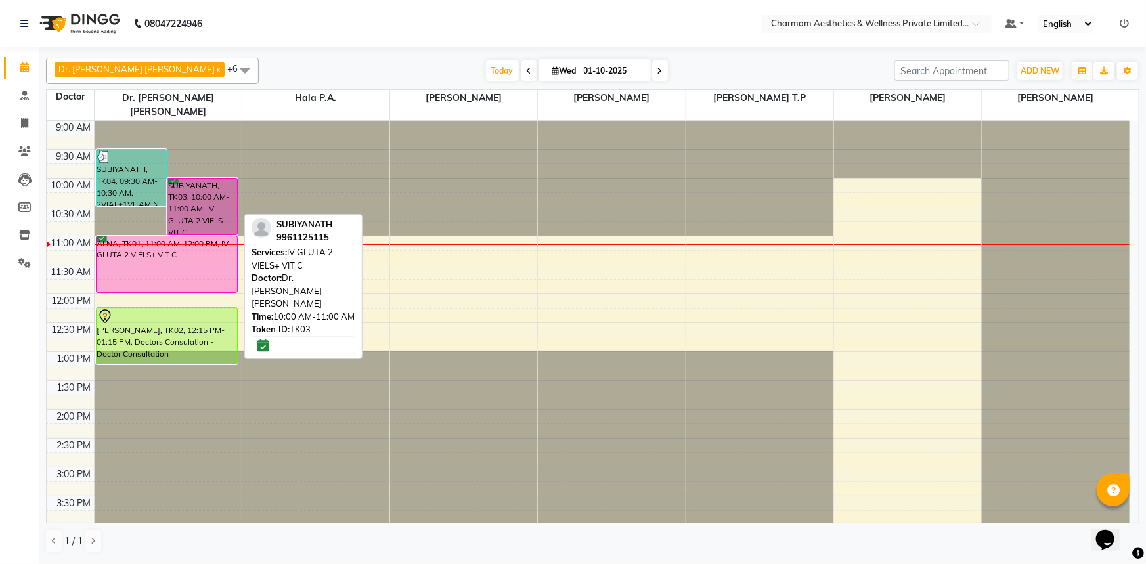
click at [189, 179] on div "SUBIYANATH, TK03, 10:00 AM-11:00 AM, IV GLUTA 2 VIELS+ VIT C" at bounding box center [202, 207] width 70 height 56
select select "6"
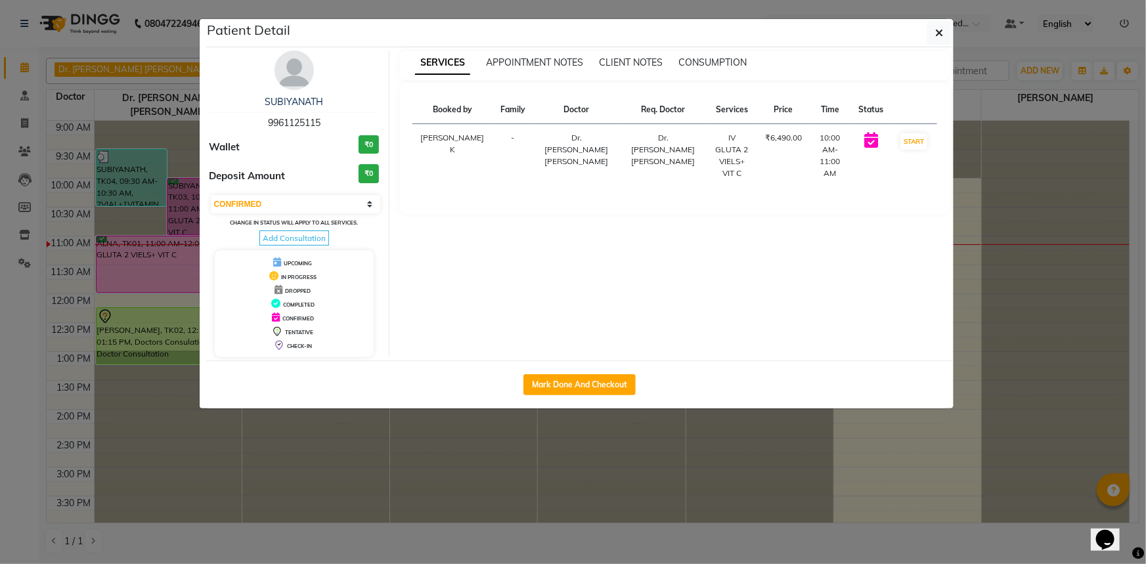
click at [271, 234] on span "Add Consultation" at bounding box center [294, 238] width 70 height 15
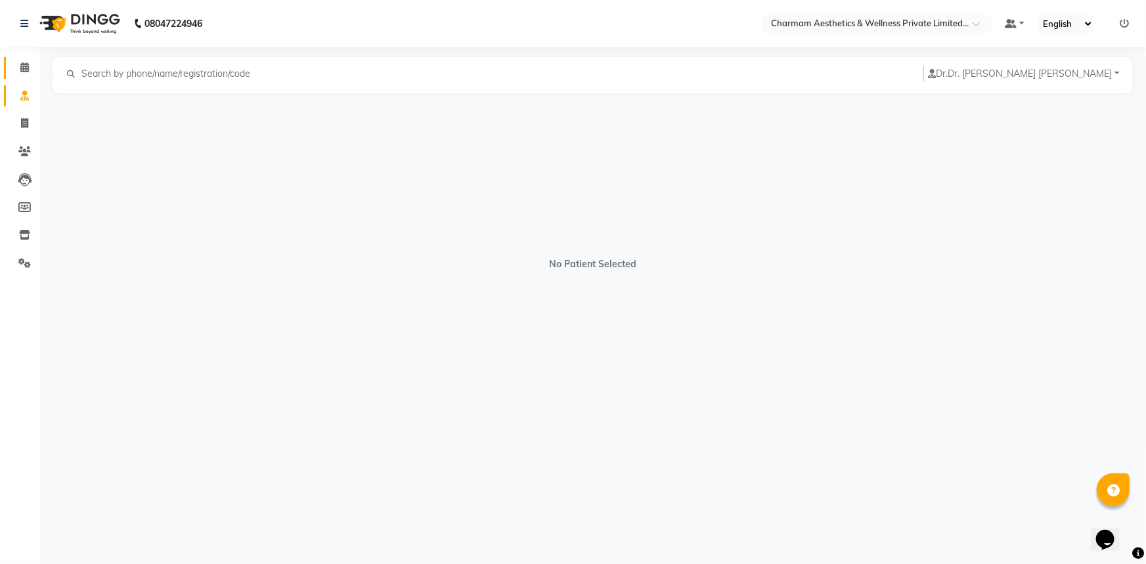
select select "[DEMOGRAPHIC_DATA]"
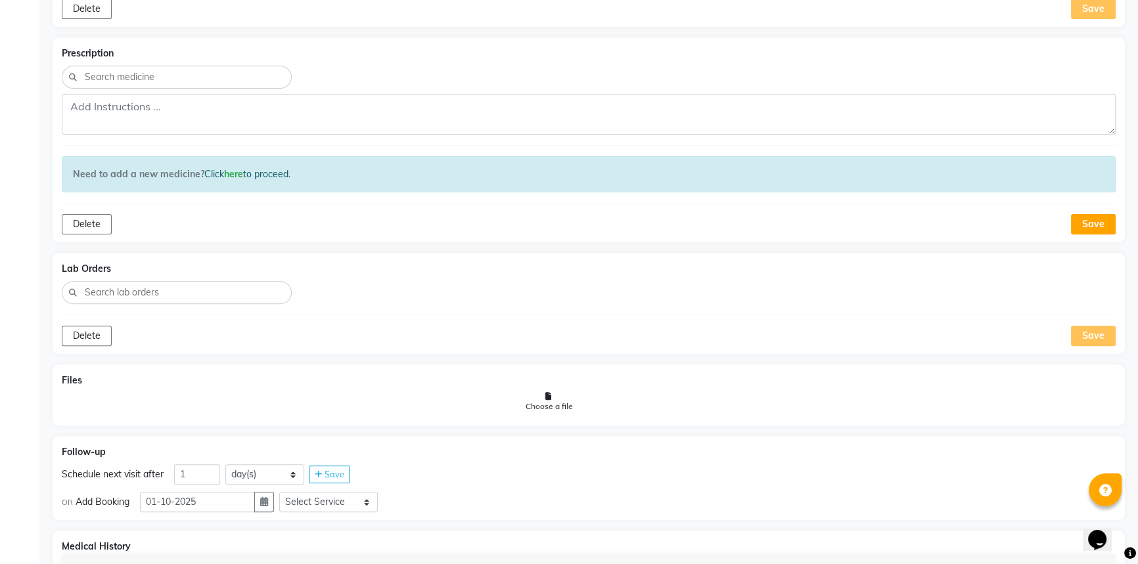
scroll to position [341, 0]
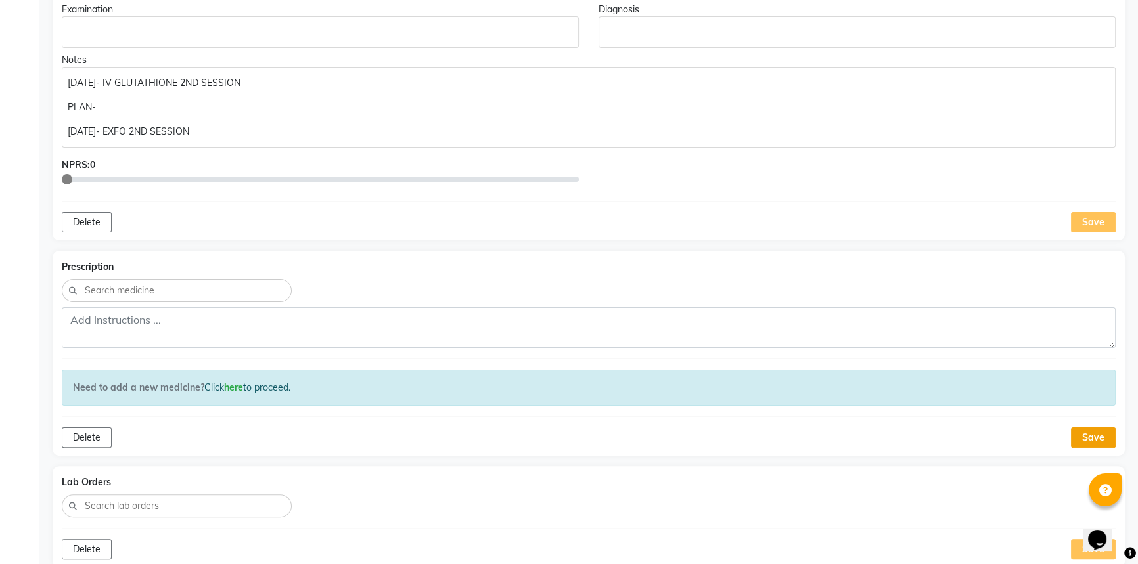
click at [1086, 434] on button "Save" at bounding box center [1093, 438] width 45 height 20
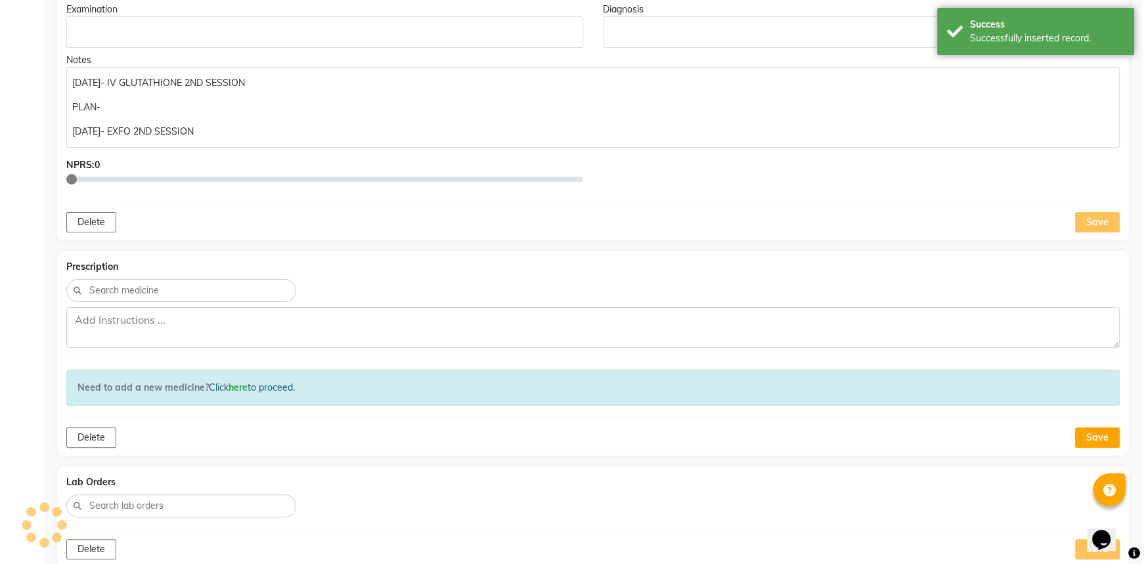
scroll to position [0, 0]
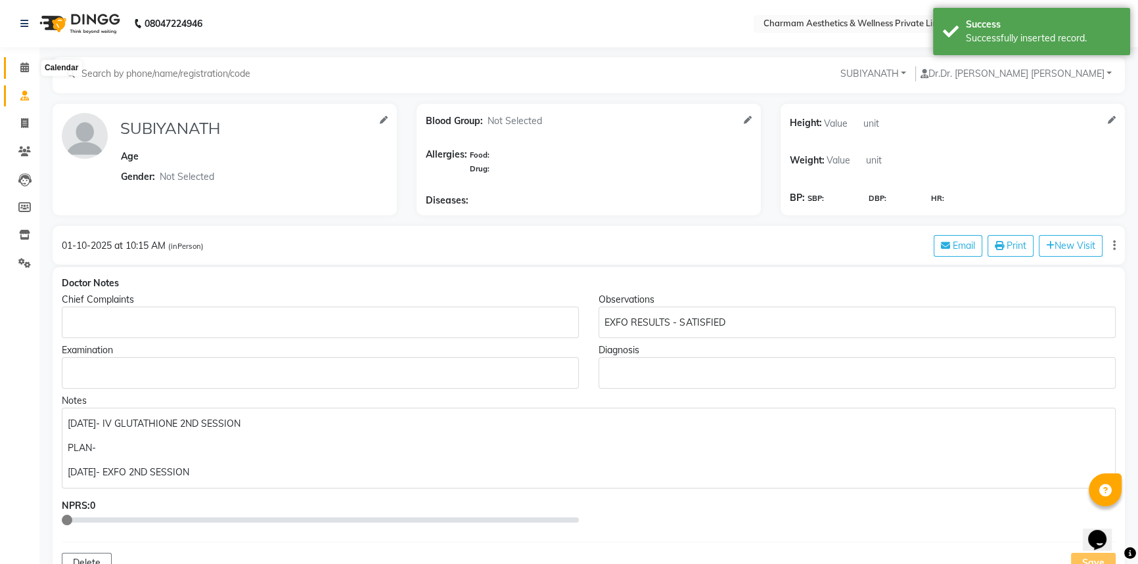
click at [21, 74] on span at bounding box center [24, 67] width 23 height 15
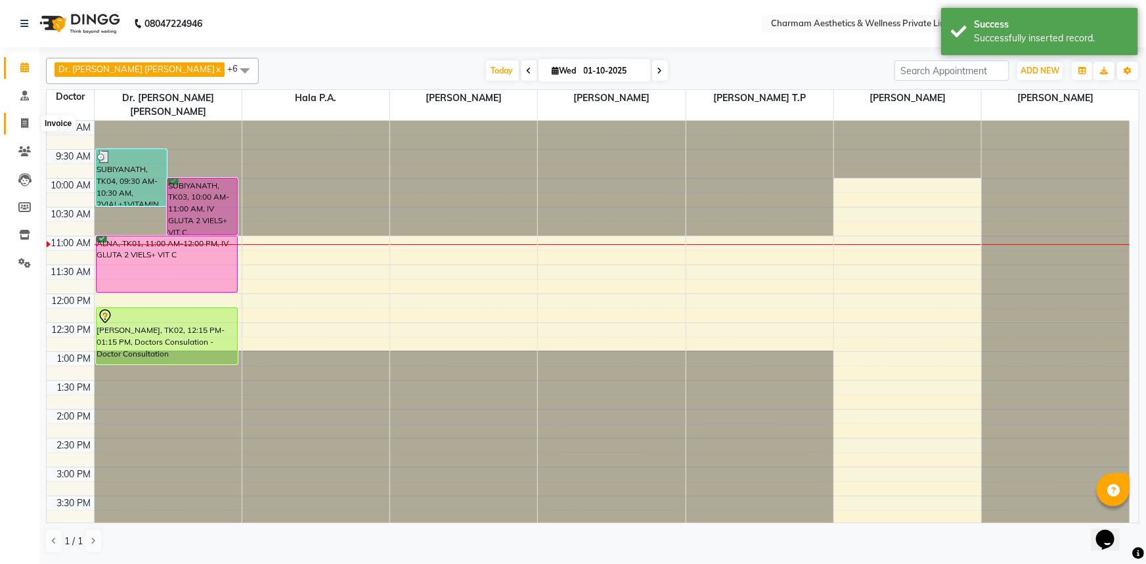
click at [17, 131] on span at bounding box center [24, 123] width 23 height 15
select select "service"
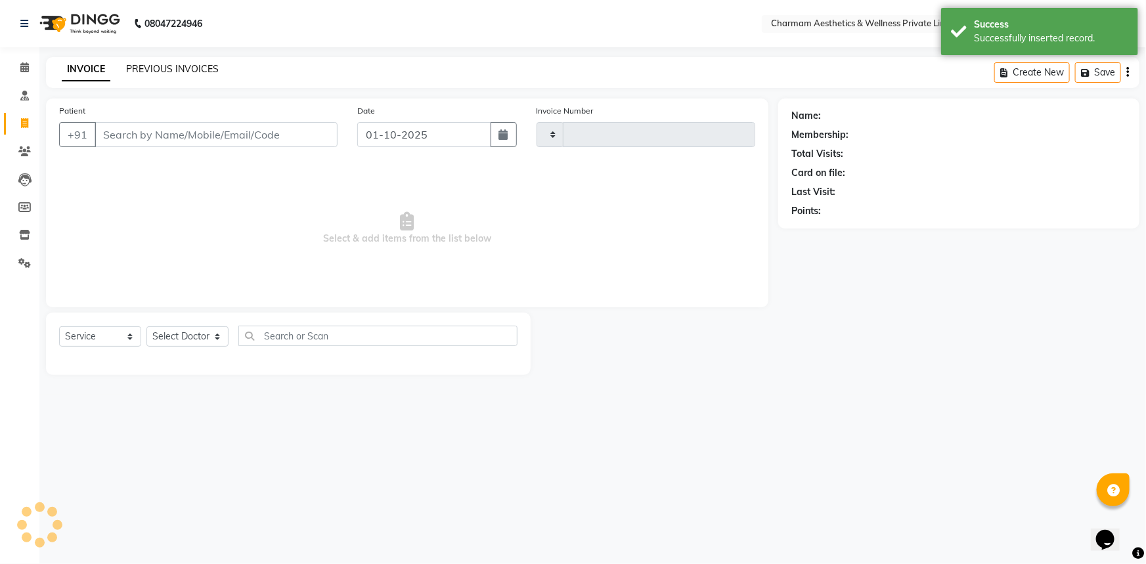
click at [196, 72] on link "PREVIOUS INVOICES" at bounding box center [172, 69] width 93 height 12
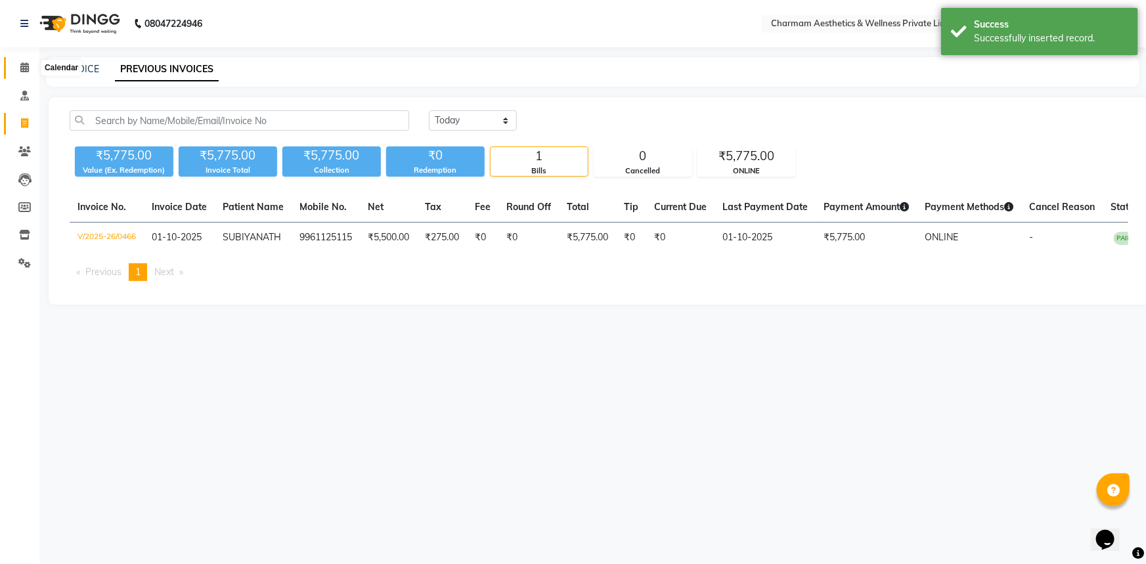
click at [26, 72] on icon at bounding box center [24, 67] width 9 height 10
